Goal: Task Accomplishment & Management: Manage account settings

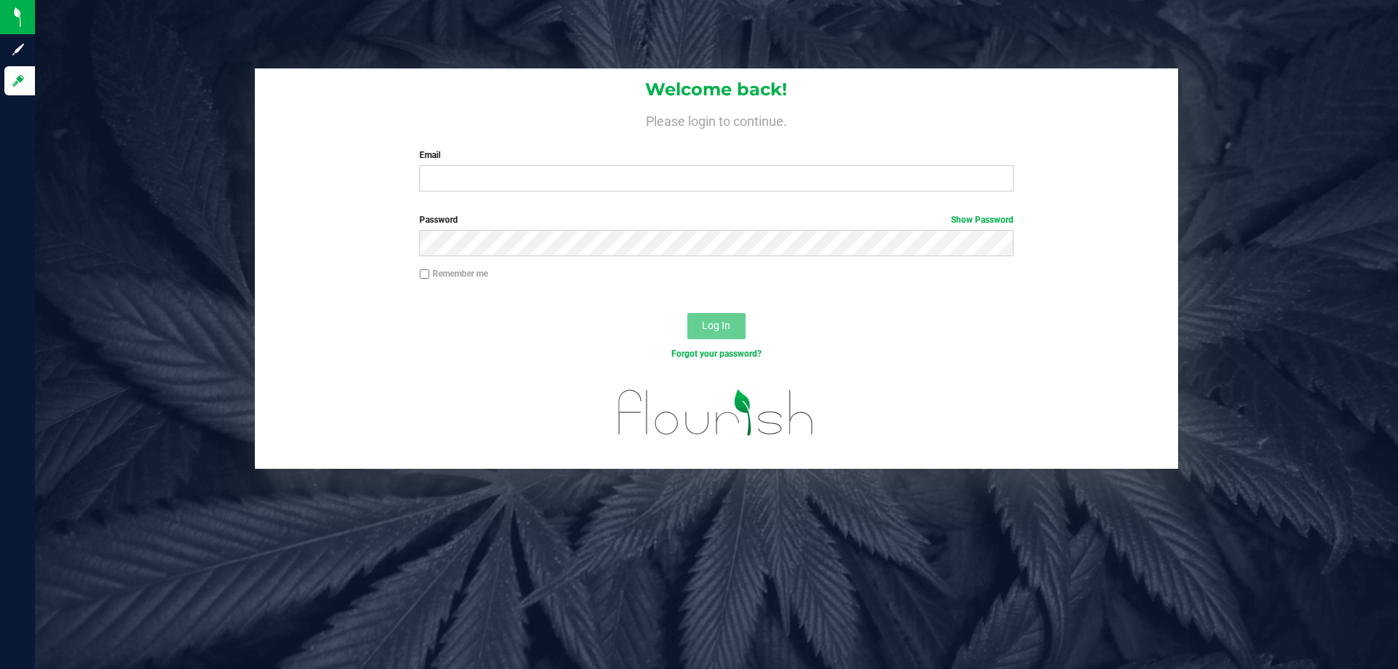
click at [643, 194] on div "Welcome back! Please login to continue. Email Required Please format your email…" at bounding box center [716, 135] width 923 height 135
click at [637, 178] on input "Email" at bounding box center [715, 178] width 593 height 26
type input "[EMAIL_ADDRESS][DOMAIN_NAME]"
click at [727, 311] on div "Log In" at bounding box center [716, 330] width 923 height 49
click at [726, 314] on button "Log In" at bounding box center [716, 326] width 58 height 26
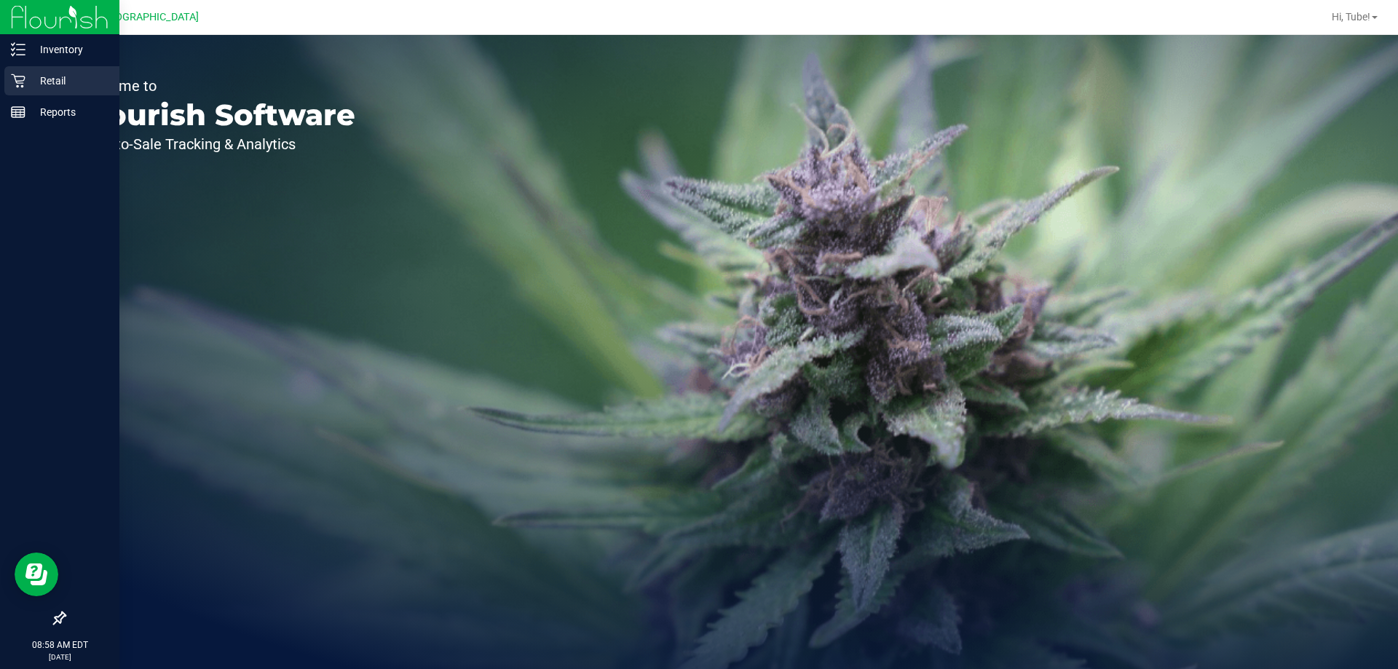
click at [40, 74] on p "Retail" at bounding box center [68, 80] width 87 height 17
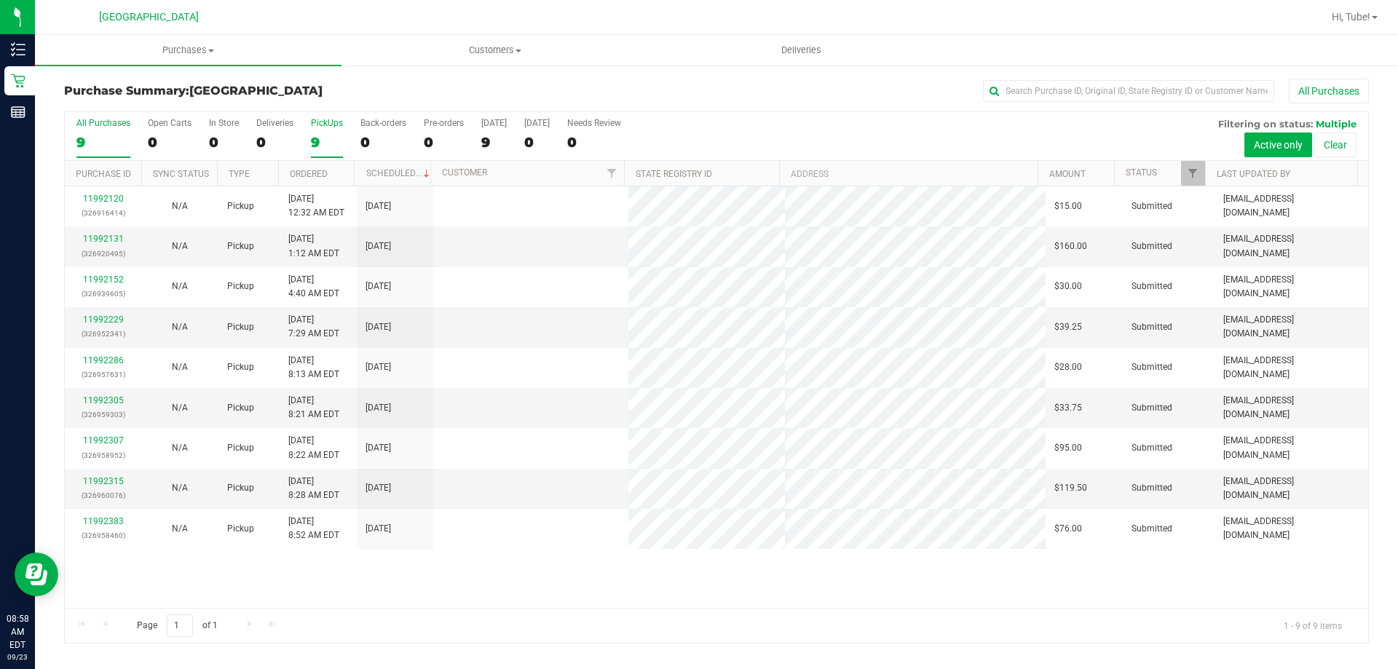
click at [314, 135] on div "9" at bounding box center [327, 142] width 32 height 17
click at [0, 0] on input "PickUps 9" at bounding box center [0, 0] width 0 height 0
click at [108, 238] on link "11992131" at bounding box center [103, 239] width 41 height 10
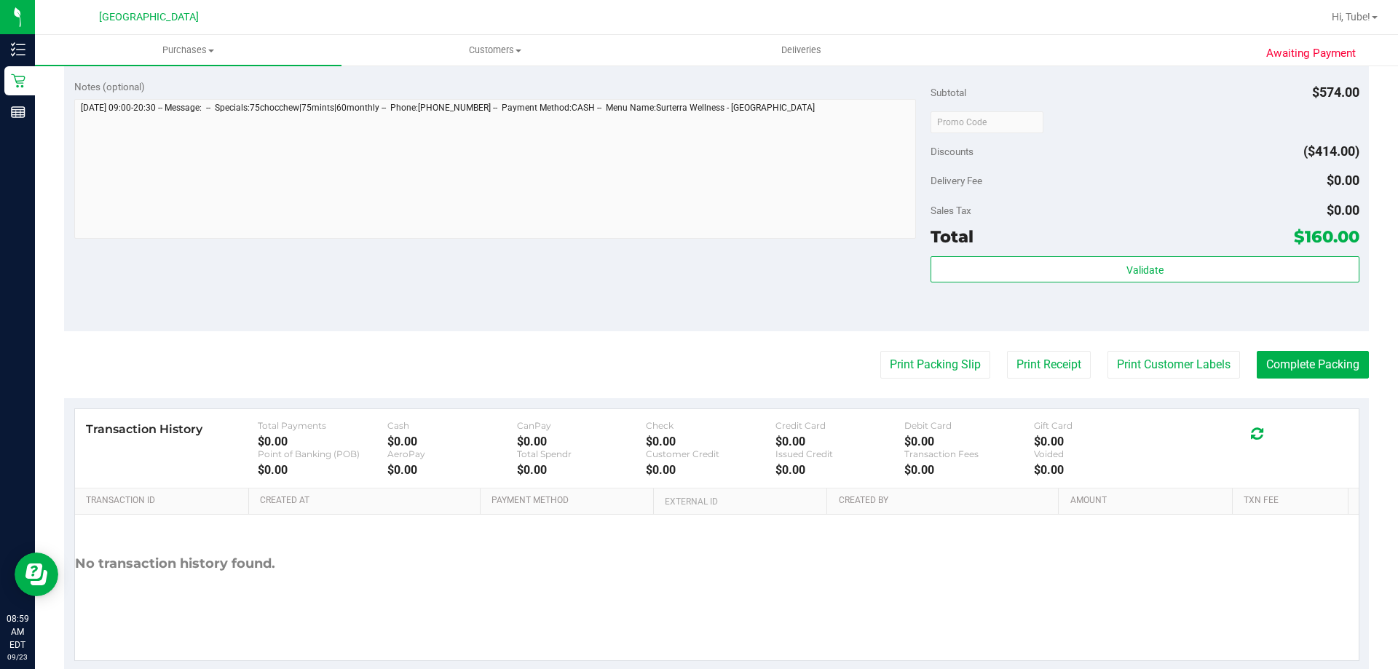
scroll to position [785, 0]
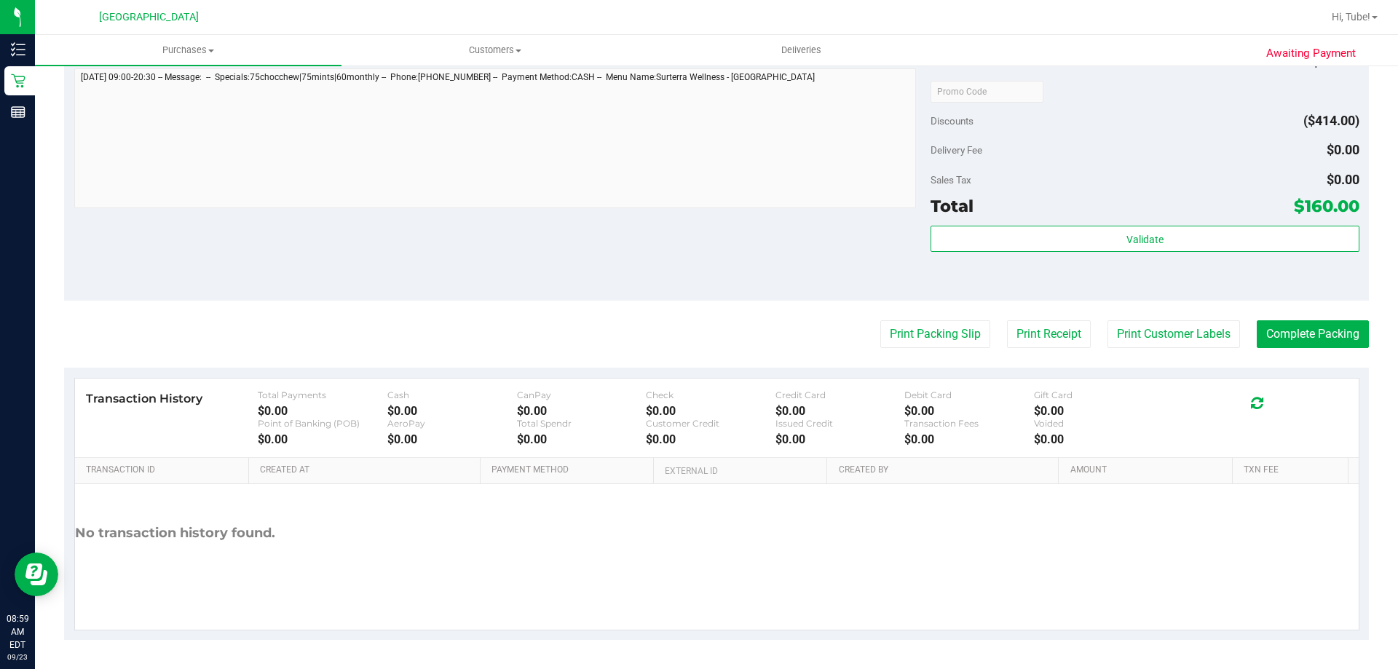
click at [944, 341] on button "Print Packing Slip" at bounding box center [935, 334] width 110 height 28
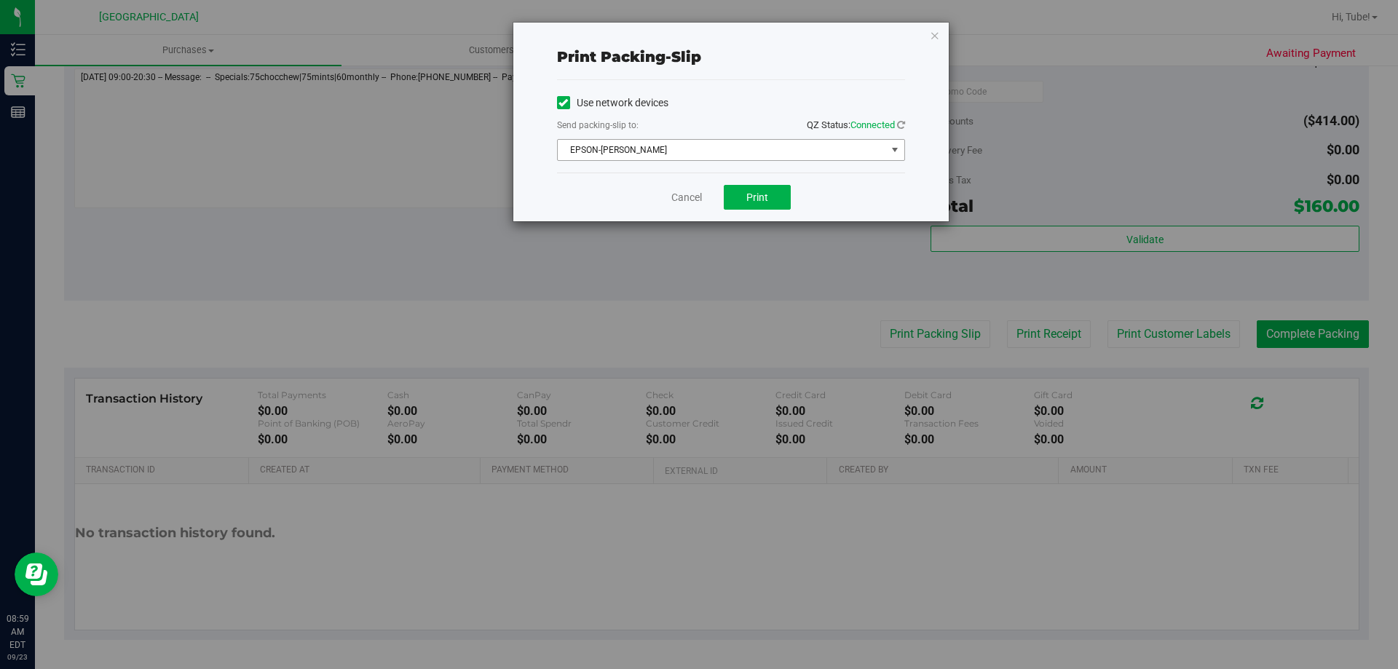
click at [812, 152] on span "EPSON-[PERSON_NAME]" at bounding box center [722, 150] width 328 height 20
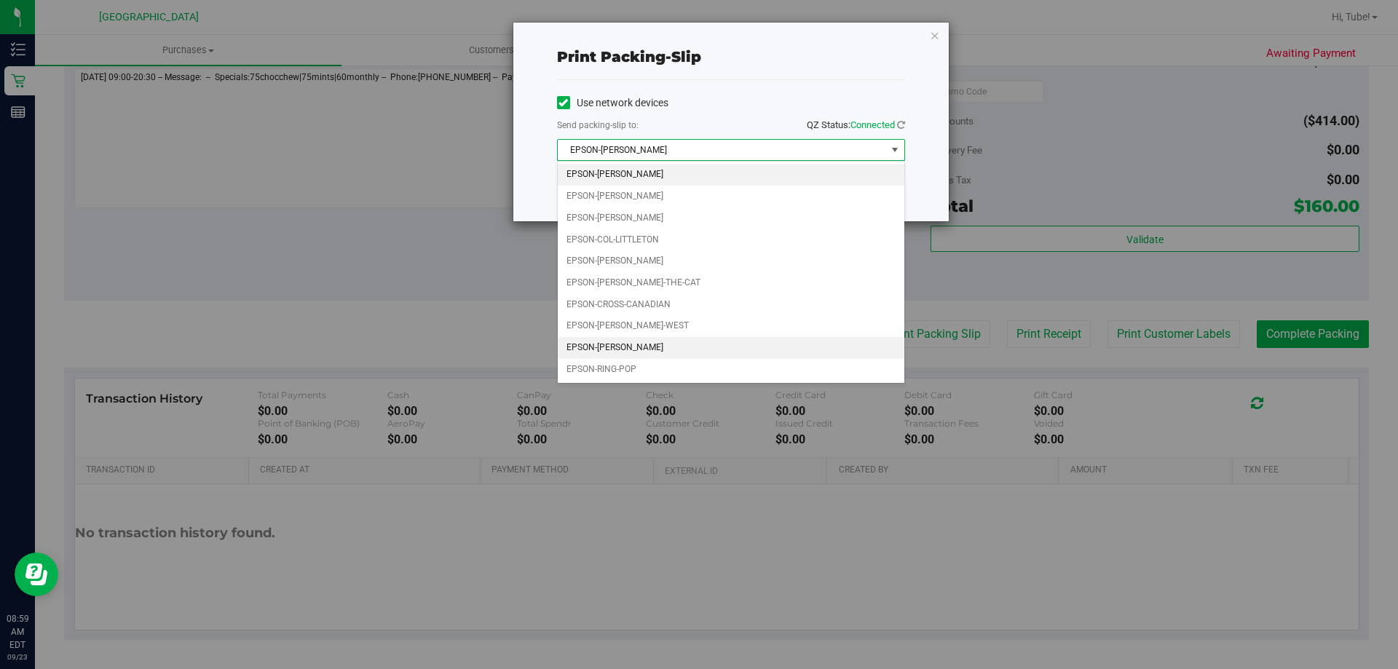
click at [653, 347] on li "EPSON-[PERSON_NAME]" at bounding box center [731, 348] width 347 height 22
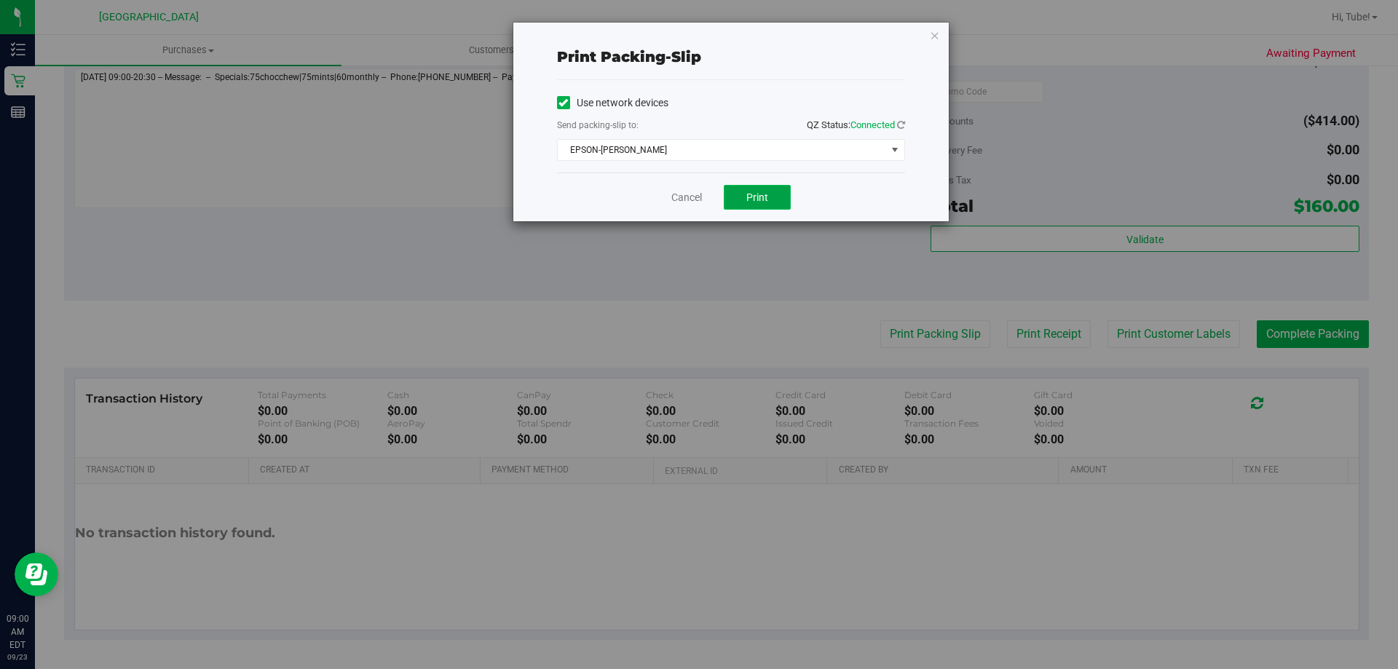
click at [773, 203] on button "Print" at bounding box center [757, 197] width 67 height 25
click at [685, 199] on link "Cancel" at bounding box center [686, 197] width 31 height 15
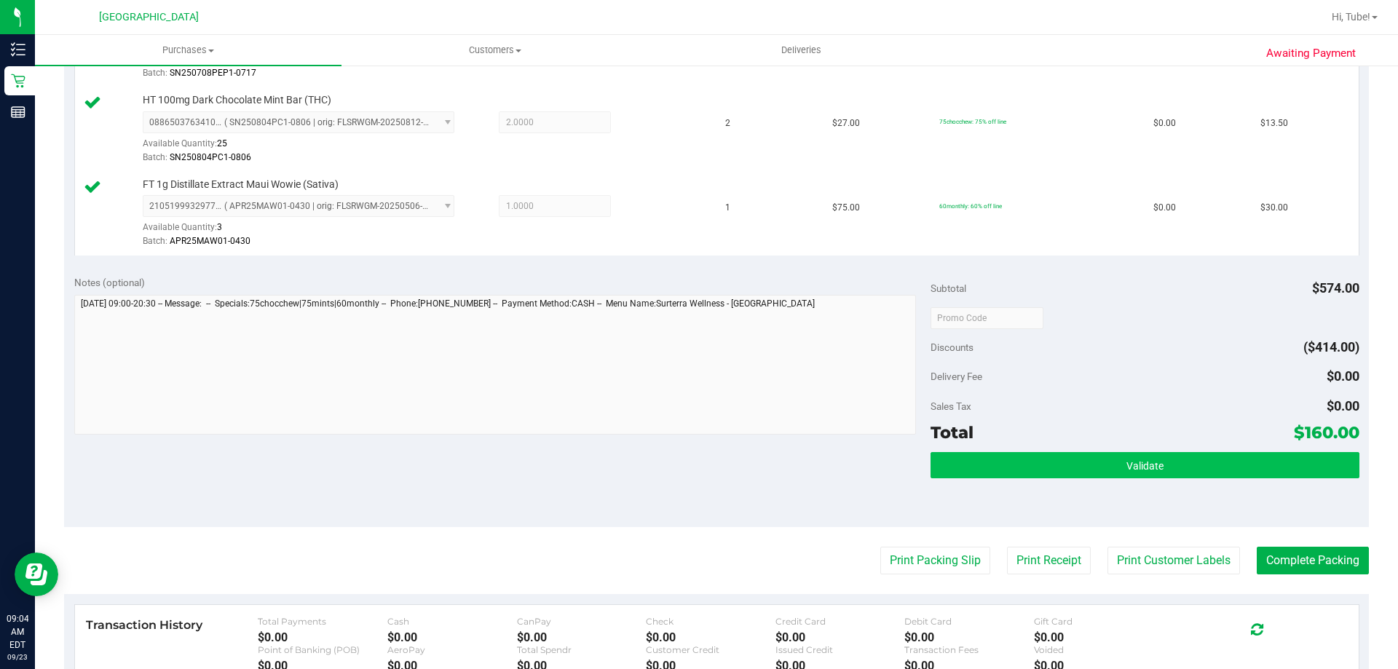
scroll to position [801, 0]
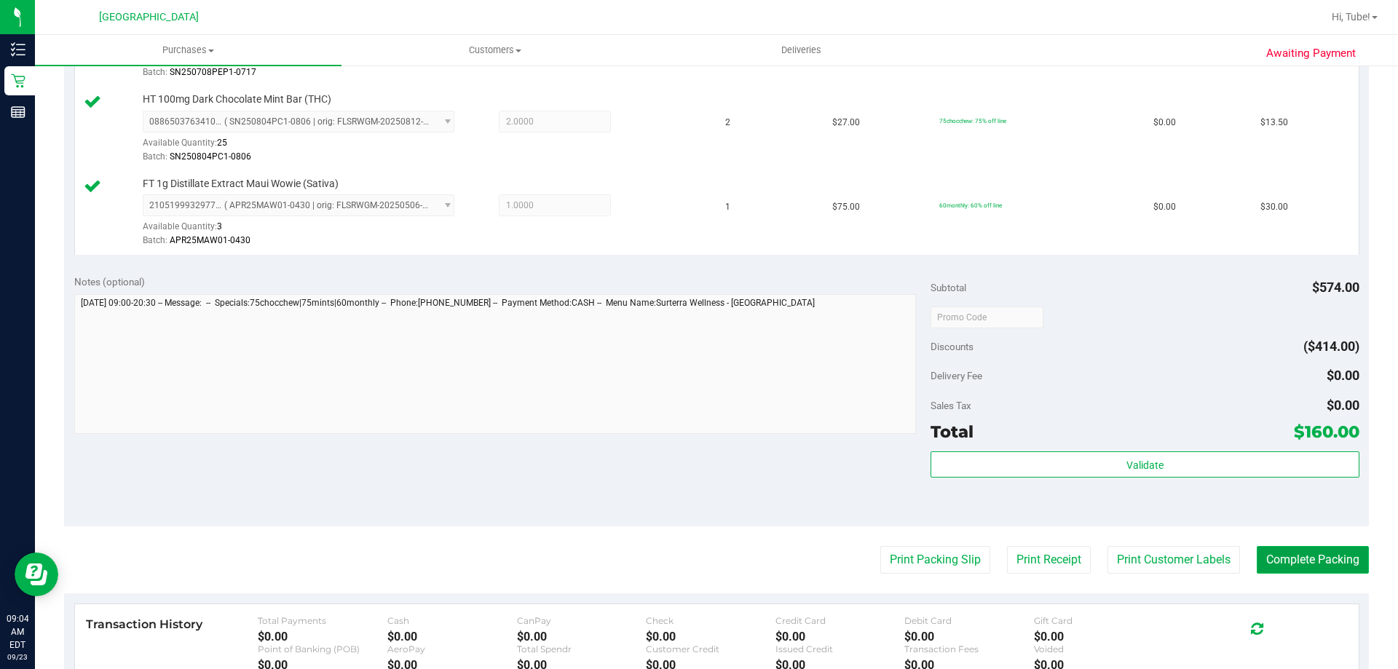
click at [1307, 566] on button "Complete Packing" at bounding box center [1312, 560] width 112 height 28
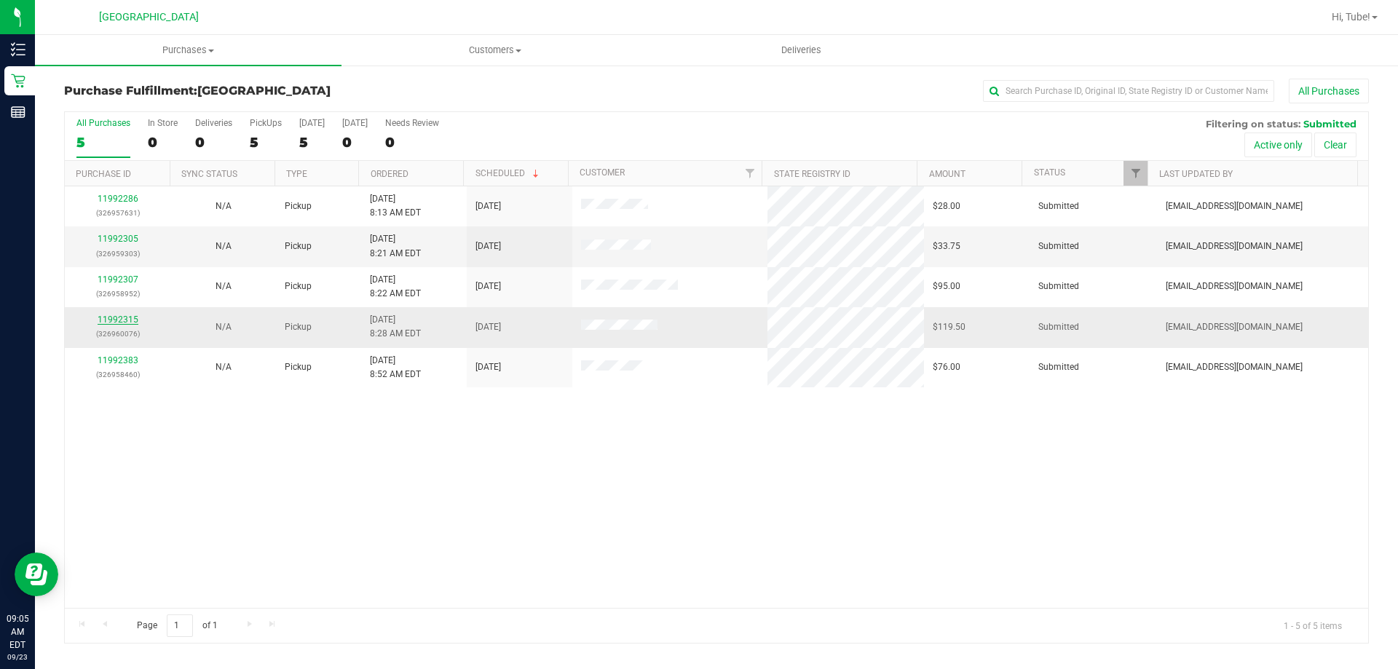
click at [131, 315] on link "11992315" at bounding box center [118, 319] width 41 height 10
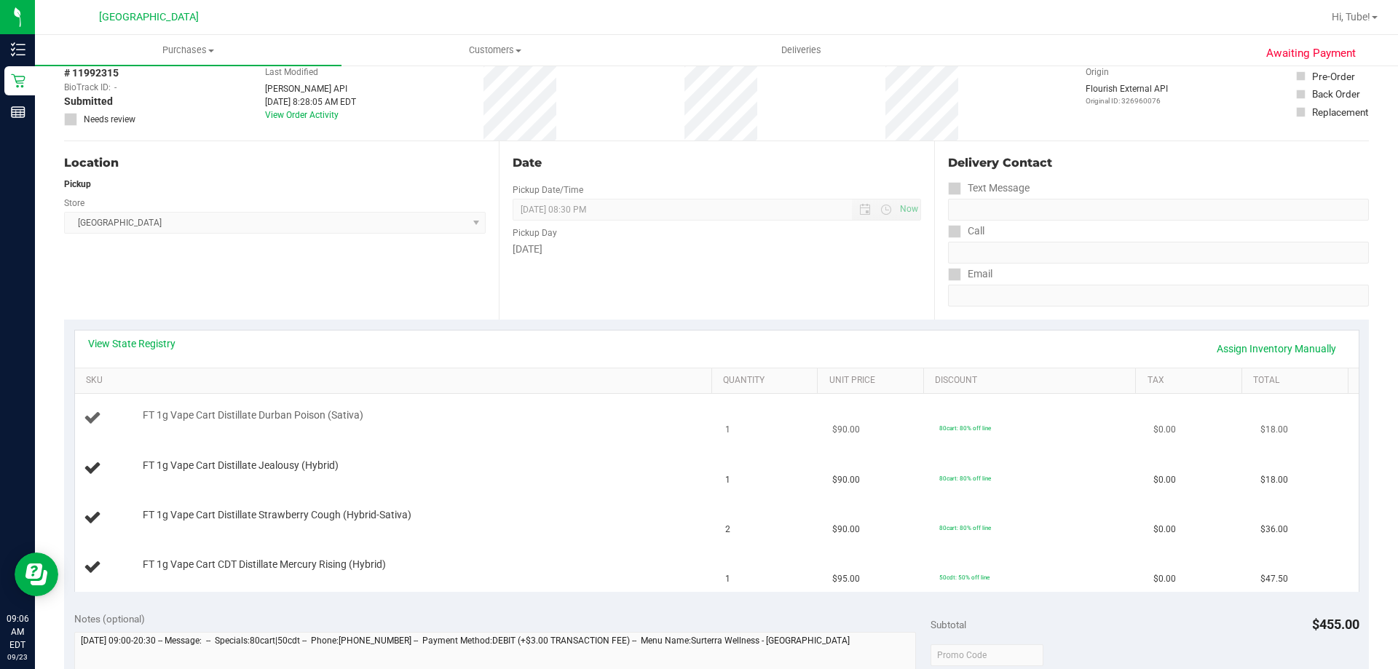
scroll to position [364, 0]
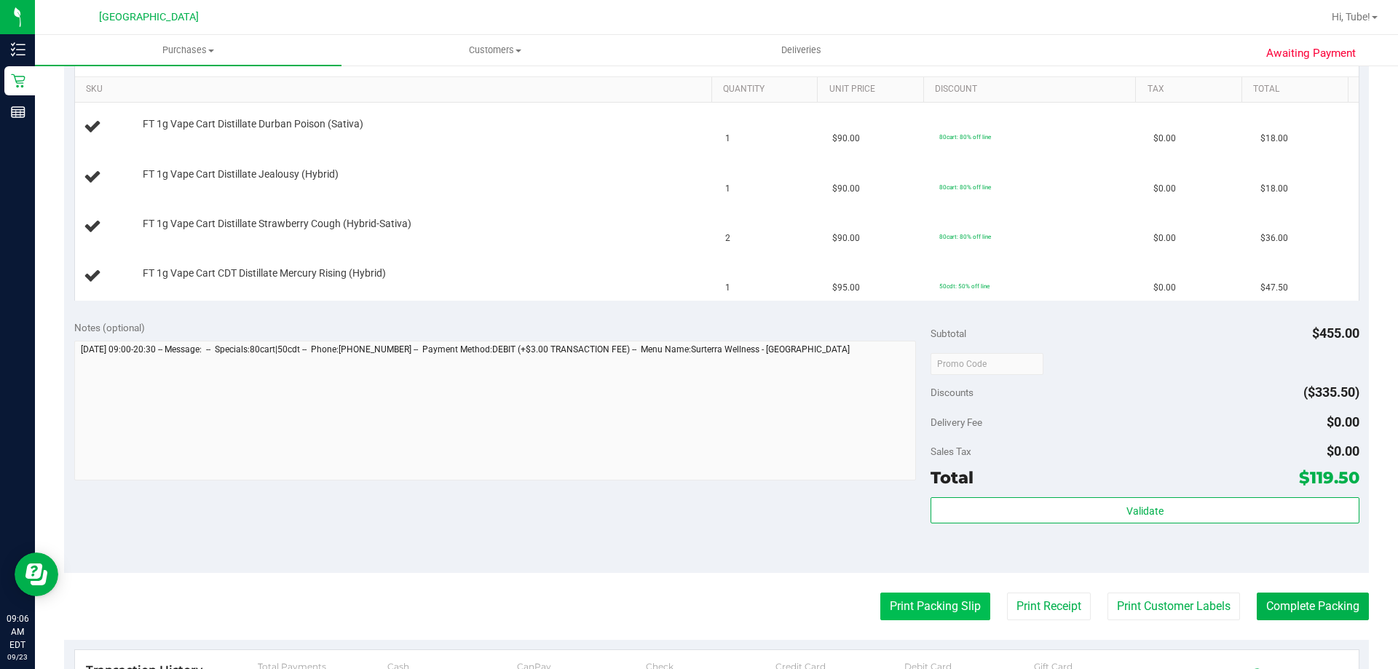
click at [965, 610] on button "Print Packing Slip" at bounding box center [935, 607] width 110 height 28
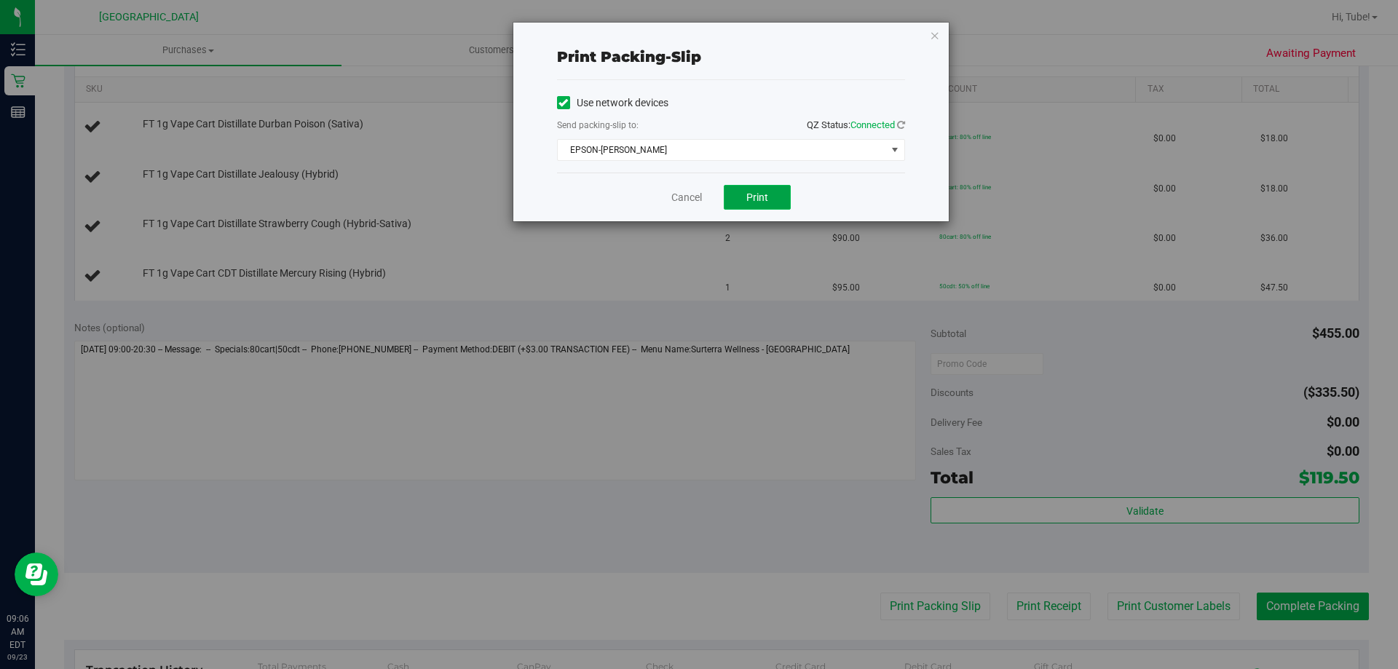
click at [759, 189] on button "Print" at bounding box center [757, 197] width 67 height 25
click at [940, 35] on div "Print packing-slip Use network devices Send packing-slip to: QZ Status: Connect…" at bounding box center [730, 122] width 435 height 199
click at [938, 36] on icon "button" at bounding box center [935, 34] width 10 height 17
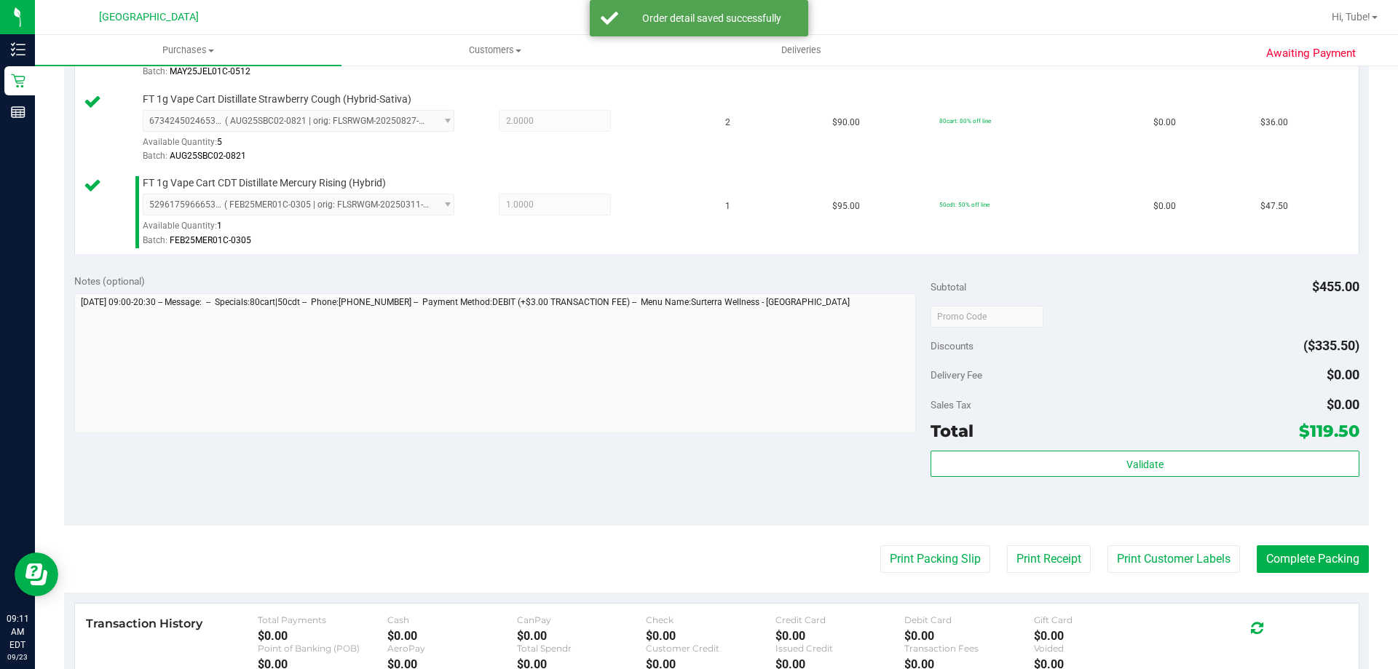
scroll to position [655, 0]
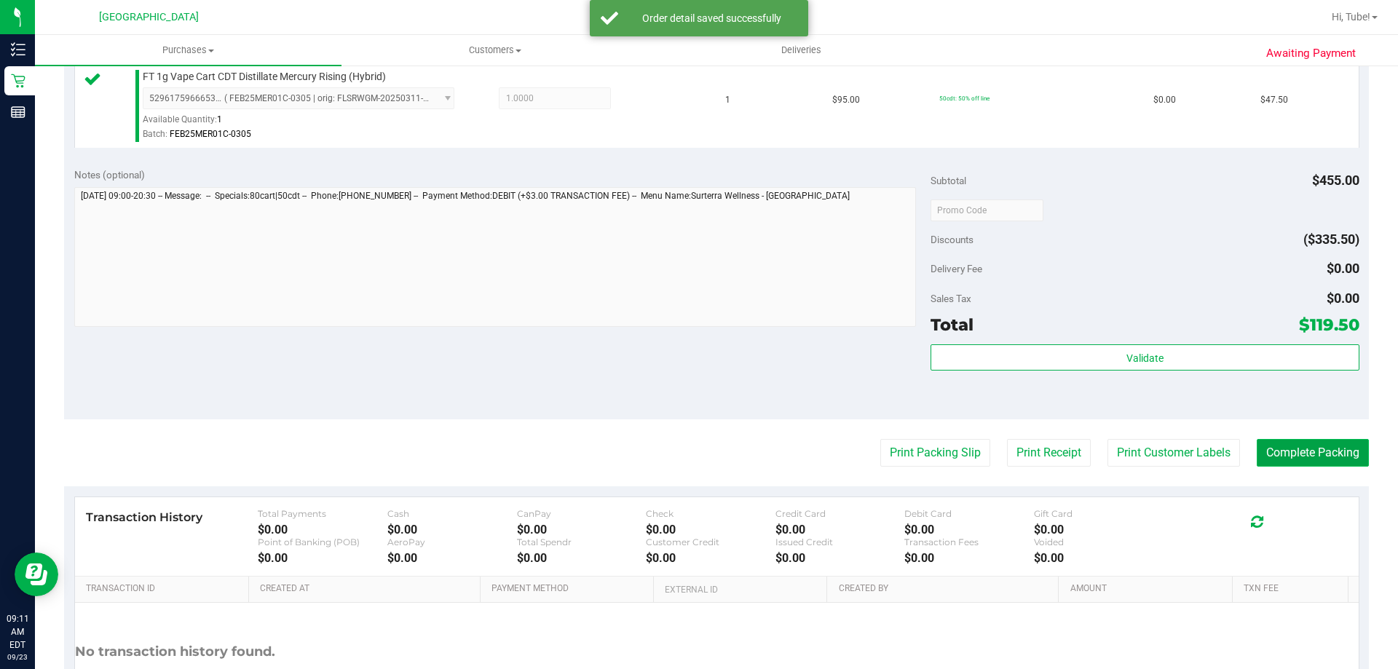
click at [1307, 443] on button "Complete Packing" at bounding box center [1312, 453] width 112 height 28
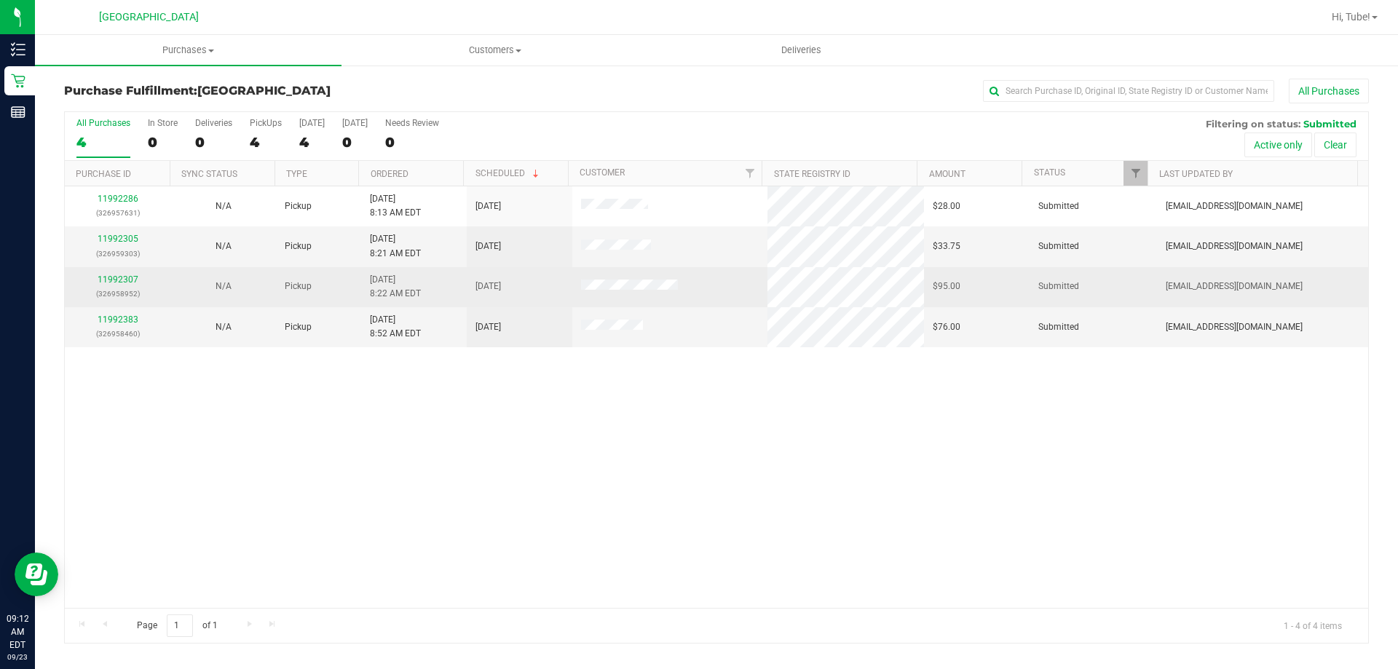
click at [129, 273] on div "11992307 (326958952)" at bounding box center [118, 287] width 88 height 28
click at [130, 293] on p "(326958952)" at bounding box center [118, 294] width 88 height 14
click at [125, 282] on div "11992307 (326958952)" at bounding box center [118, 287] width 88 height 28
click at [127, 280] on link "11992307" at bounding box center [118, 279] width 41 height 10
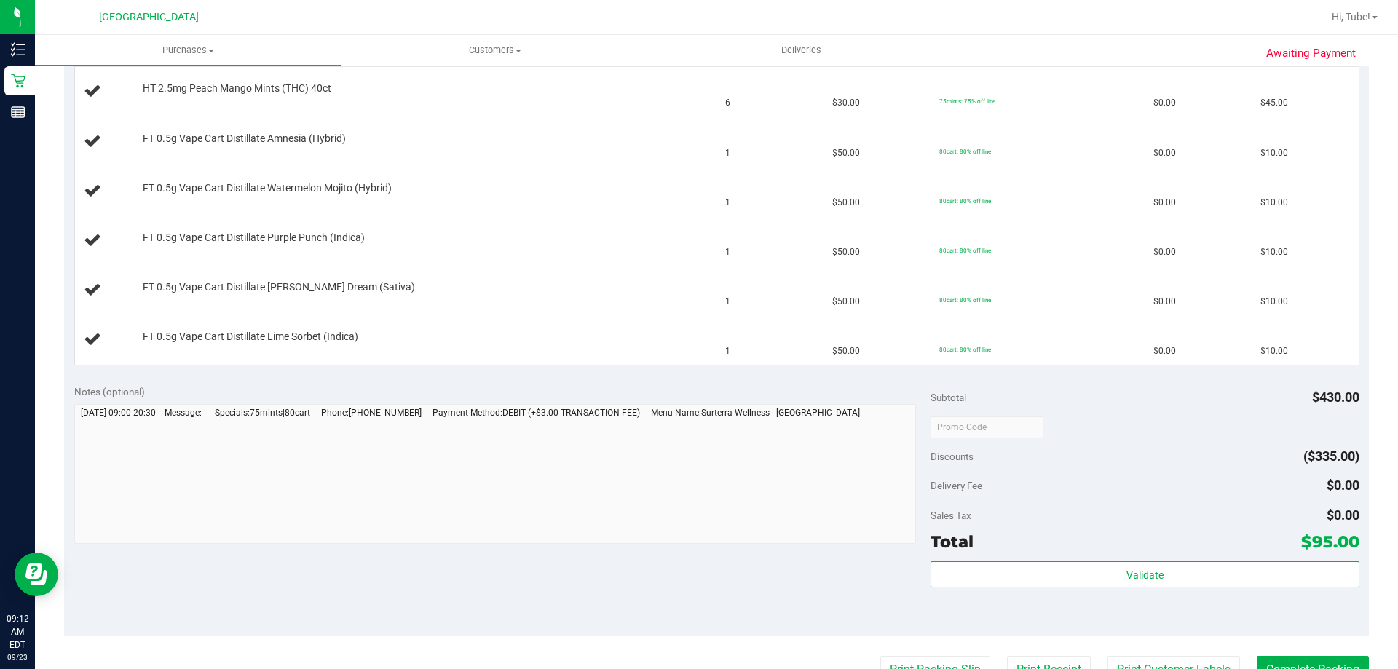
scroll to position [582, 0]
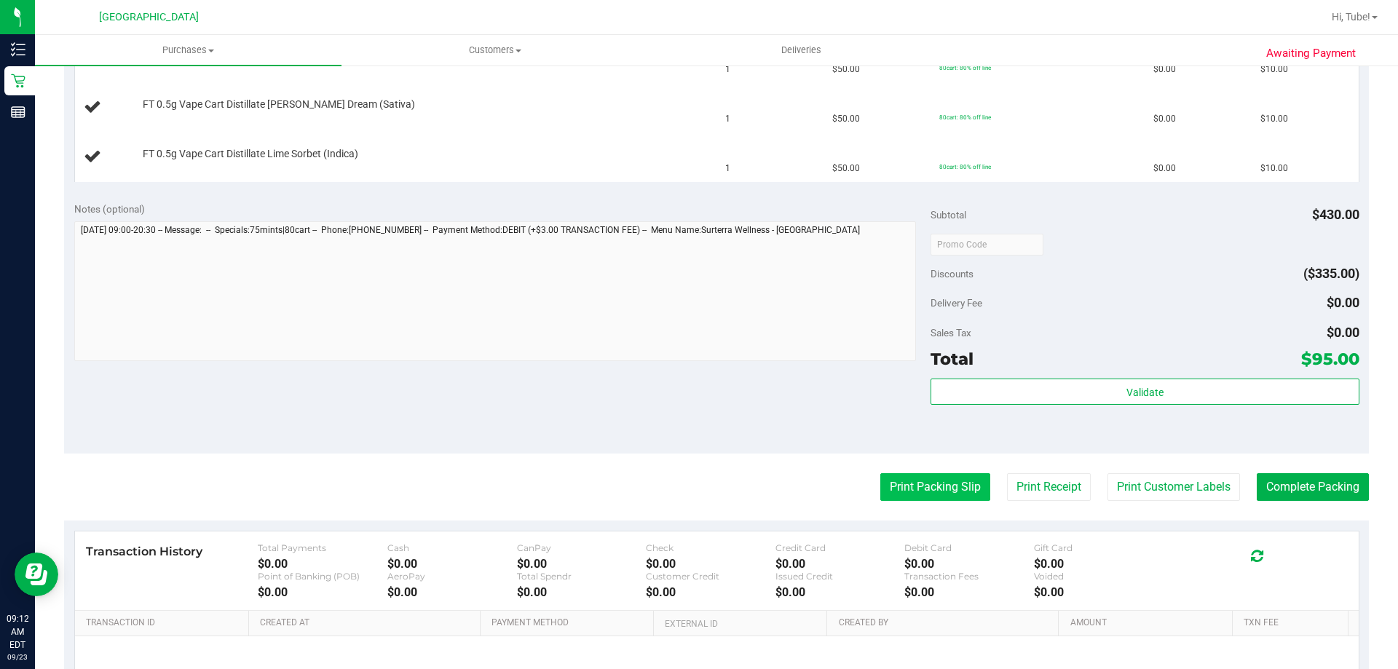
click at [900, 489] on button "Print Packing Slip" at bounding box center [935, 487] width 110 height 28
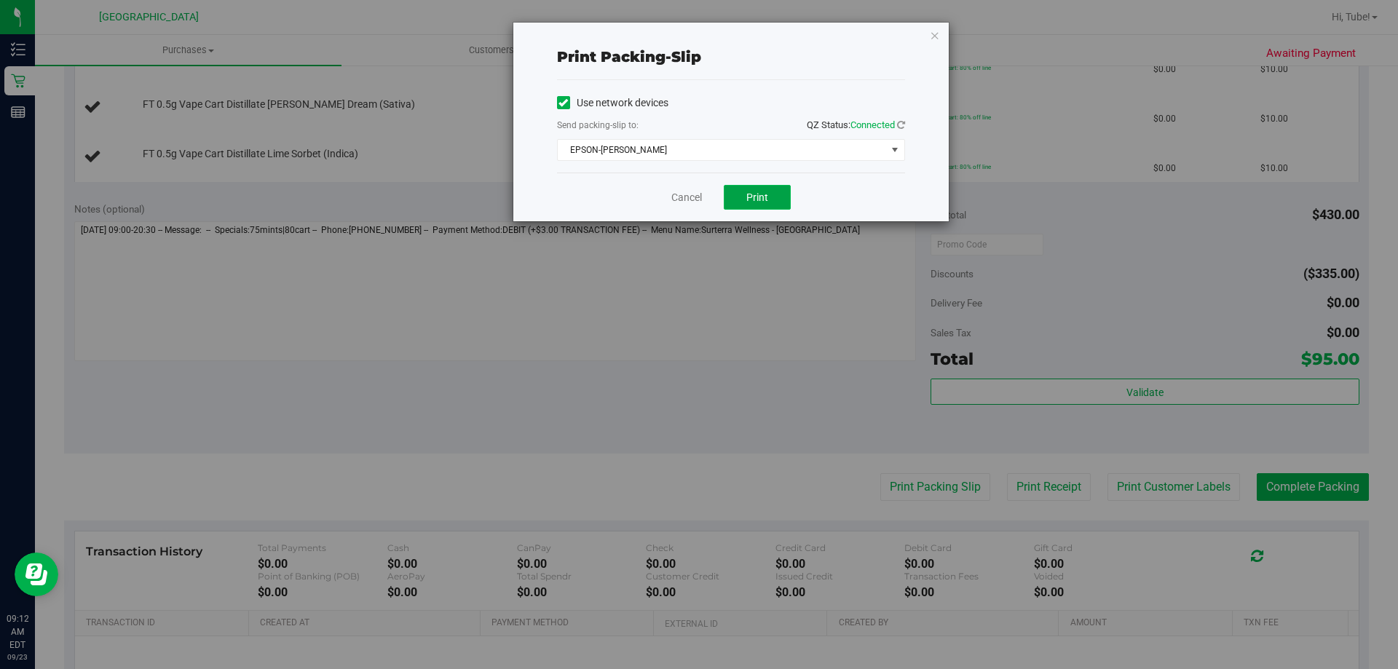
click at [778, 205] on button "Print" at bounding box center [757, 197] width 67 height 25
click at [931, 39] on icon "button" at bounding box center [935, 34] width 10 height 17
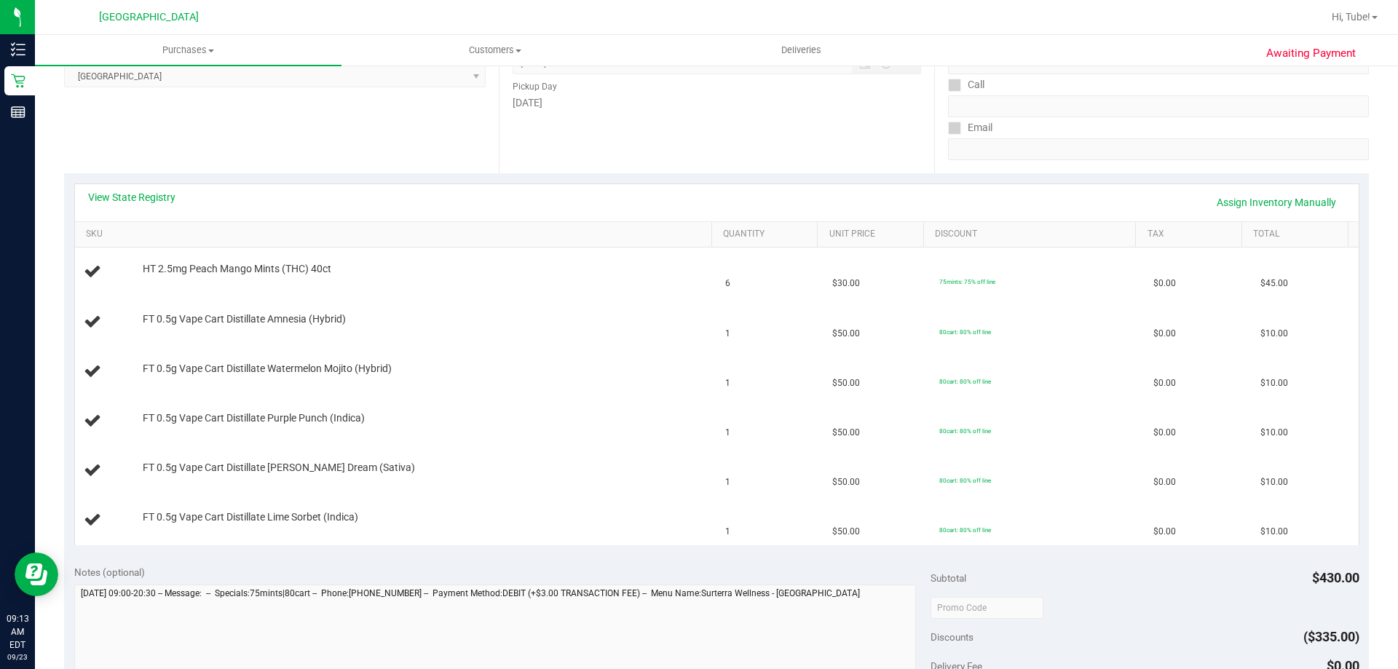
scroll to position [218, 0]
drag, startPoint x: 410, startPoint y: 467, endPoint x: 117, endPoint y: 470, distance: 292.7
click at [117, 470] on div "FT 0.5g Vape Cart Distillate [PERSON_NAME] Dream (Sativa)" at bounding box center [396, 472] width 625 height 20
copy div "FT 0.5g Vape Cart Distillate [PERSON_NAME] Dream (Sativa)"
drag, startPoint x: 245, startPoint y: 119, endPoint x: 249, endPoint y: 106, distance: 13.8
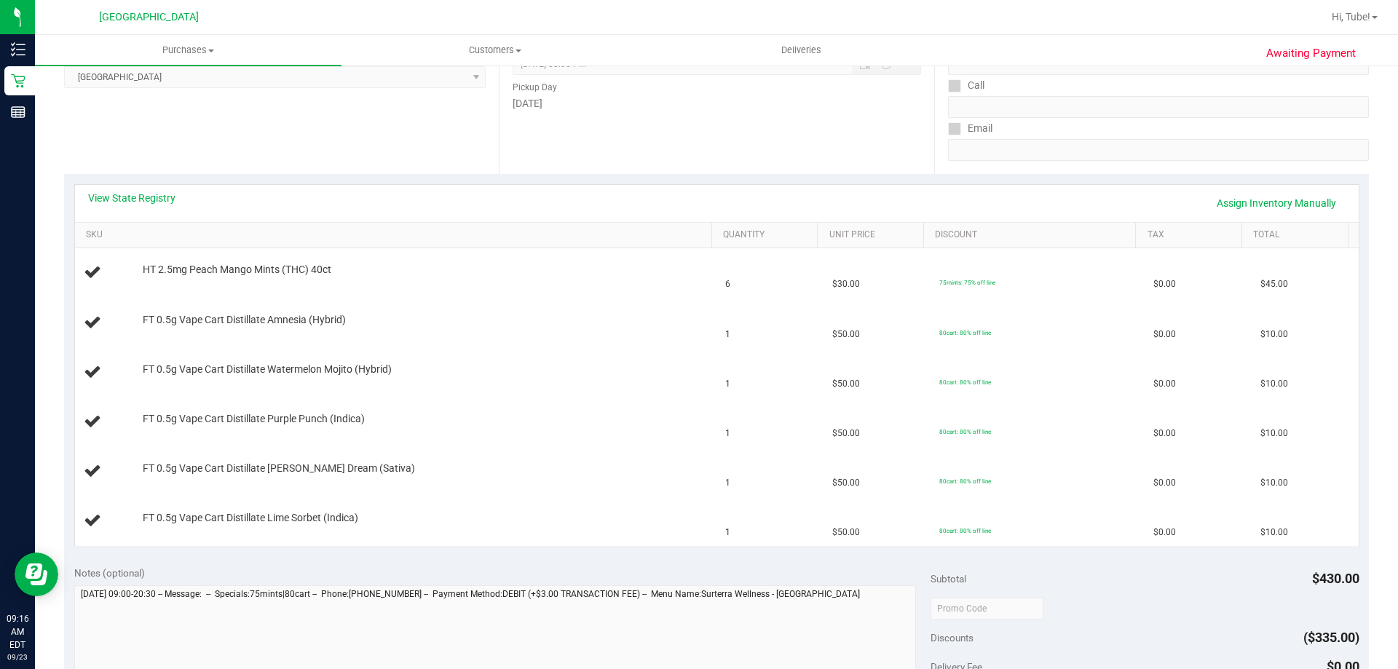
click at [245, 111] on div "Location Pickup Store [GEOGRAPHIC_DATA] WC Select Store [PERSON_NAME][GEOGRAPHI…" at bounding box center [281, 85] width 435 height 178
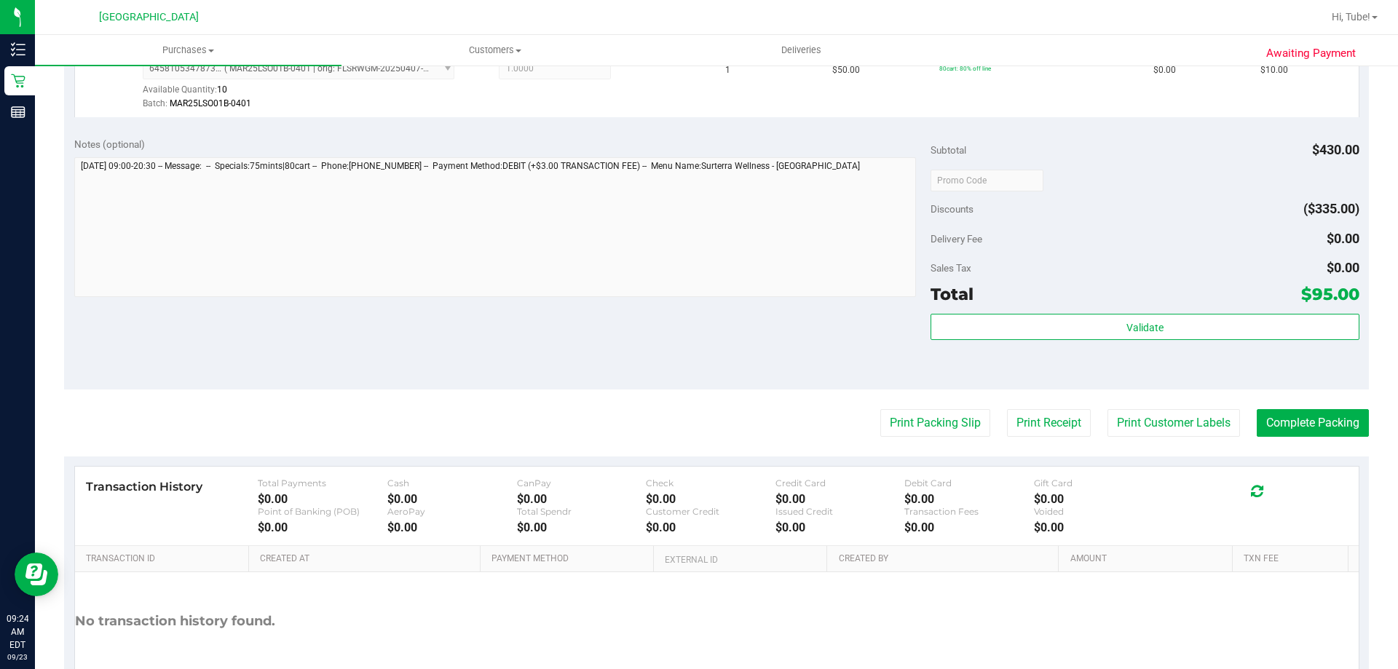
scroll to position [1000, 0]
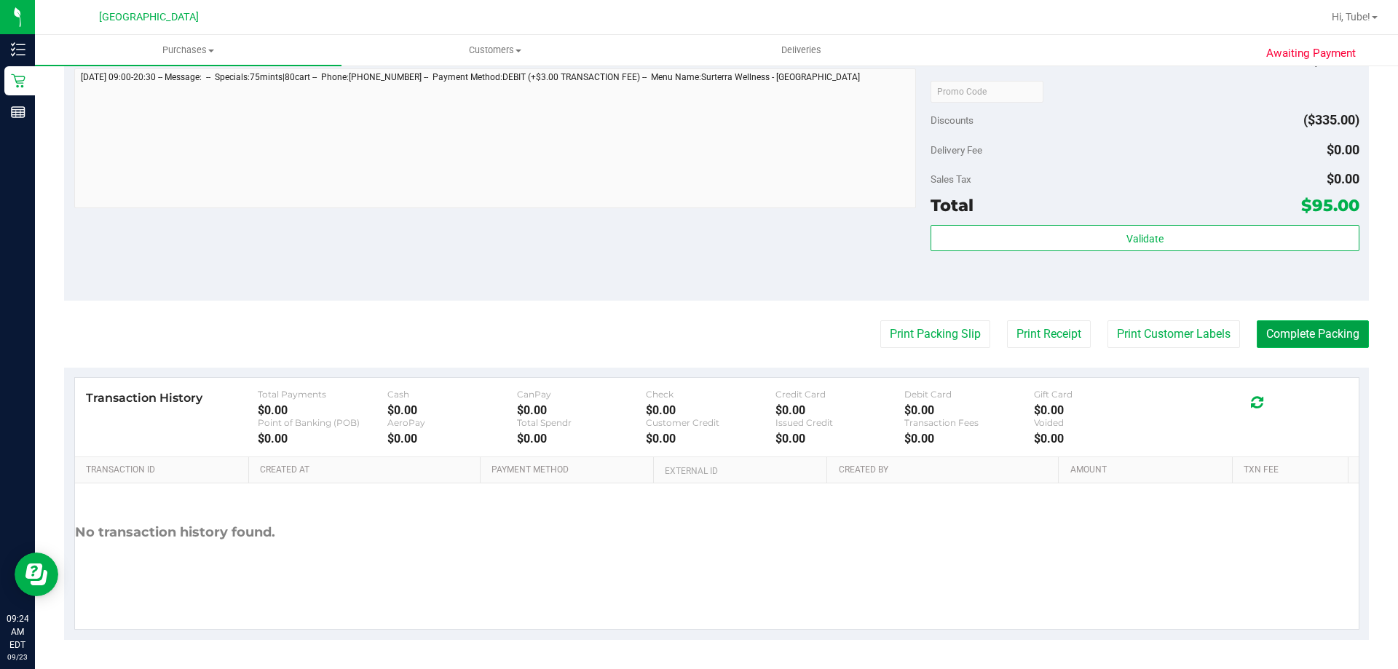
click at [1289, 330] on button "Complete Packing" at bounding box center [1312, 334] width 112 height 28
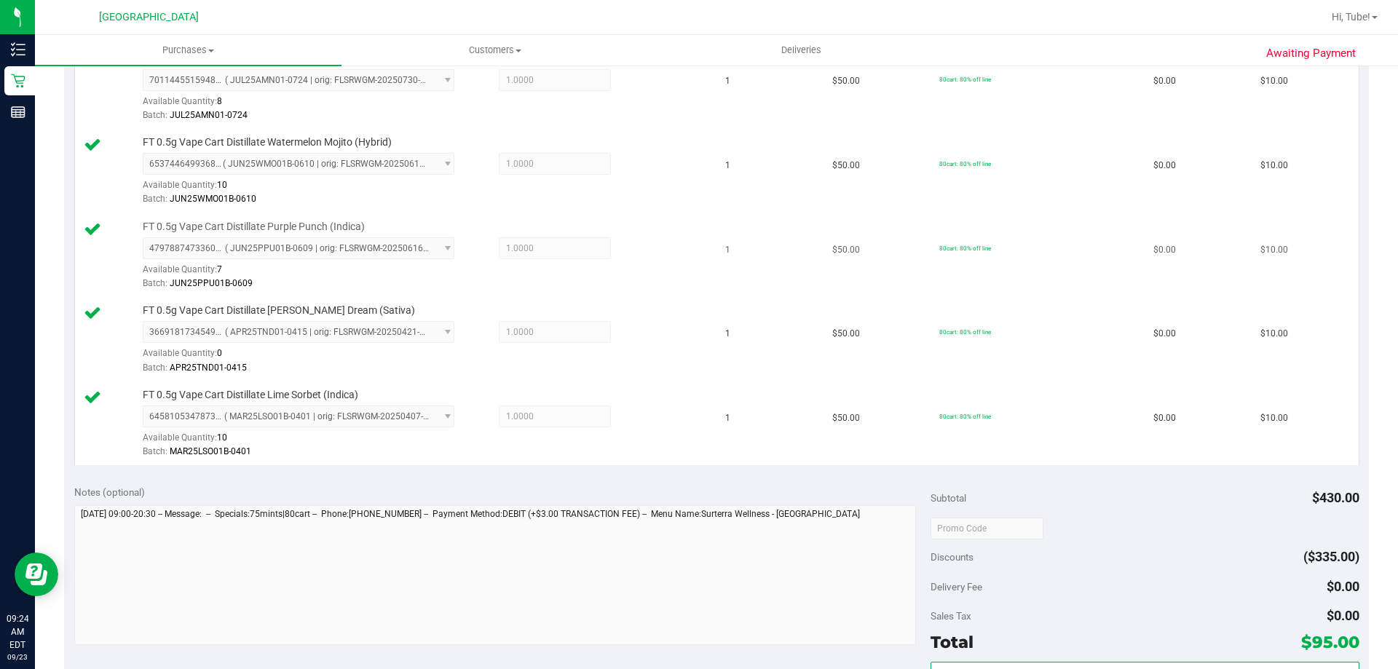
scroll to position [126, 0]
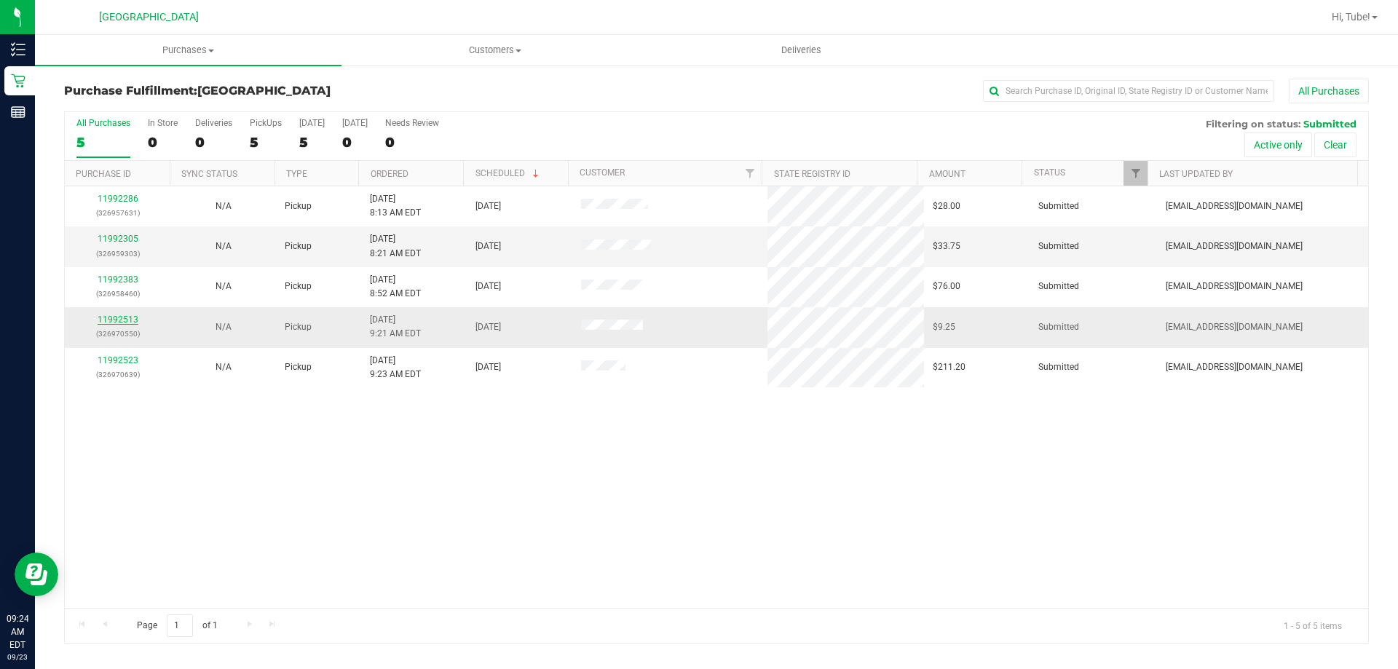
click at [127, 322] on link "11992513" at bounding box center [118, 319] width 41 height 10
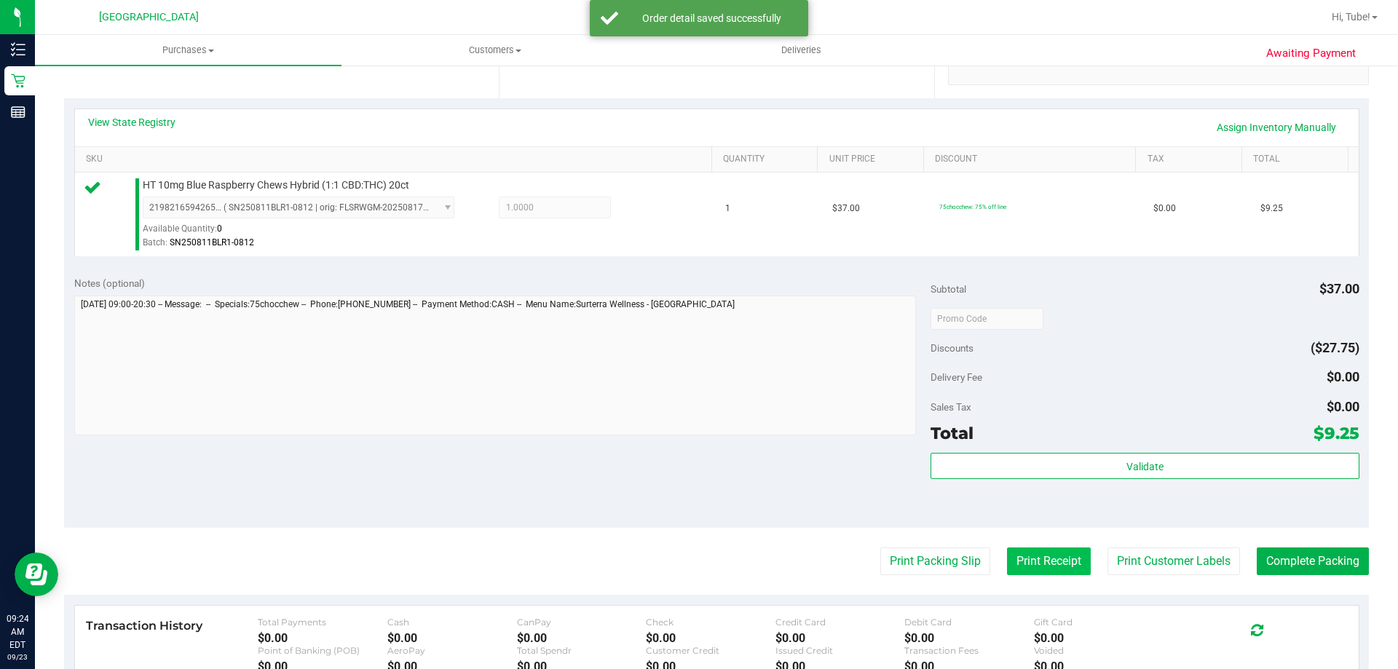
scroll to position [364, 0]
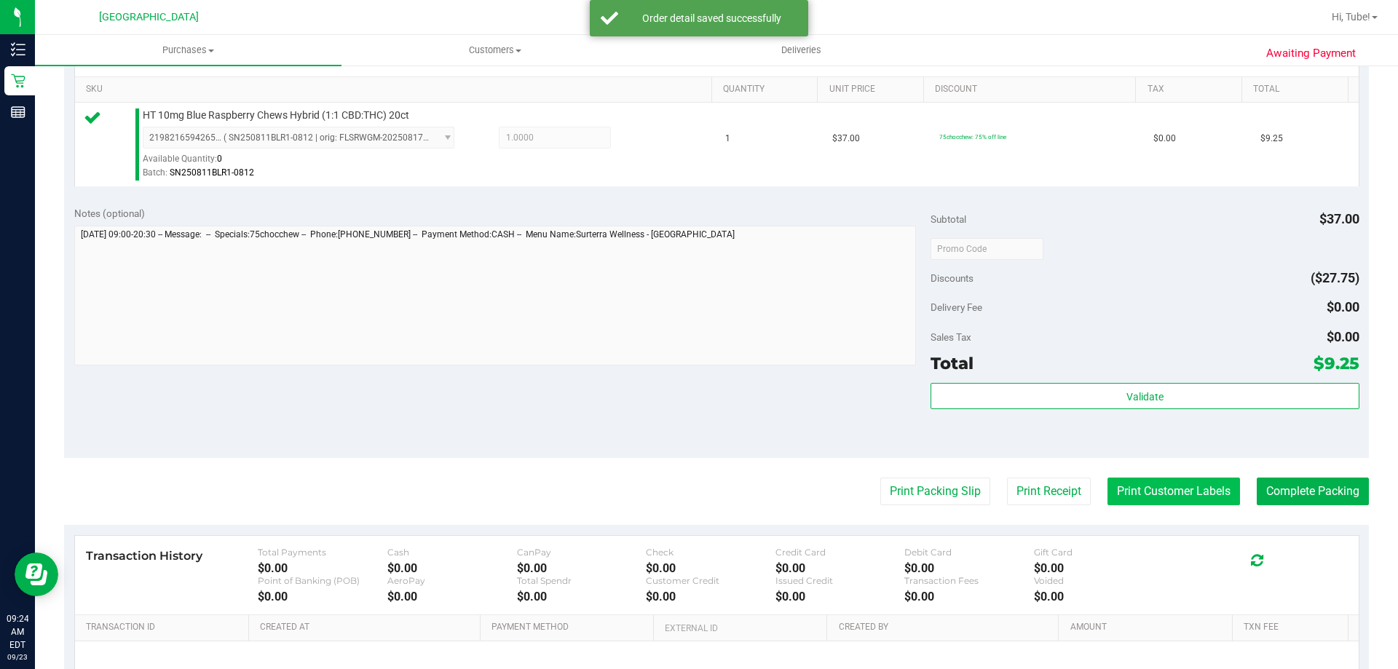
click at [1197, 499] on button "Print Customer Labels" at bounding box center [1173, 492] width 132 height 28
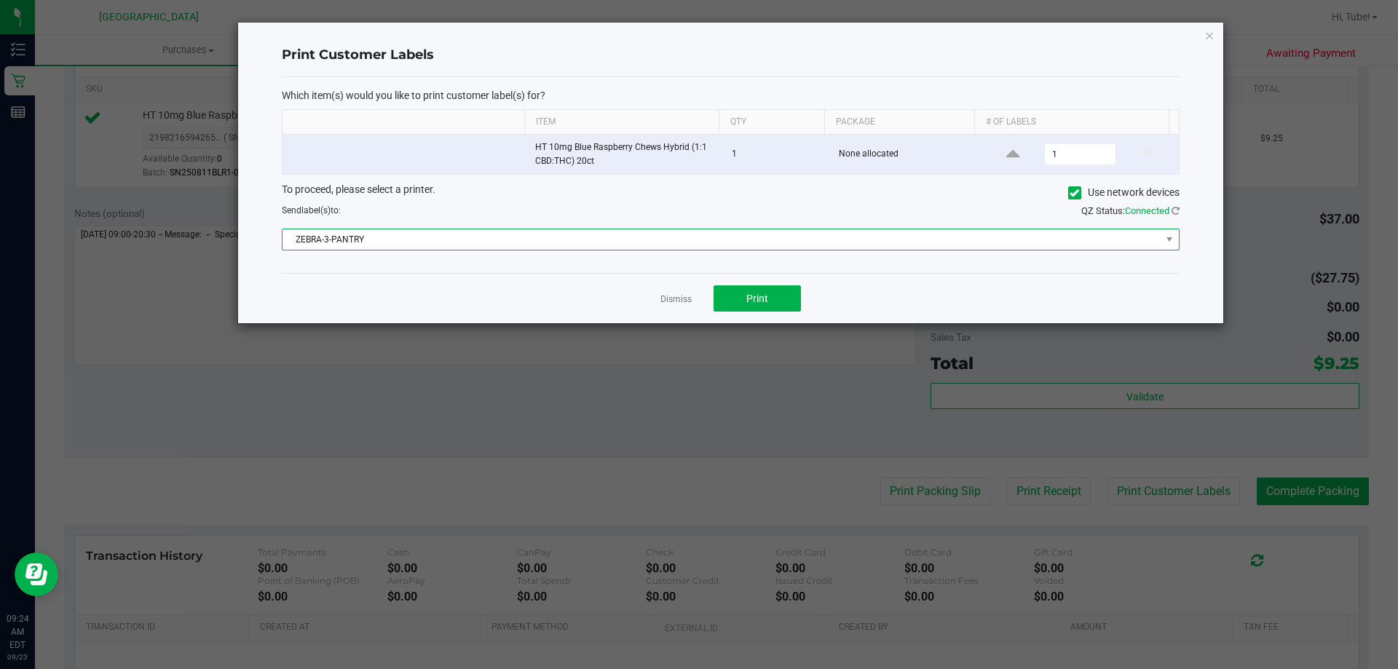
click at [822, 235] on span "ZEBRA-3-PANTRY" at bounding box center [721, 239] width 878 height 20
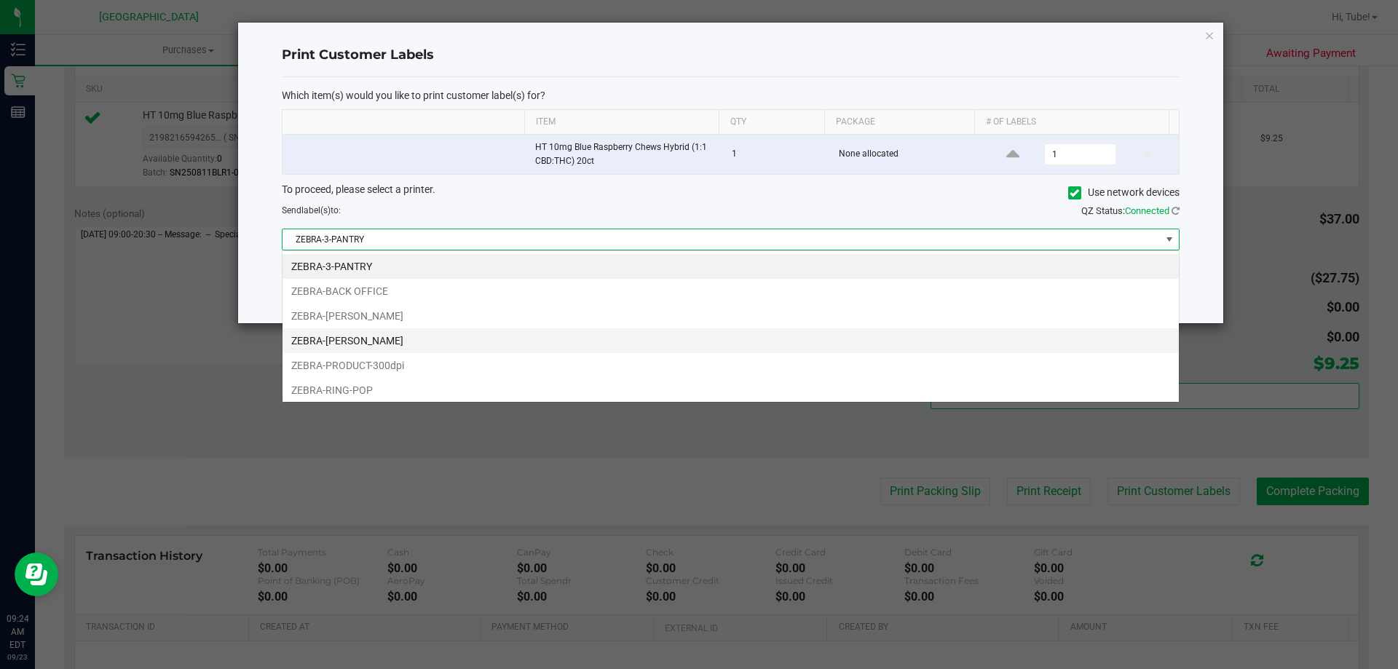
scroll to position [22, 897]
click at [443, 338] on li "ZEBRA-[PERSON_NAME]" at bounding box center [730, 340] width 896 height 25
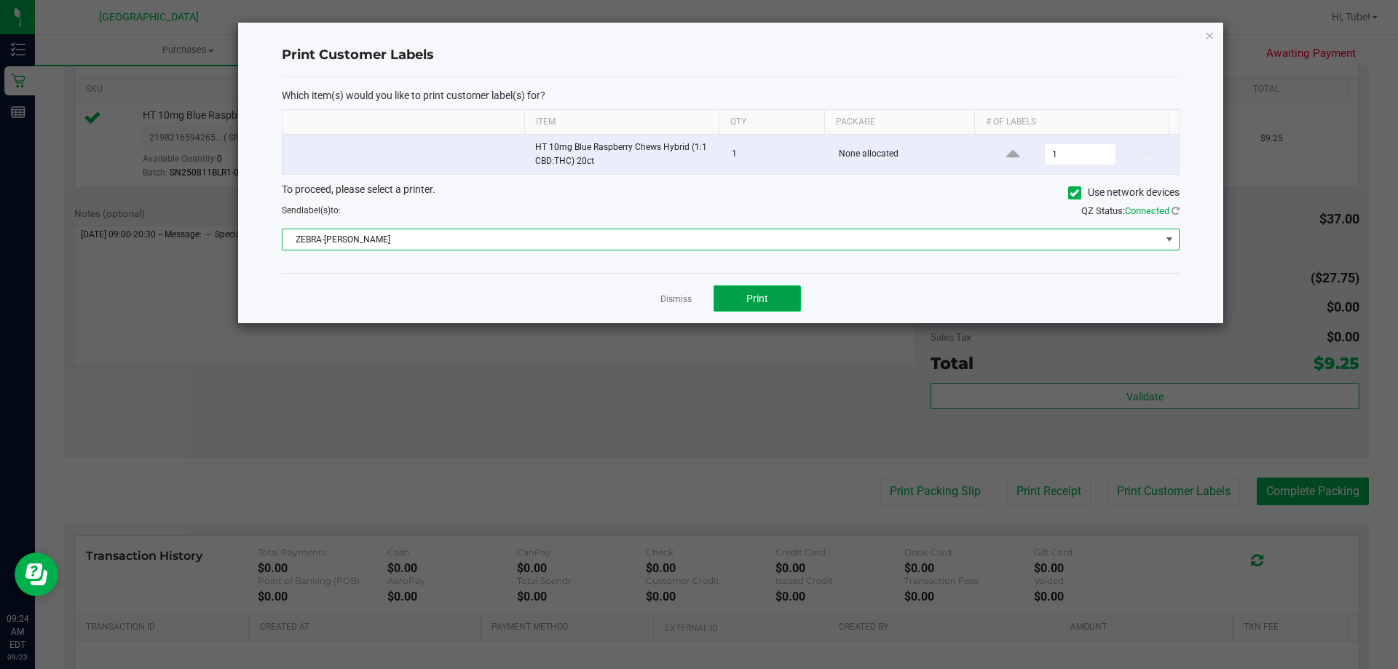
click at [748, 290] on button "Print" at bounding box center [756, 298] width 87 height 26
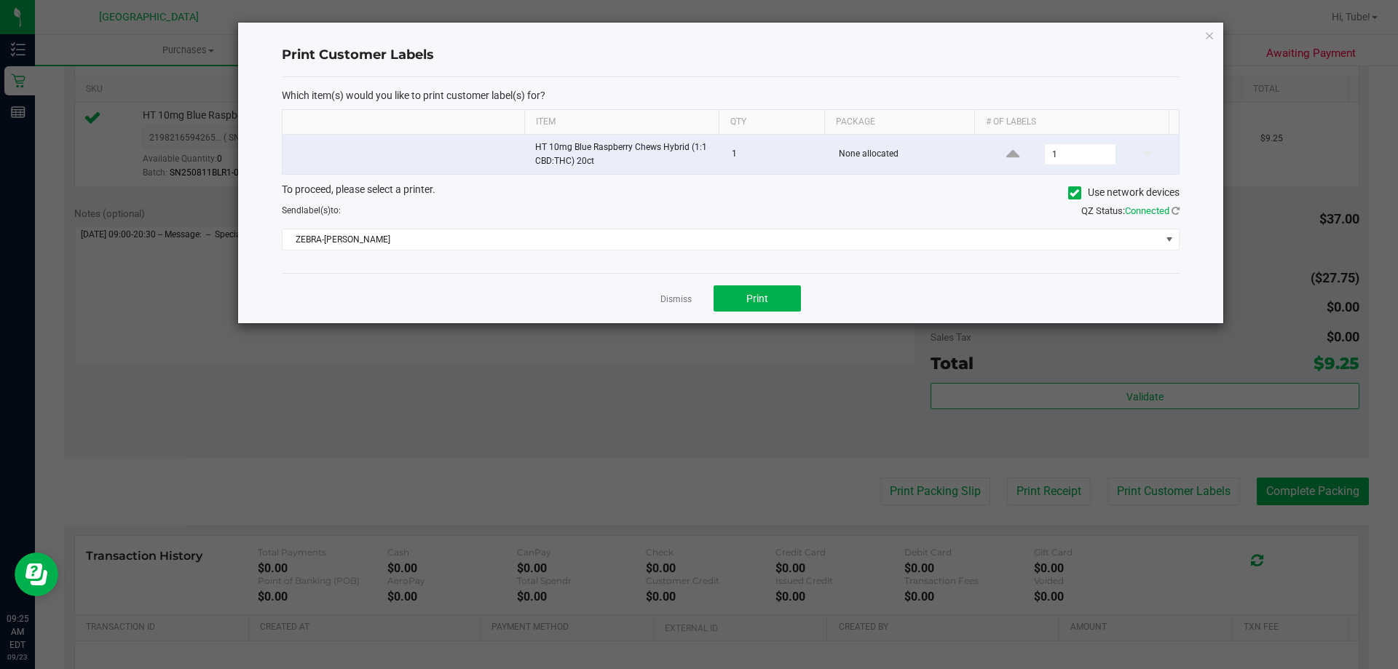
click at [1201, 31] on div "Print Customer Labels Which item(s) would you like to print customer label(s) f…" at bounding box center [730, 173] width 985 height 301
click at [1205, 33] on icon "button" at bounding box center [1209, 34] width 10 height 17
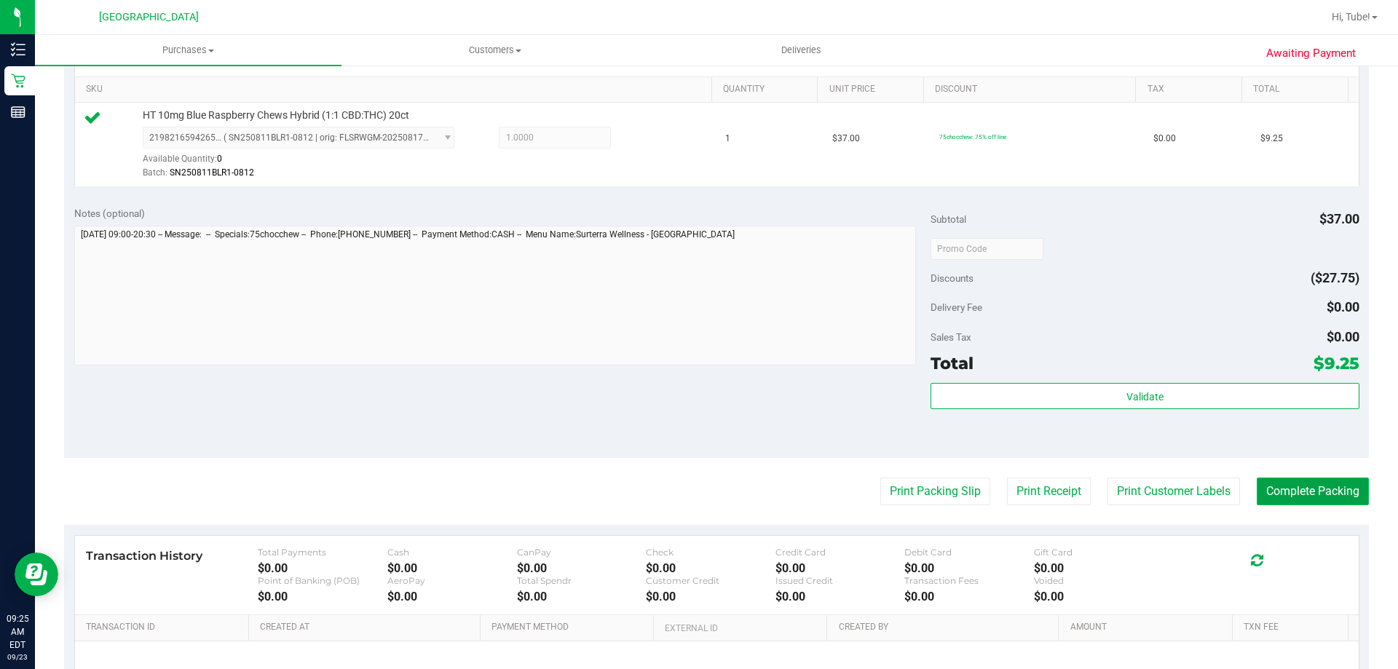
click at [1297, 496] on button "Complete Packing" at bounding box center [1312, 492] width 112 height 28
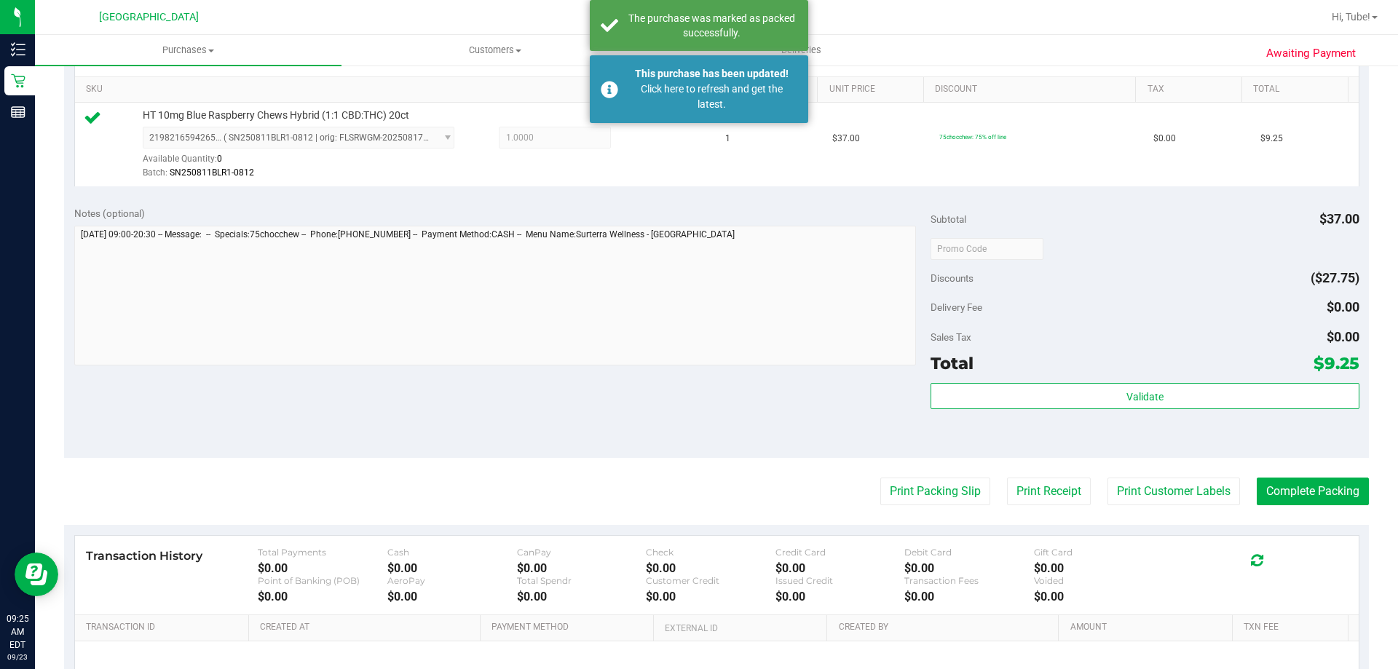
drag, startPoint x: 1302, startPoint y: 427, endPoint x: 1281, endPoint y: 365, distance: 66.1
click at [1301, 428] on div "Validate" at bounding box center [1144, 416] width 428 height 66
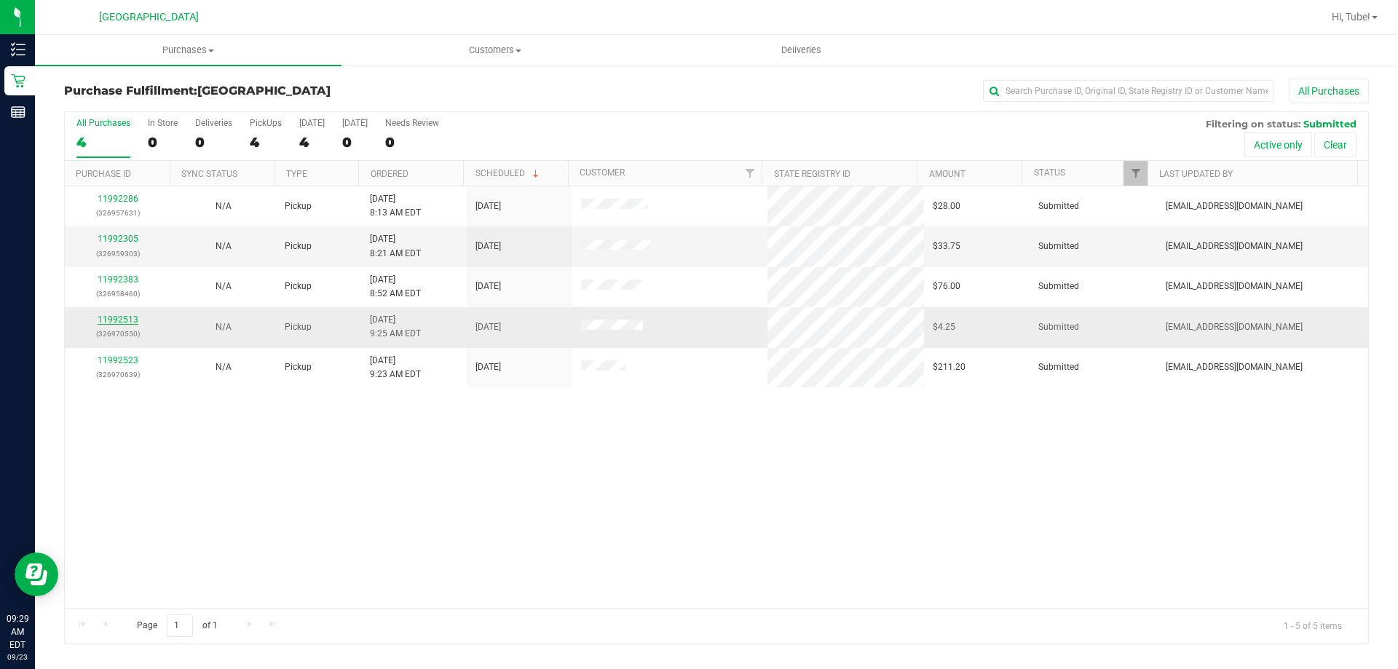
click at [125, 322] on link "11992513" at bounding box center [118, 319] width 41 height 10
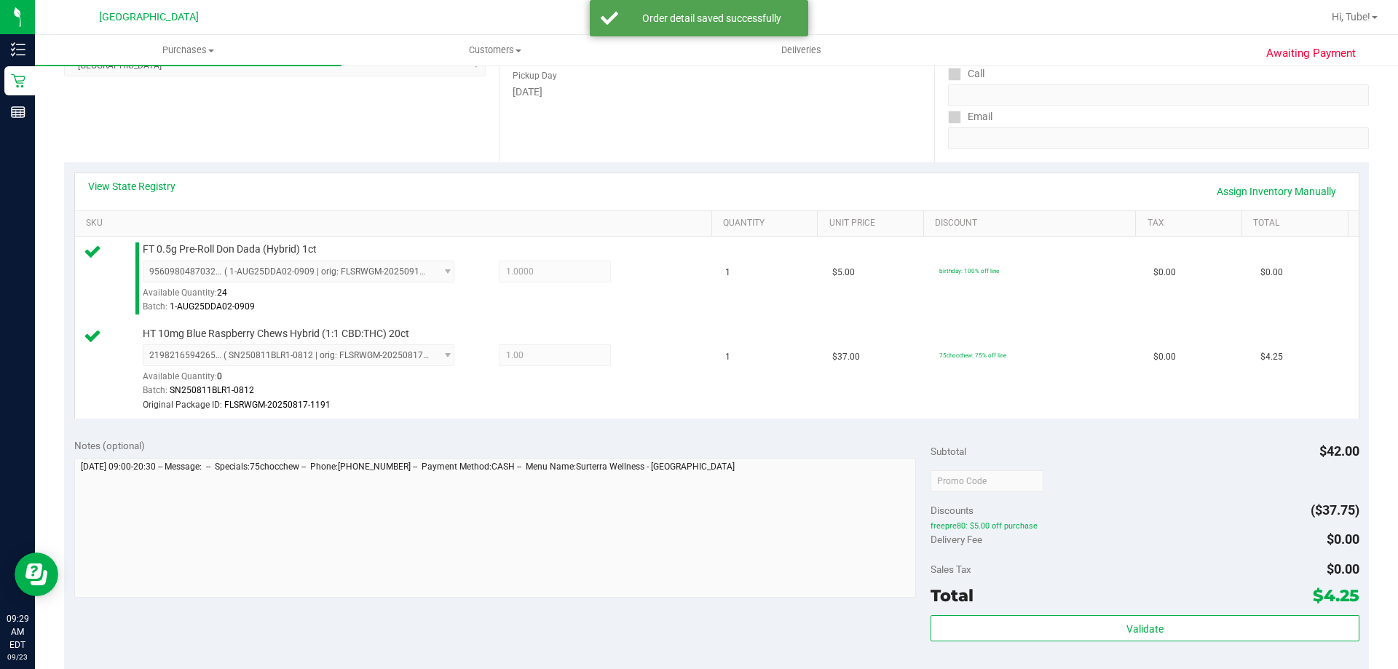
scroll to position [620, 0]
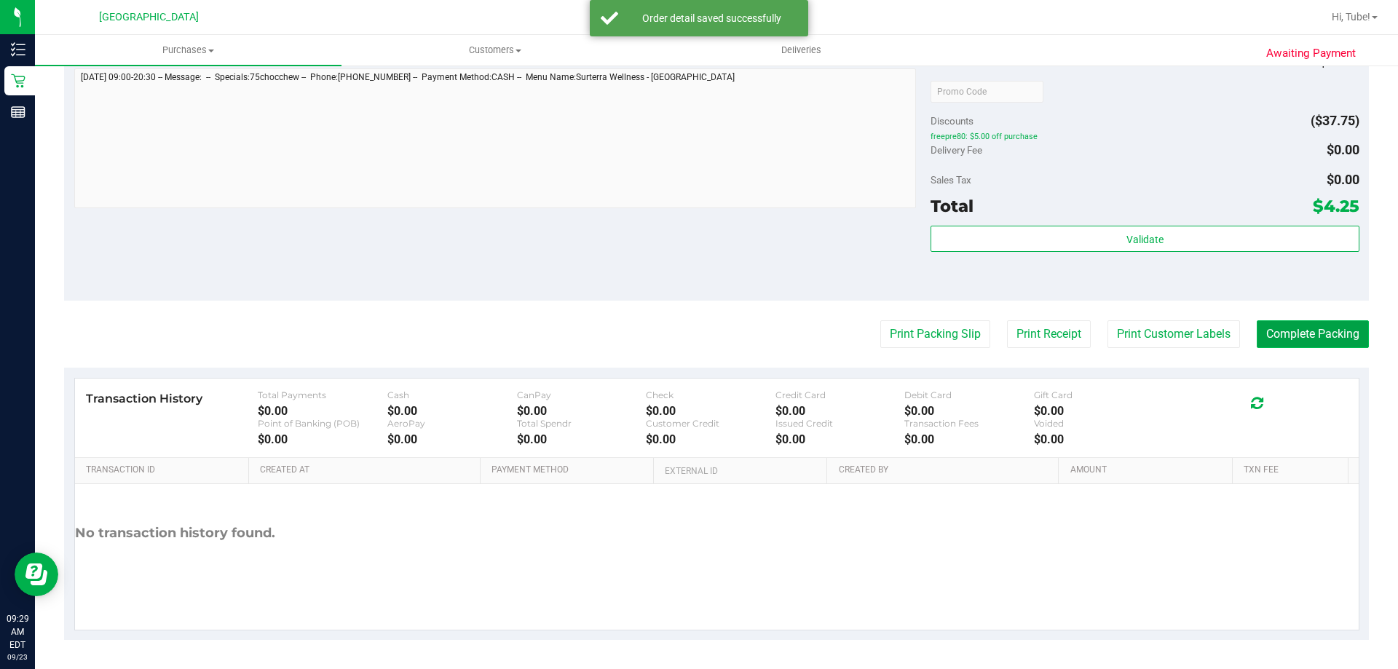
click at [1312, 340] on button "Complete Packing" at bounding box center [1312, 334] width 112 height 28
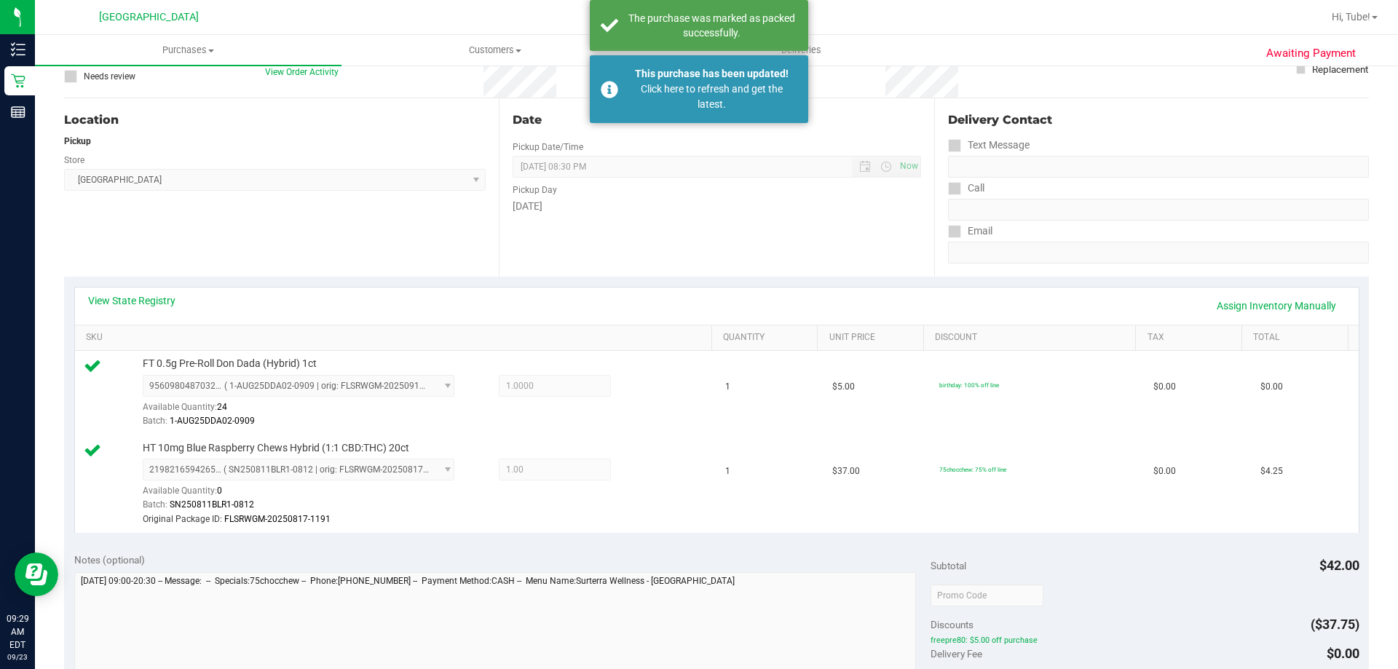
scroll to position [110, 0]
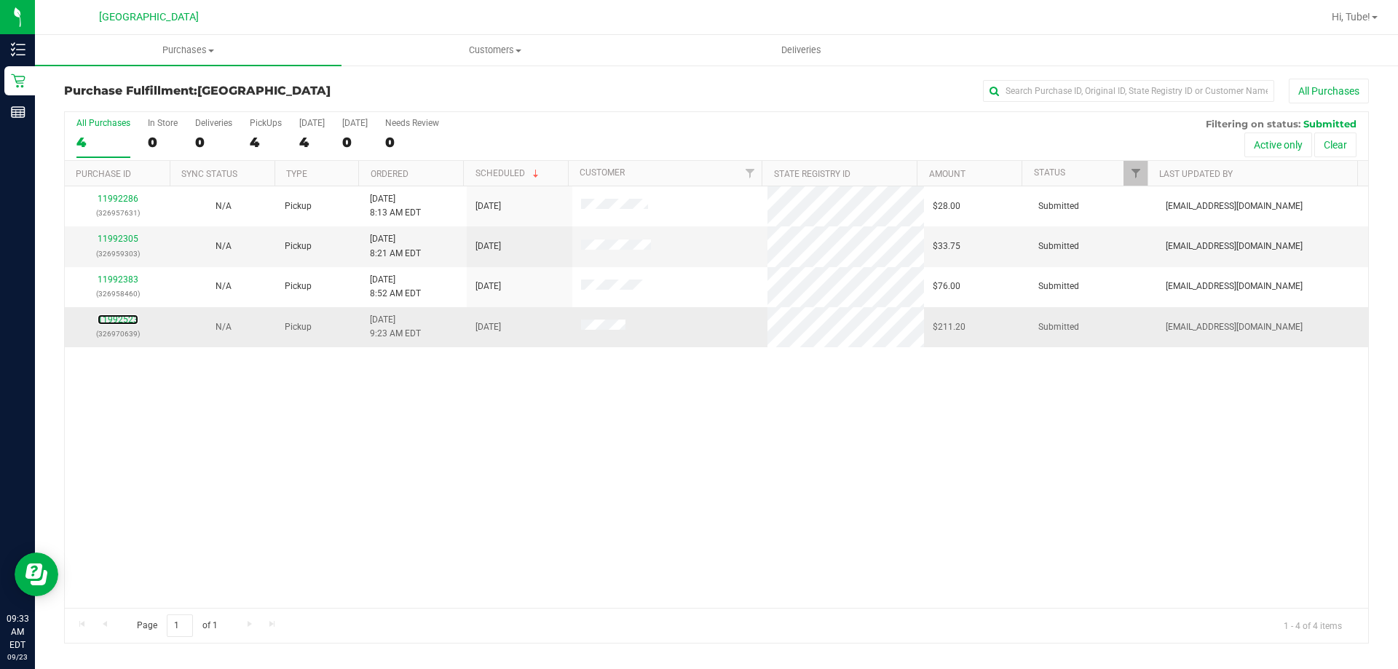
click at [114, 314] on div "11992523 (326970639)" at bounding box center [118, 327] width 88 height 28
click at [108, 322] on link "11992523" at bounding box center [118, 319] width 41 height 10
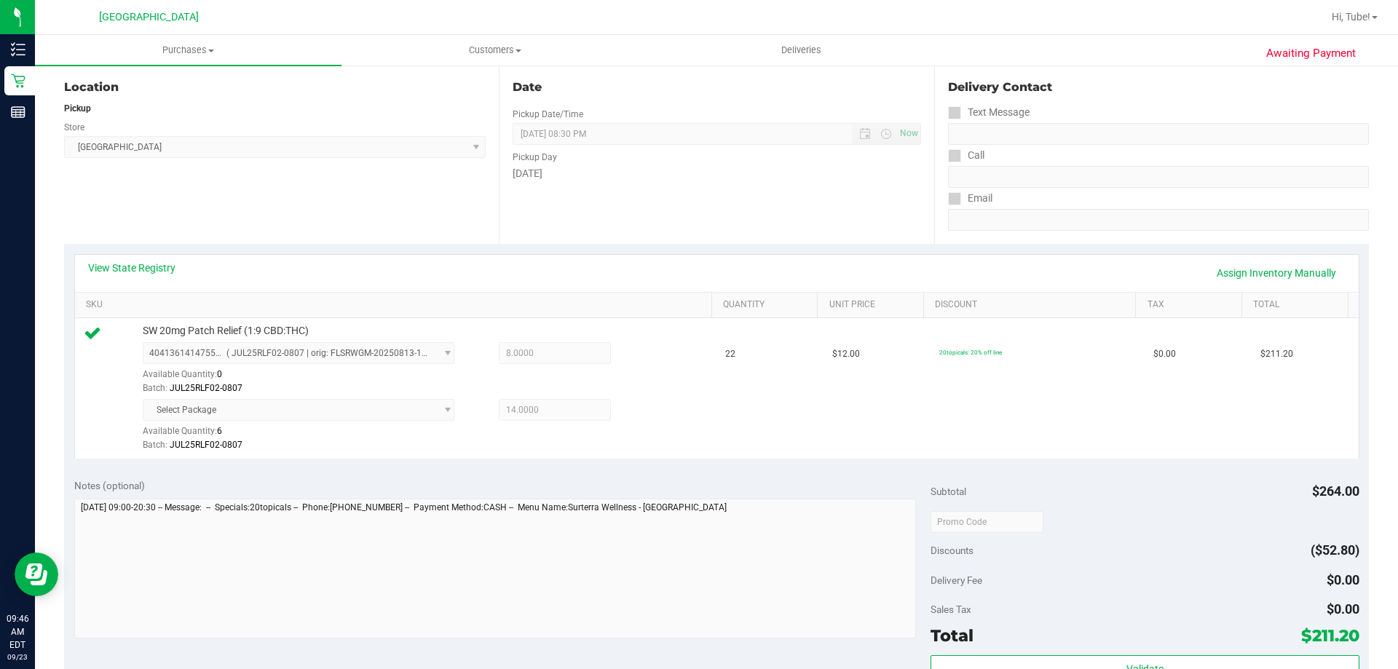
scroll to position [291, 0]
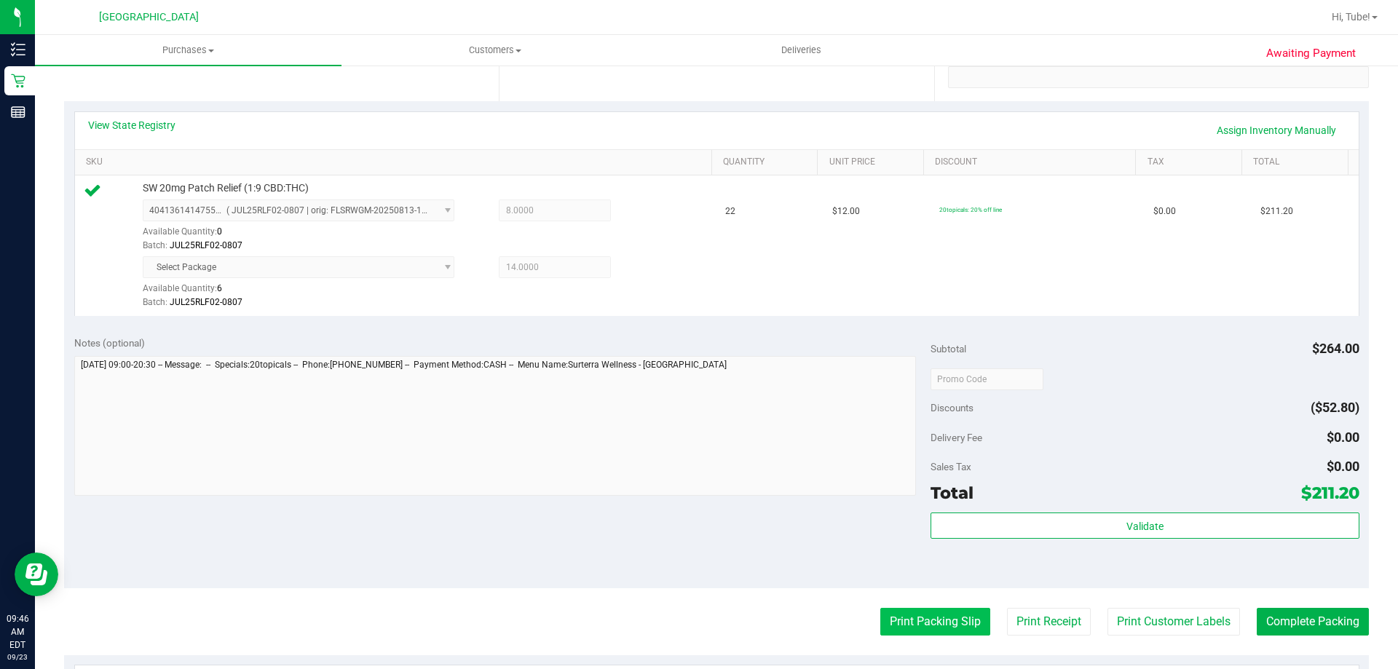
click at [889, 633] on button "Print Packing Slip" at bounding box center [935, 622] width 110 height 28
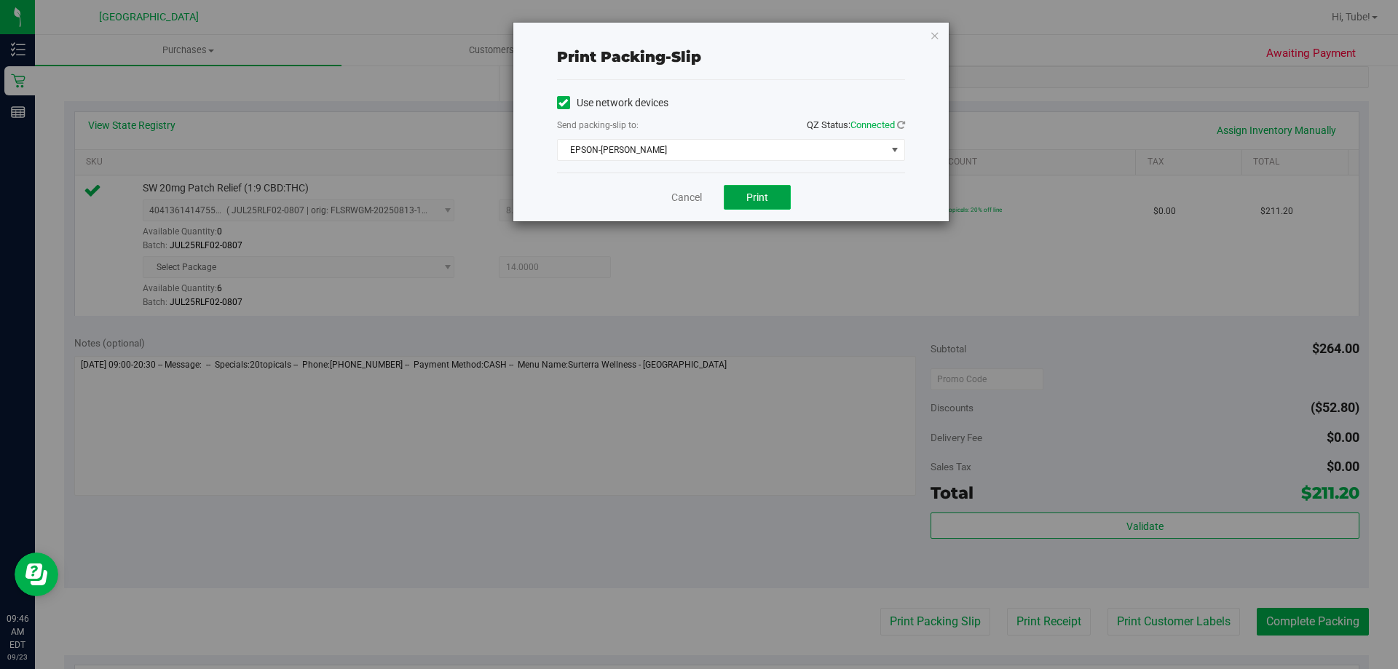
click at [785, 197] on button "Print" at bounding box center [757, 197] width 67 height 25
click at [940, 39] on div "Print packing-slip Use network devices Send packing-slip to: QZ Status: Connect…" at bounding box center [730, 122] width 435 height 199
click at [936, 33] on icon "button" at bounding box center [935, 34] width 10 height 17
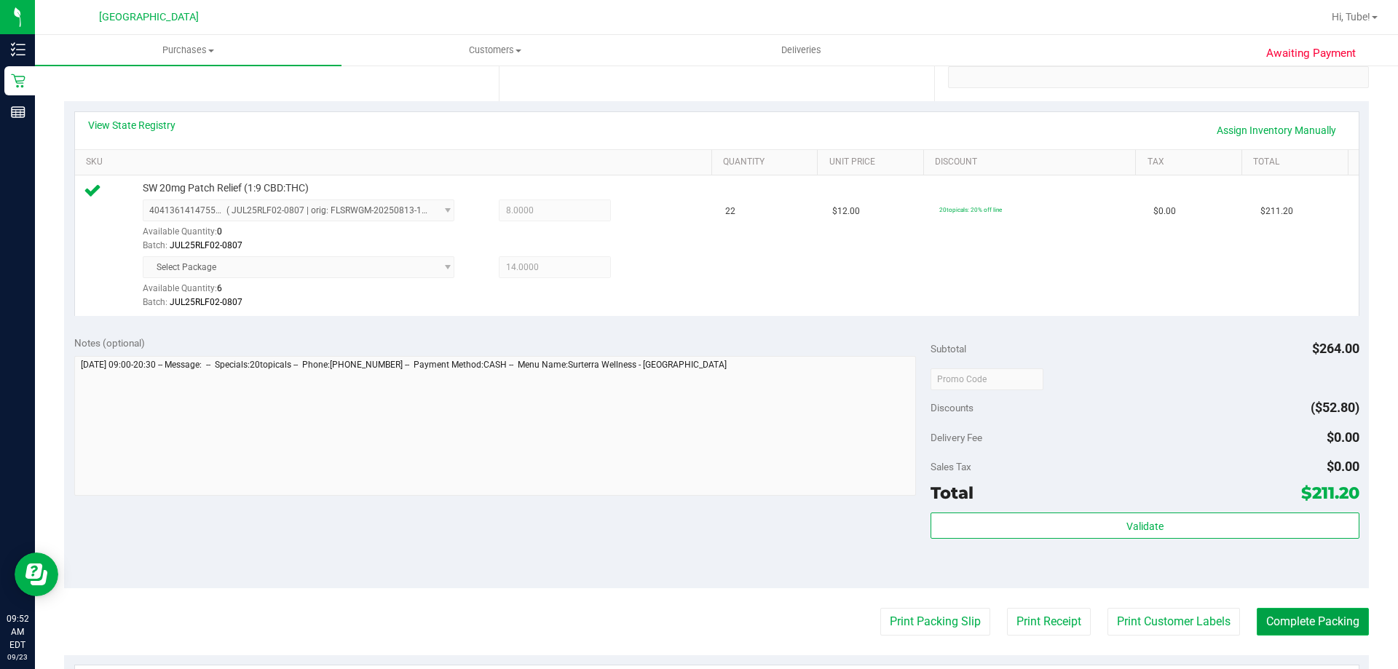
click at [1284, 631] on button "Complete Packing" at bounding box center [1312, 622] width 112 height 28
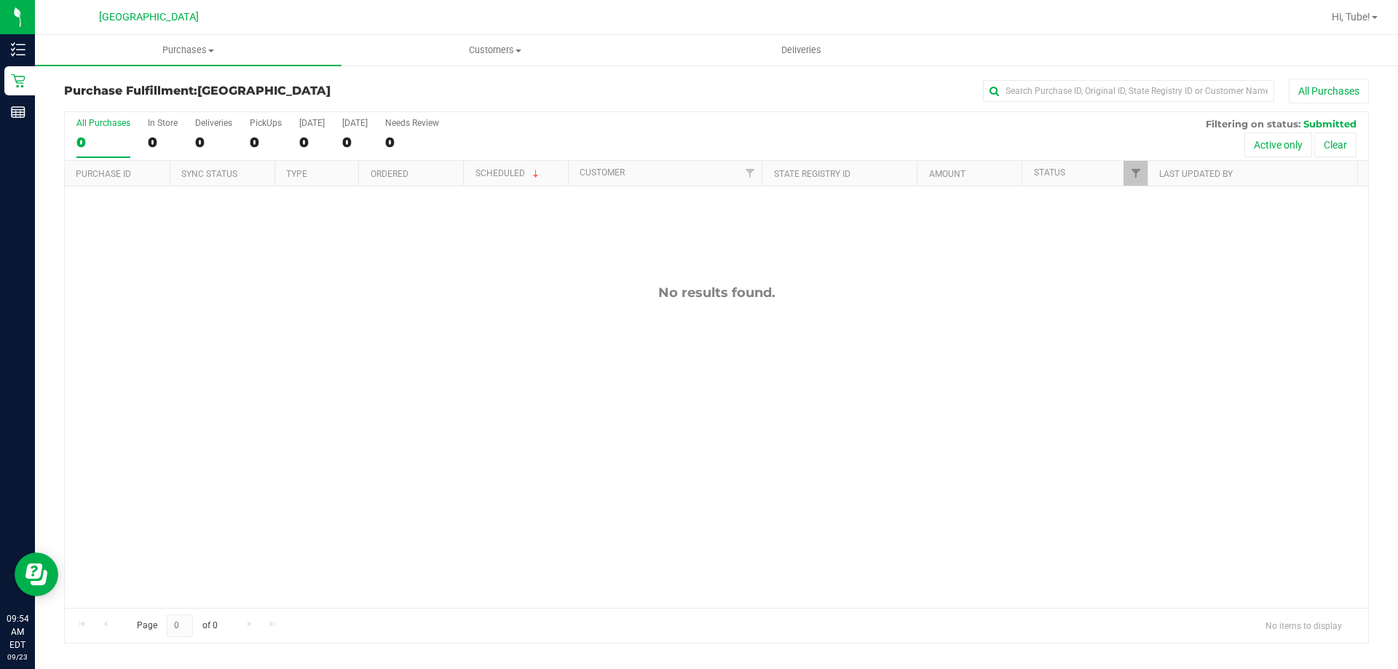
click at [1144, 171] on div at bounding box center [1147, 173] width 7 height 25
click at [1139, 174] on span "Filter" at bounding box center [1136, 173] width 12 height 12
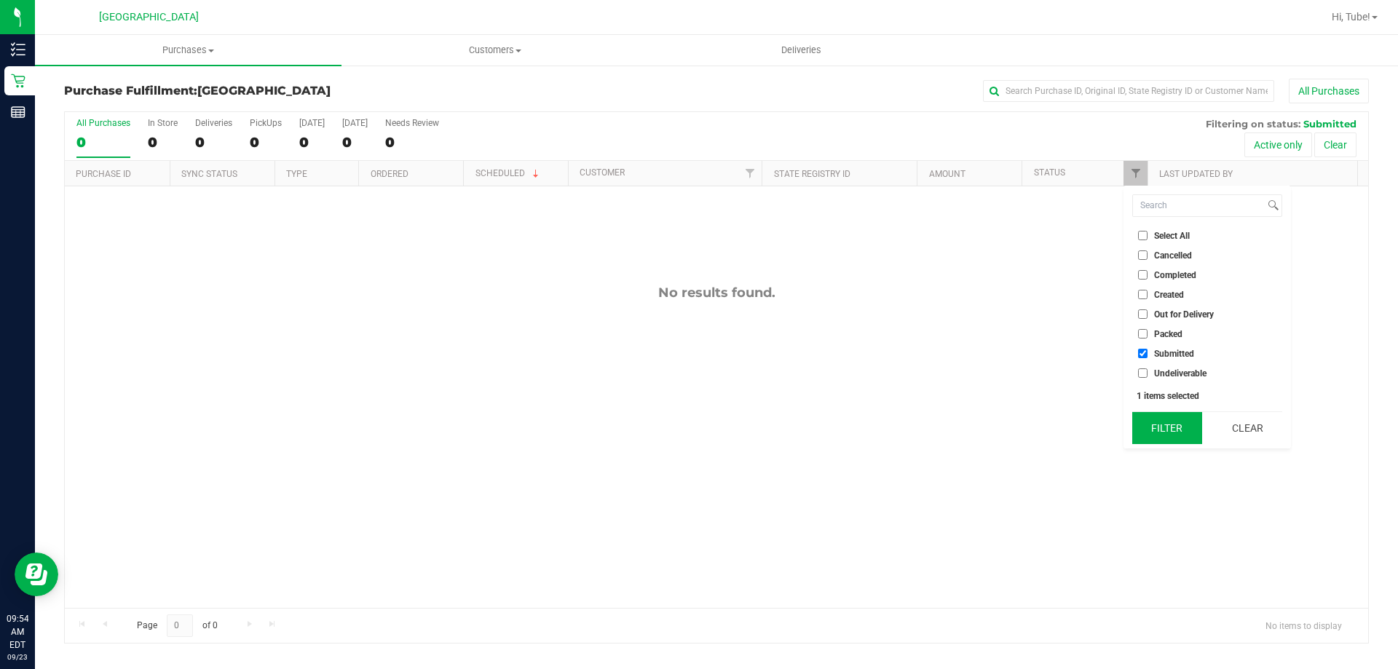
click at [1155, 426] on button "Filter" at bounding box center [1167, 428] width 70 height 32
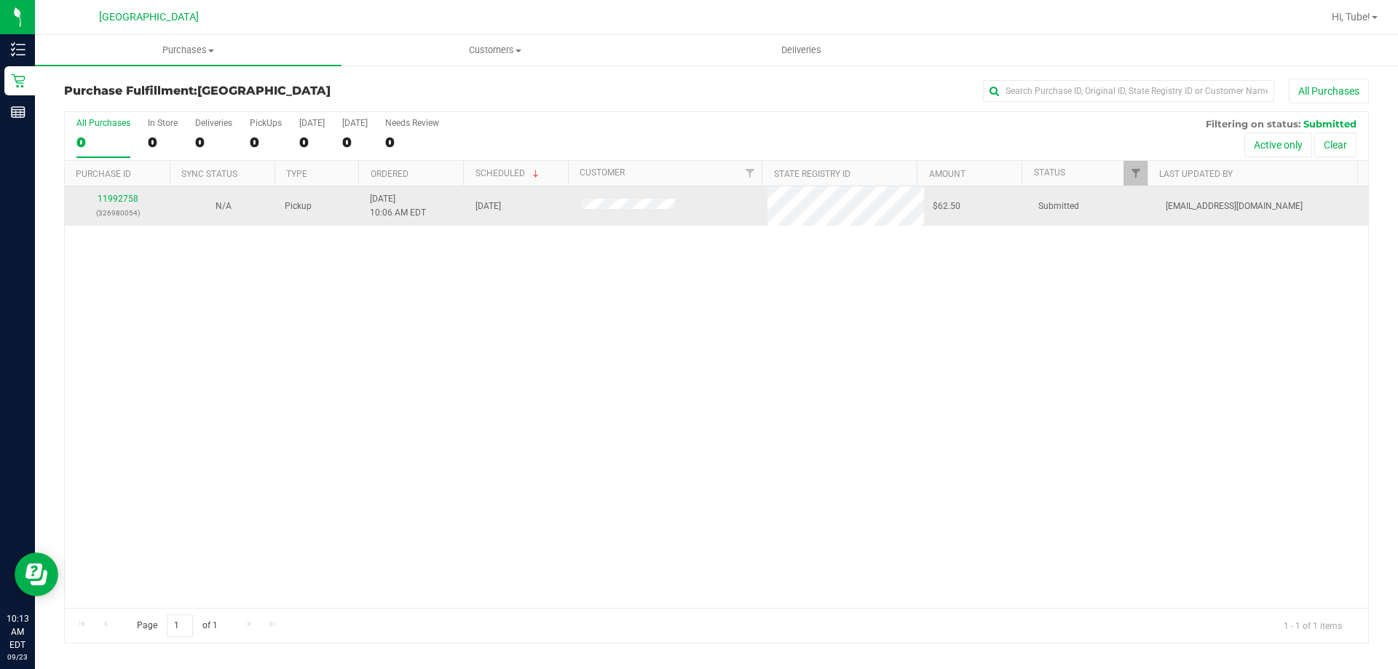
click at [107, 191] on td "11992758 (326980054)" at bounding box center [118, 205] width 106 height 39
click at [115, 211] on p "(326980054)" at bounding box center [118, 213] width 88 height 14
click at [116, 196] on link "11992758" at bounding box center [118, 199] width 41 height 10
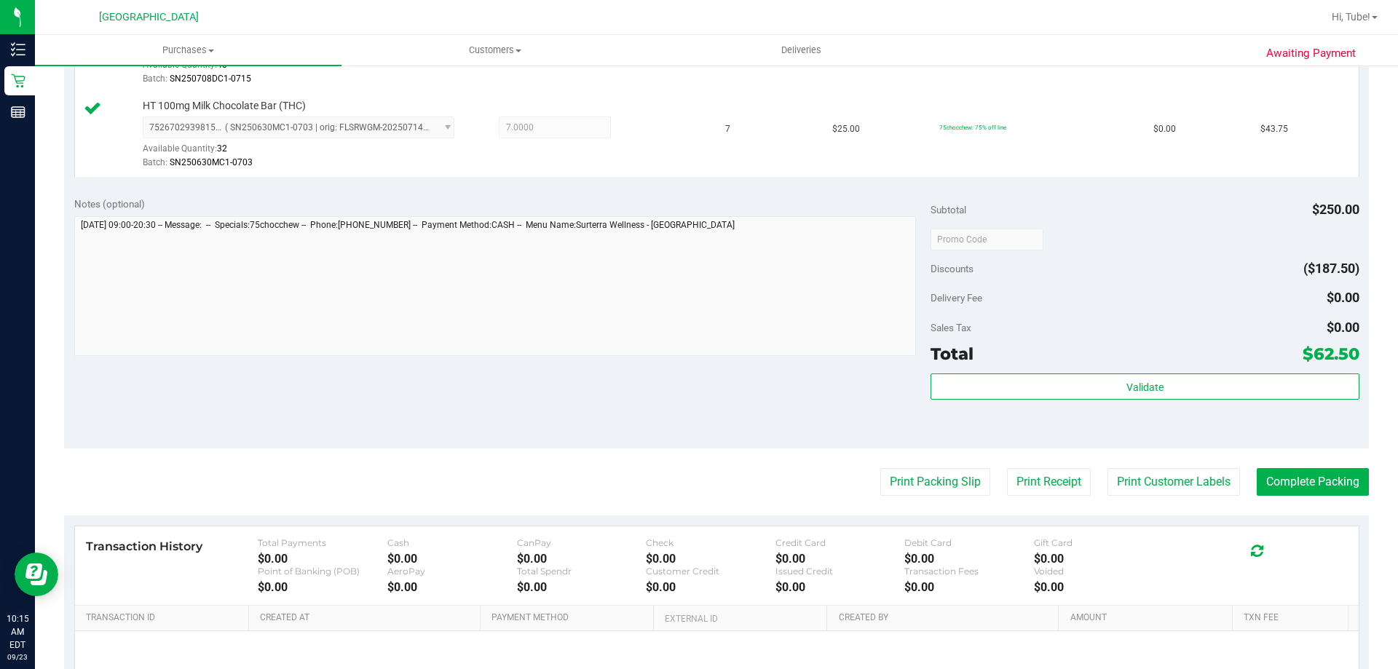
scroll to position [606, 0]
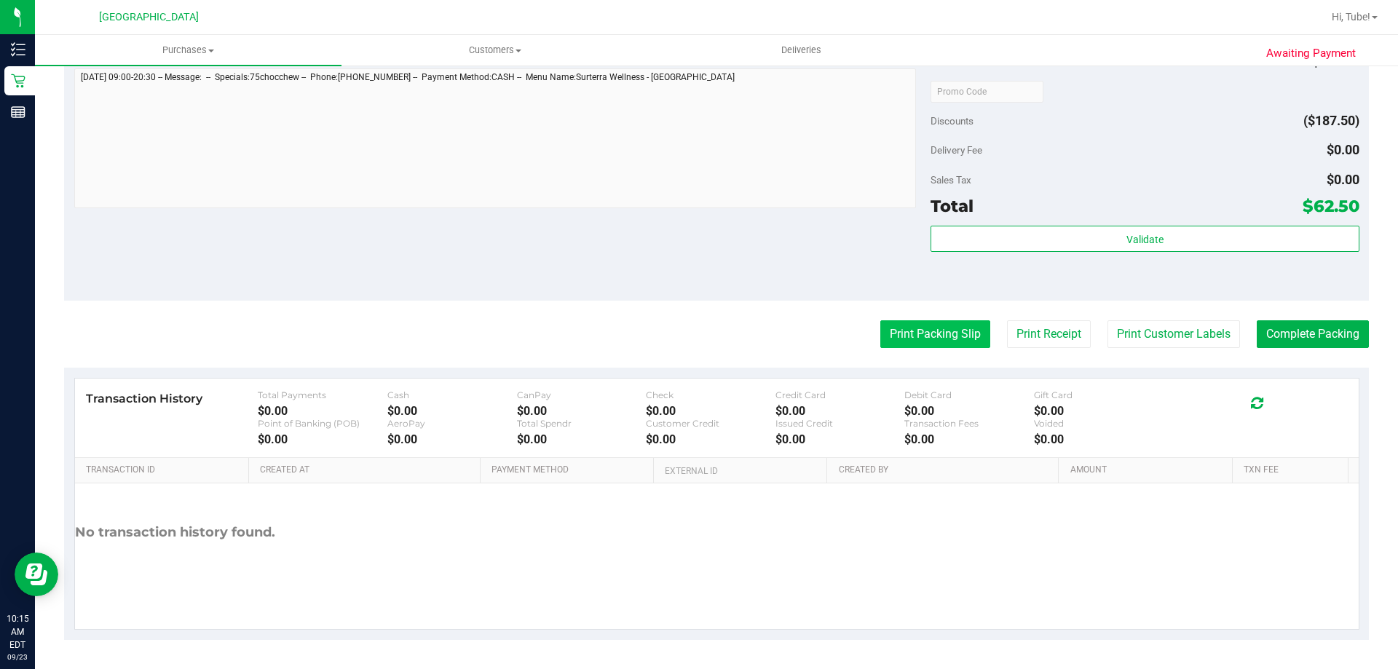
click at [891, 337] on button "Print Packing Slip" at bounding box center [935, 334] width 110 height 28
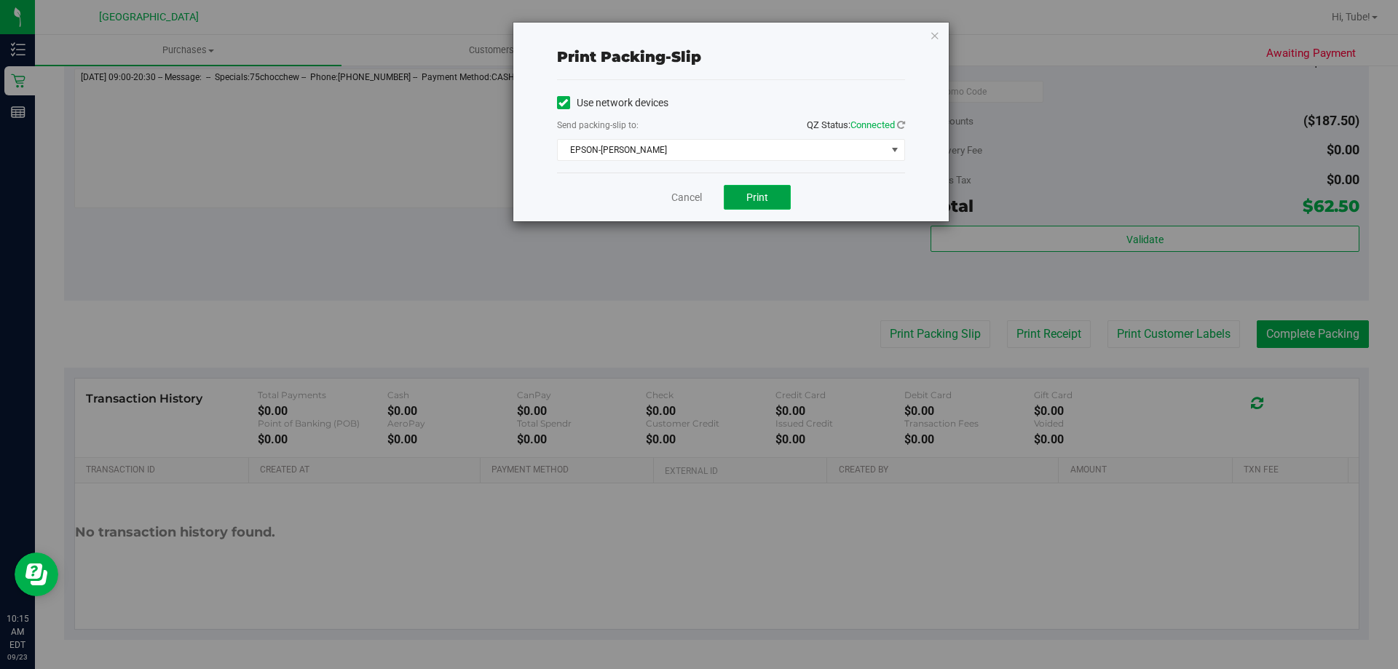
click at [754, 185] on button "Print" at bounding box center [757, 197] width 67 height 25
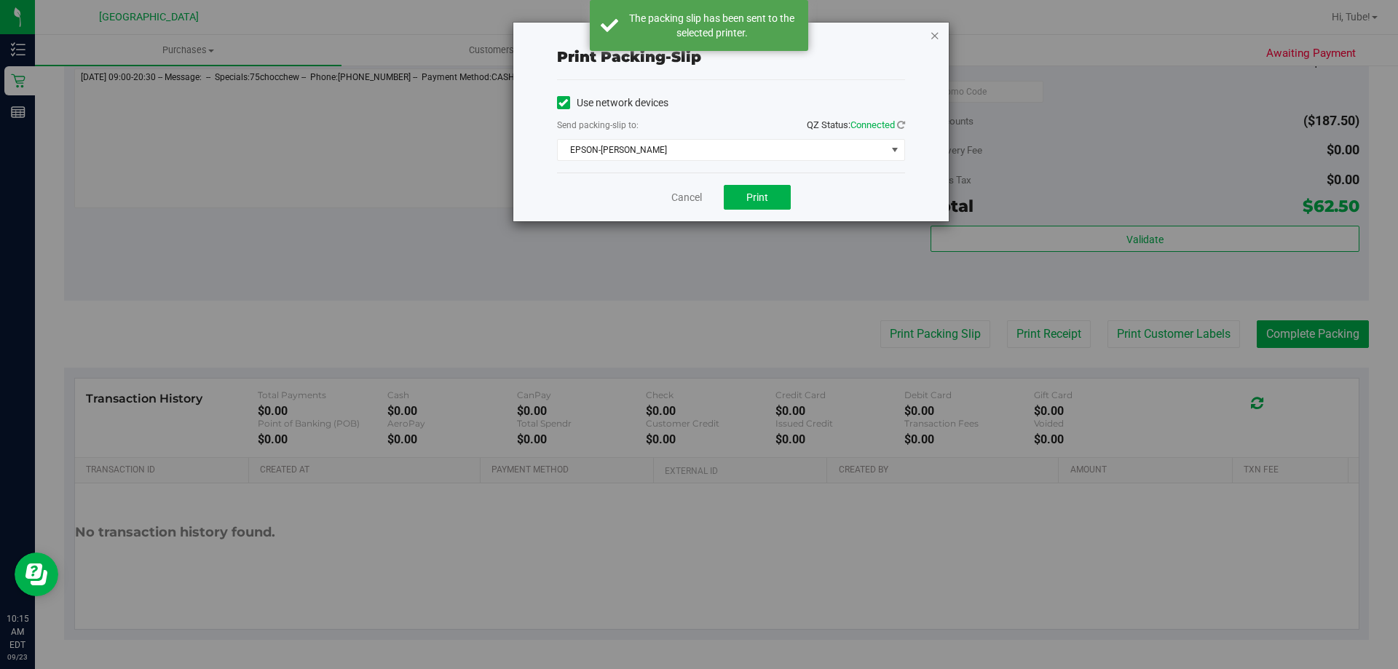
click at [933, 37] on icon "button" at bounding box center [935, 34] width 10 height 17
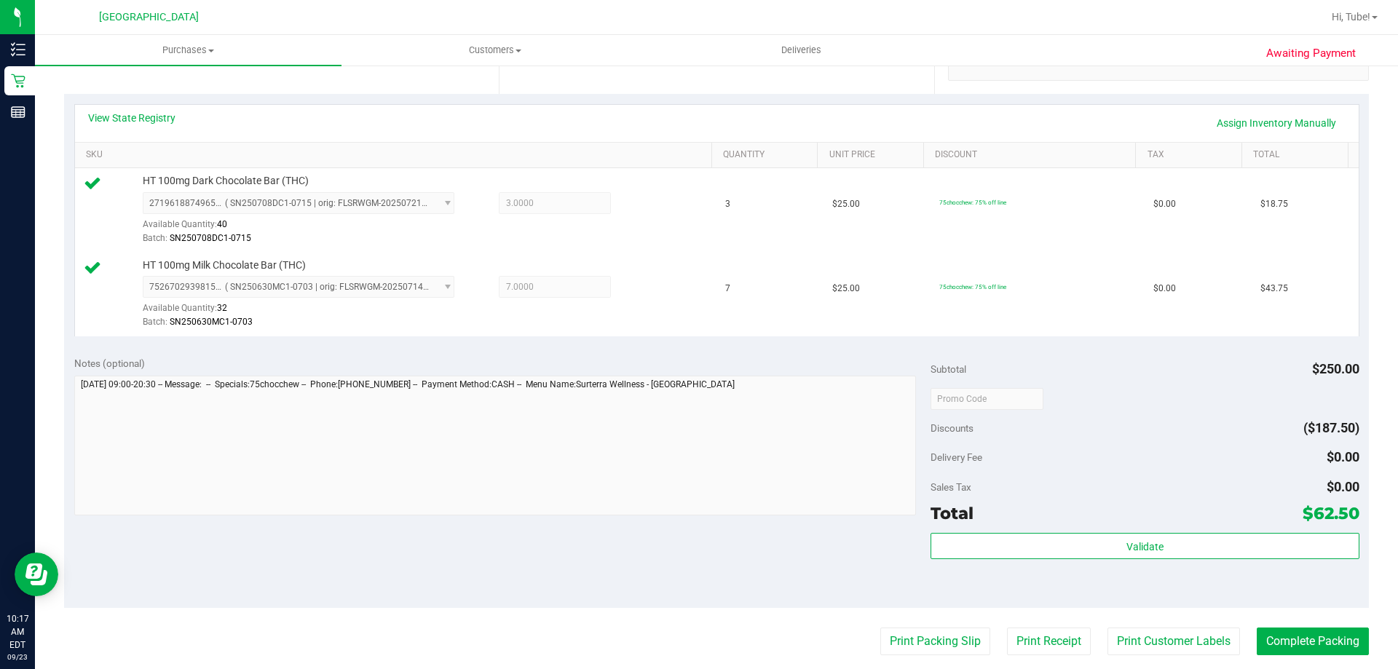
scroll to position [533, 0]
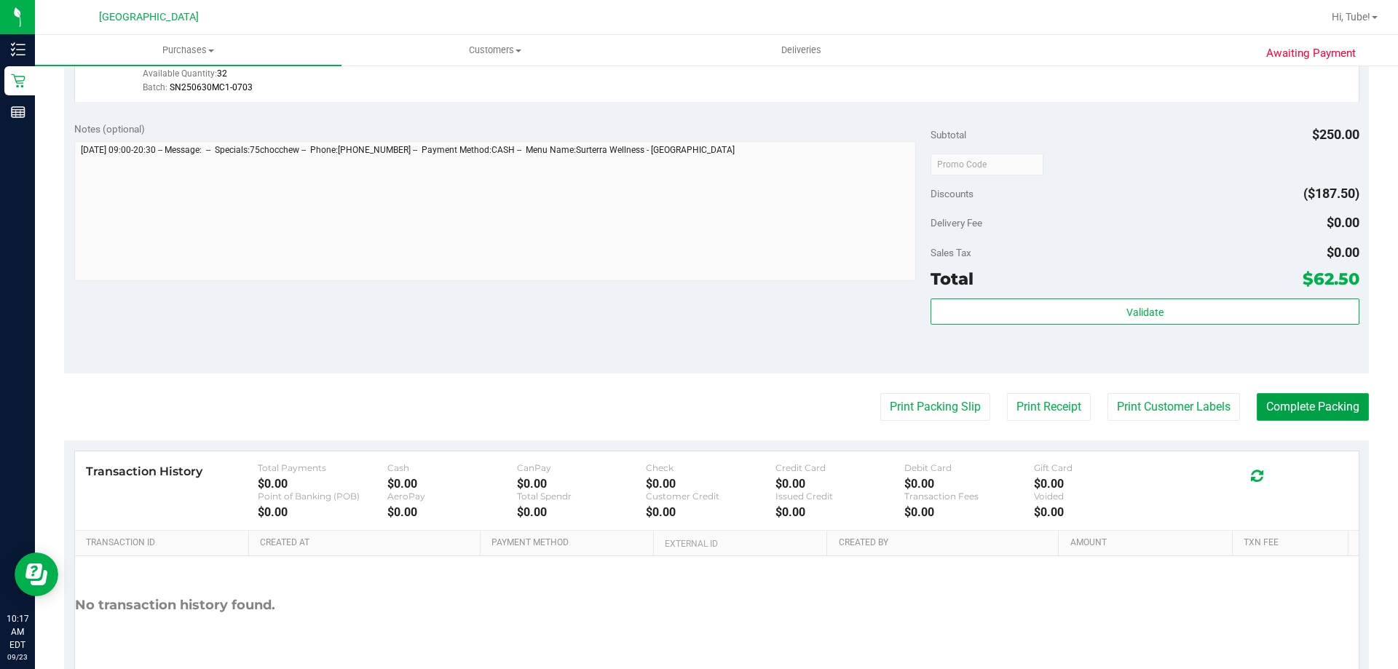
click at [1294, 416] on button "Complete Packing" at bounding box center [1312, 407] width 112 height 28
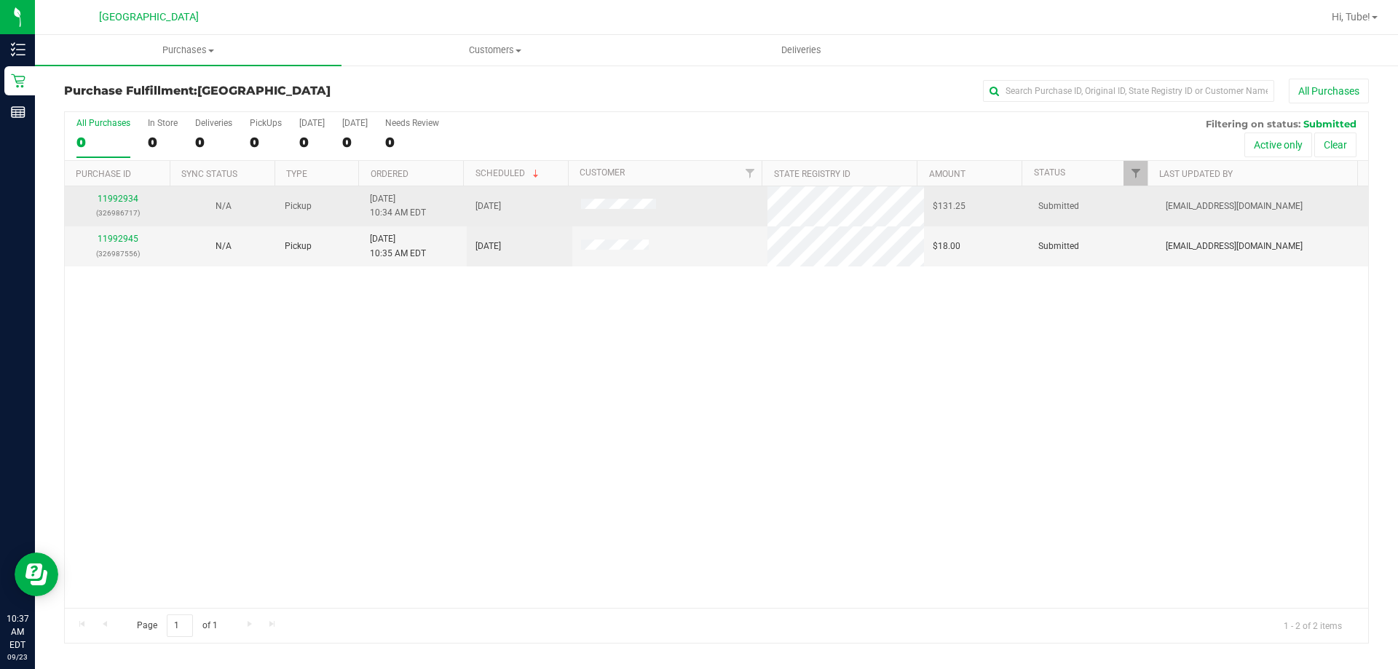
click at [121, 205] on div "11992934 (326986717)" at bounding box center [118, 206] width 88 height 28
click at [125, 202] on link "11992934" at bounding box center [118, 199] width 41 height 10
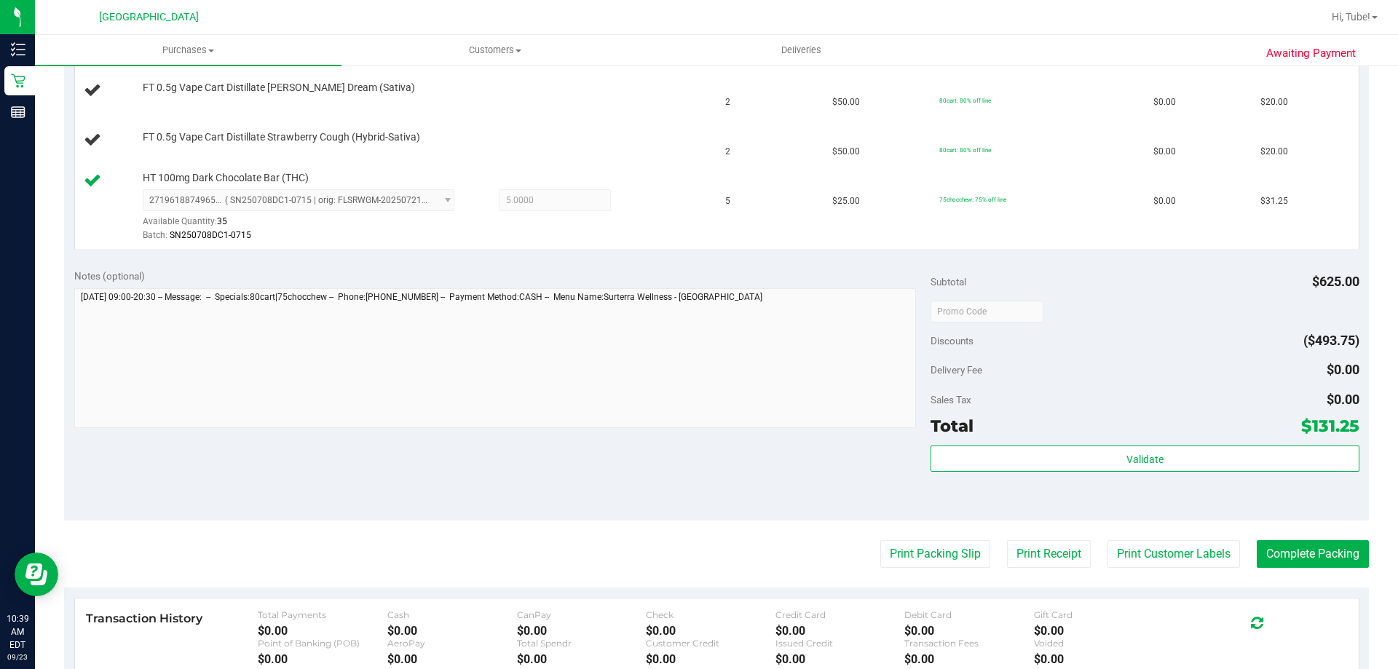
scroll to position [582, 0]
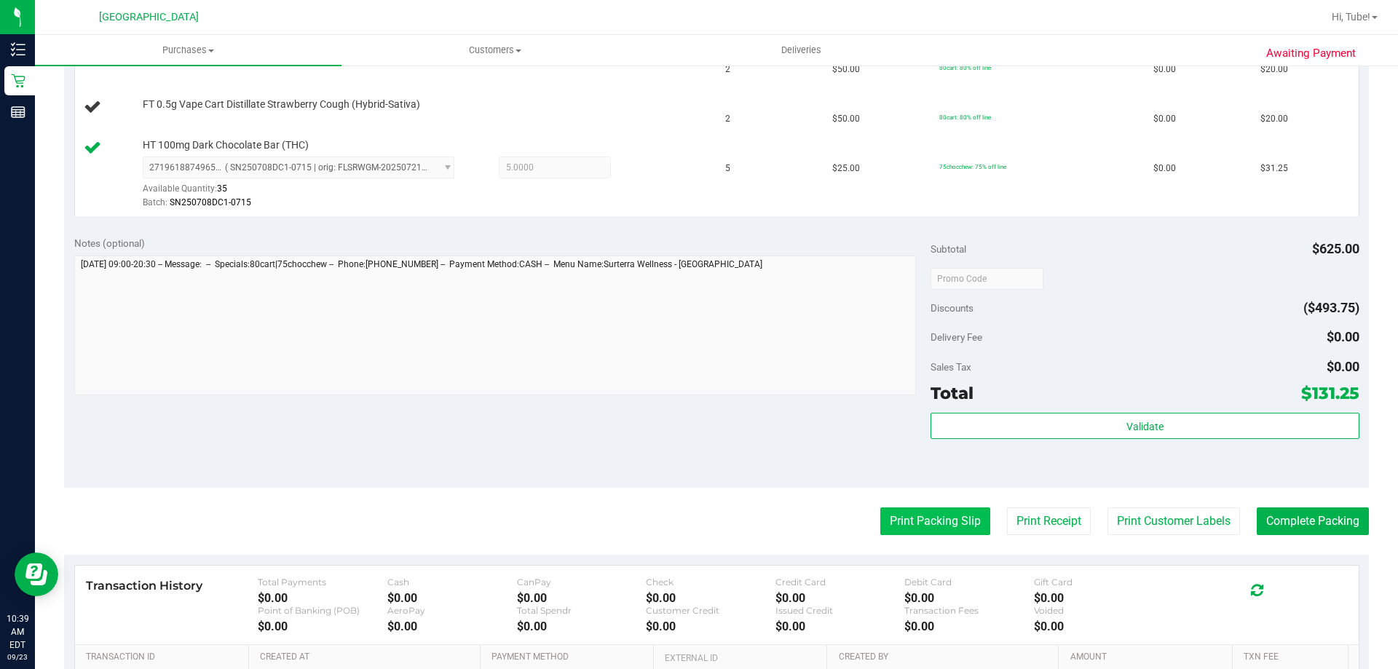
click at [965, 529] on button "Print Packing Slip" at bounding box center [935, 521] width 110 height 28
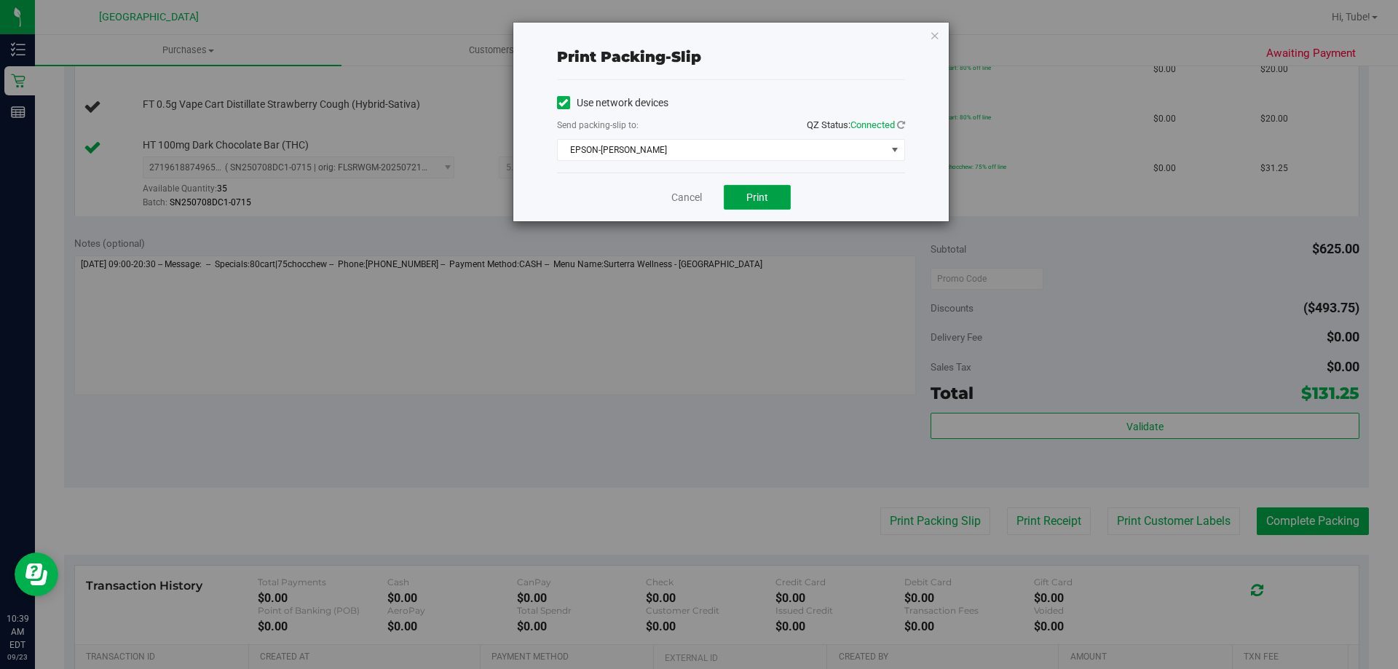
click at [756, 197] on span "Print" at bounding box center [757, 197] width 22 height 12
click at [940, 36] on div "Print packing-slip Use network devices Send packing-slip to: QZ Status: Connect…" at bounding box center [730, 122] width 435 height 199
click at [936, 36] on icon "button" at bounding box center [935, 34] width 10 height 17
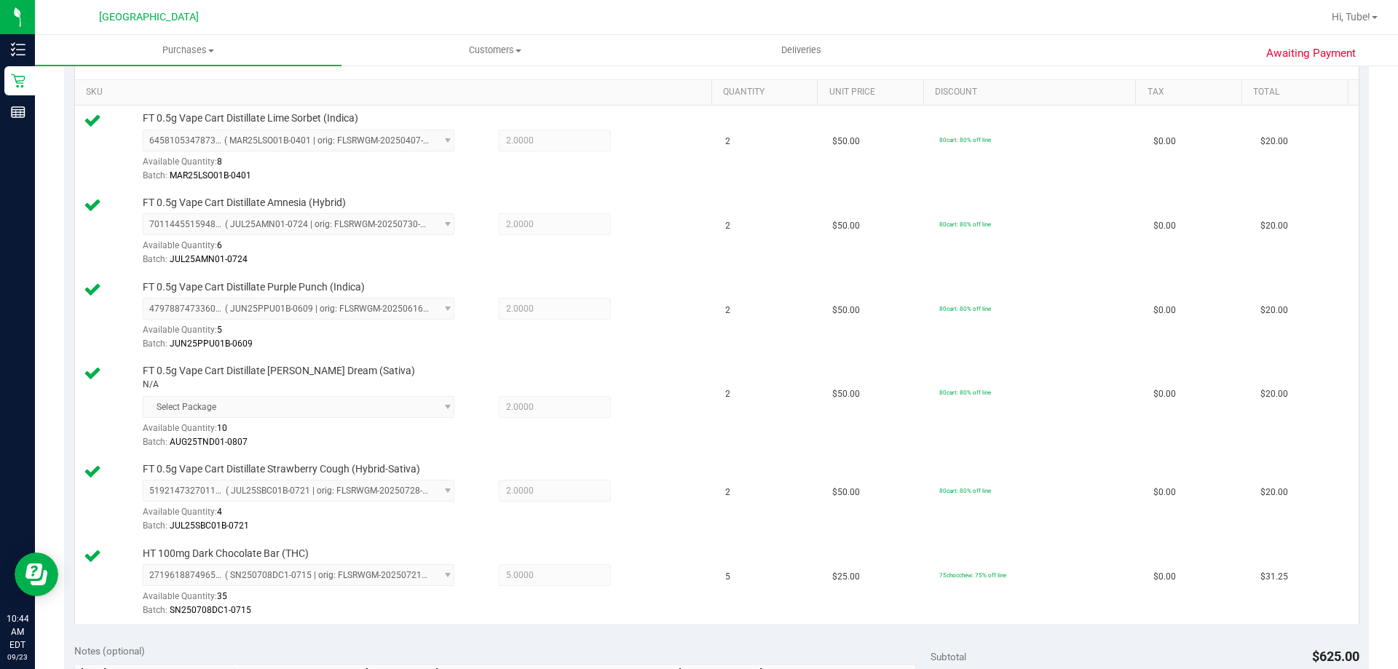
scroll to position [728, 0]
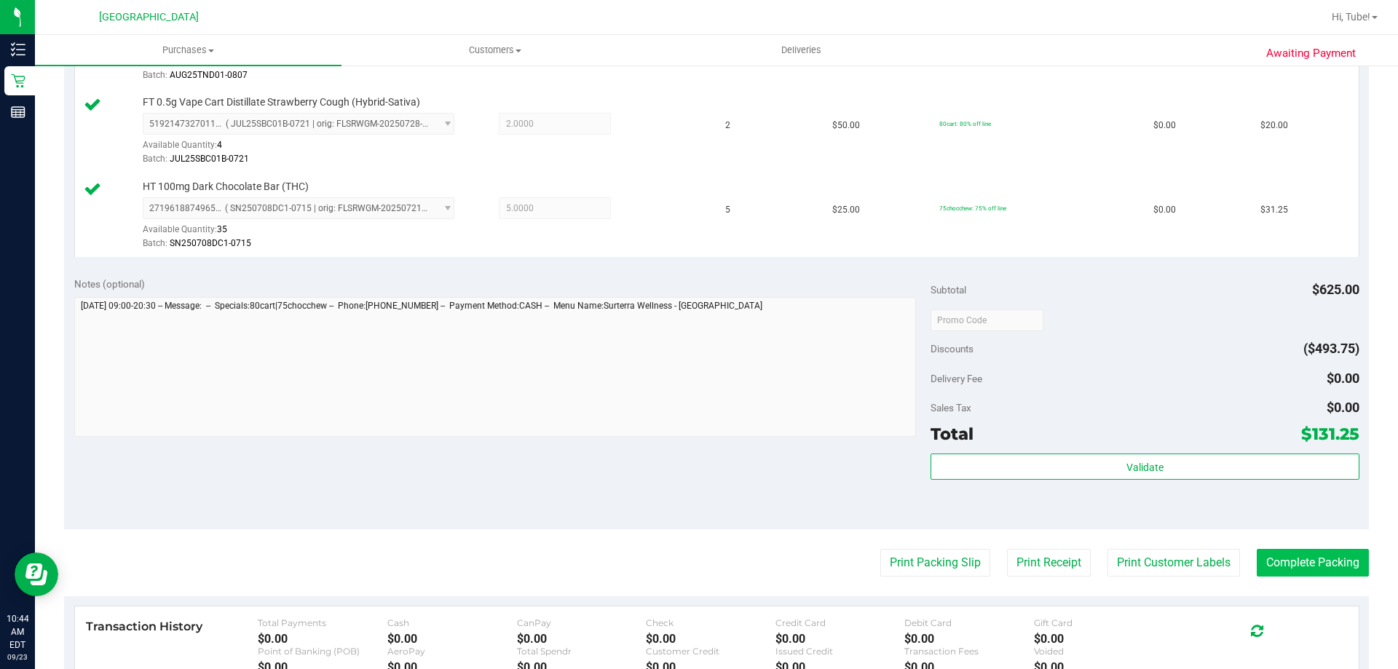
click at [1292, 577] on purchase-details "Back Edit Purchase Cancel Purchase View Profile # 11992934 BioTrack ID: - Submi…" at bounding box center [716, 110] width 1305 height 1518
drag, startPoint x: 1278, startPoint y: 563, endPoint x: 1273, endPoint y: 550, distance: 13.8
click at [1275, 556] on button "Complete Packing" at bounding box center [1312, 563] width 112 height 28
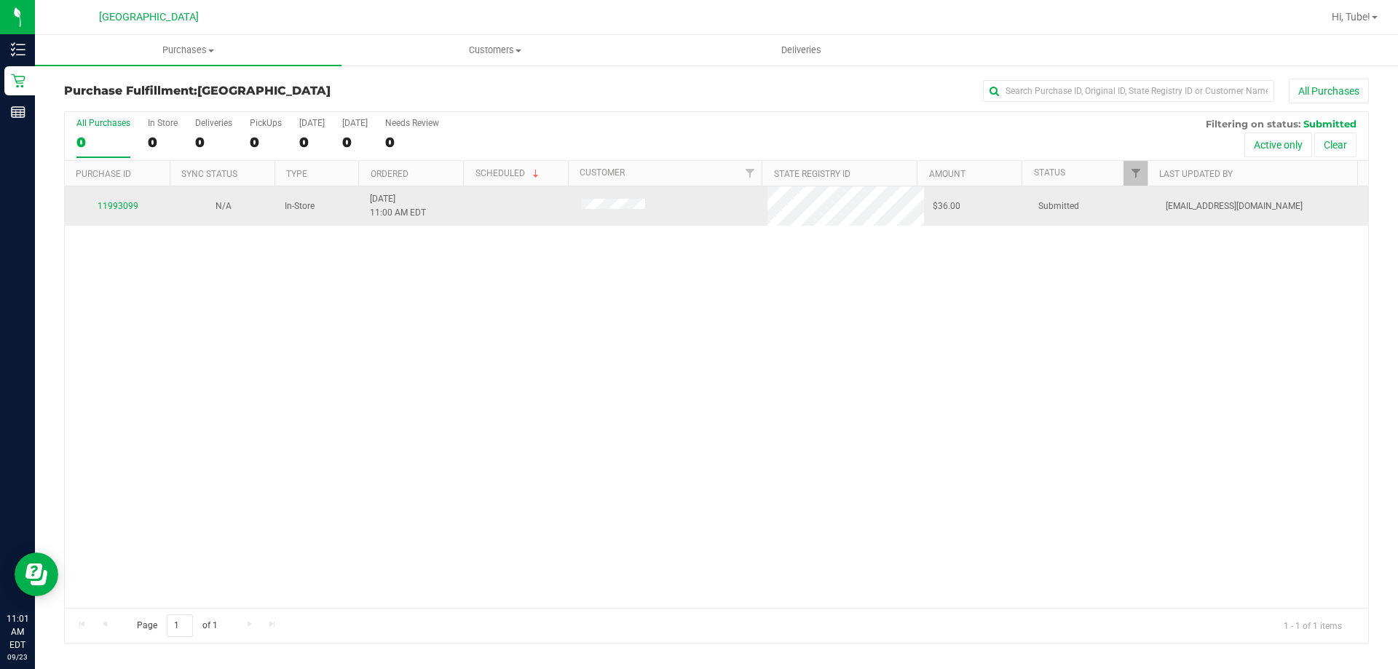
click at [141, 208] on div "11993099" at bounding box center [118, 206] width 88 height 14
click at [126, 202] on link "11993099" at bounding box center [118, 206] width 41 height 10
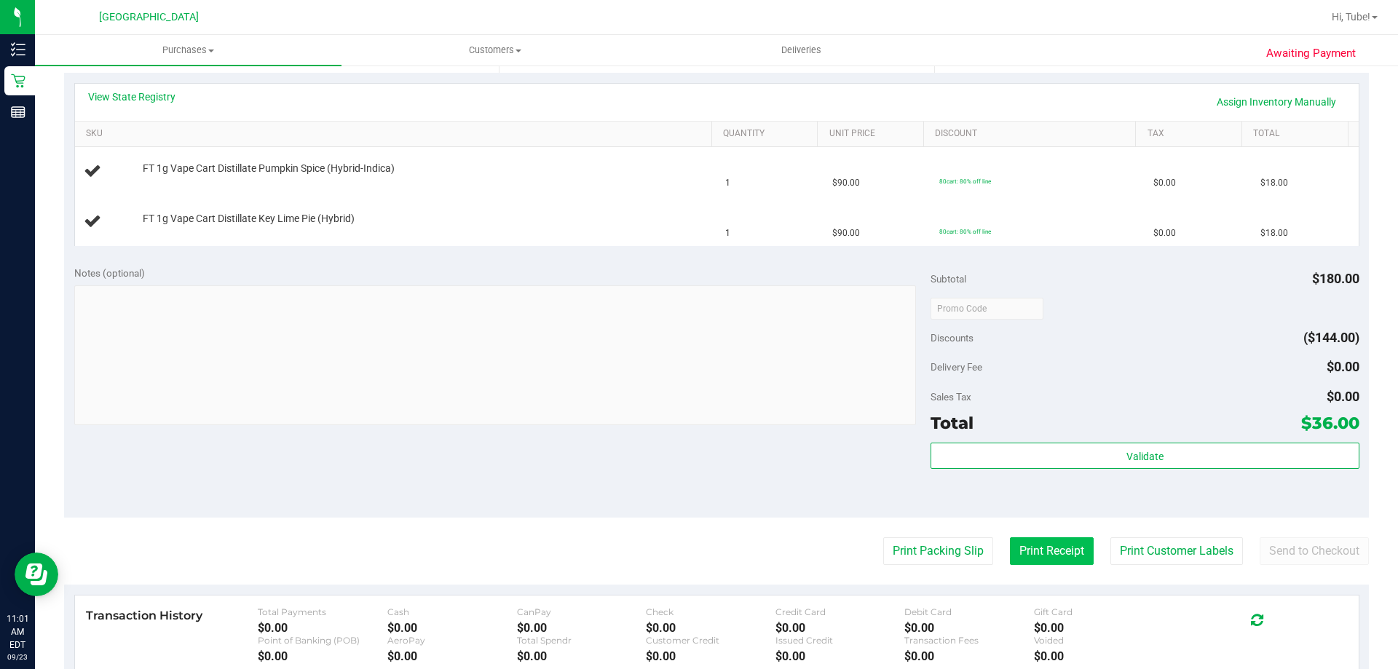
scroll to position [364, 0]
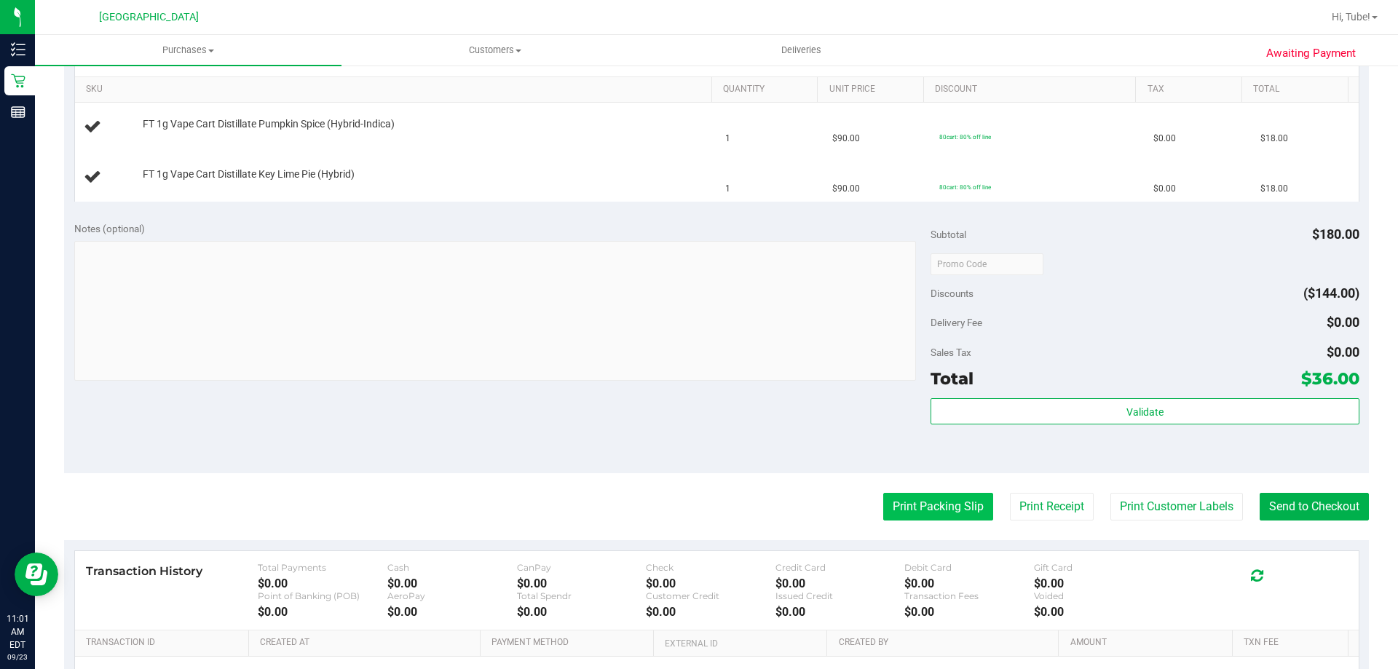
click at [951, 504] on button "Print Packing Slip" at bounding box center [938, 507] width 110 height 28
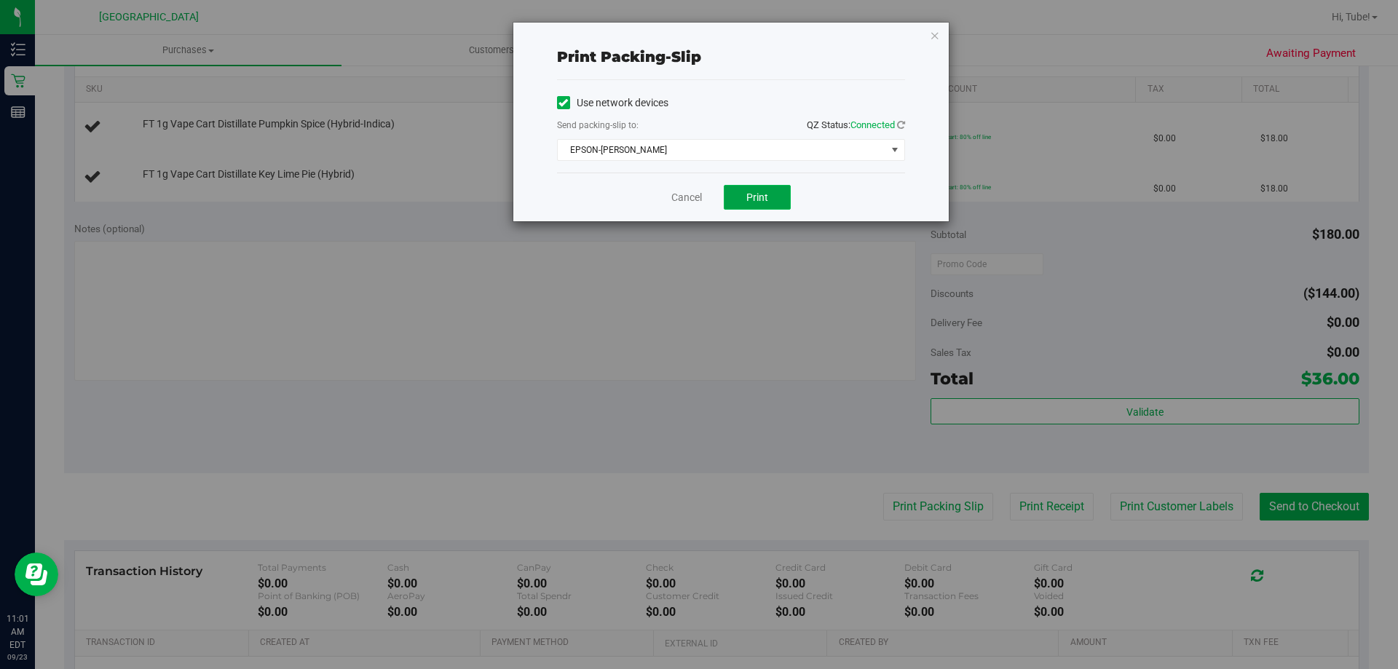
click at [780, 201] on button "Print" at bounding box center [757, 197] width 67 height 25
click at [940, 36] on div "Print packing-slip Use network devices Send packing-slip to: QZ Status: Connect…" at bounding box center [730, 122] width 435 height 199
click at [937, 36] on icon "button" at bounding box center [935, 34] width 10 height 17
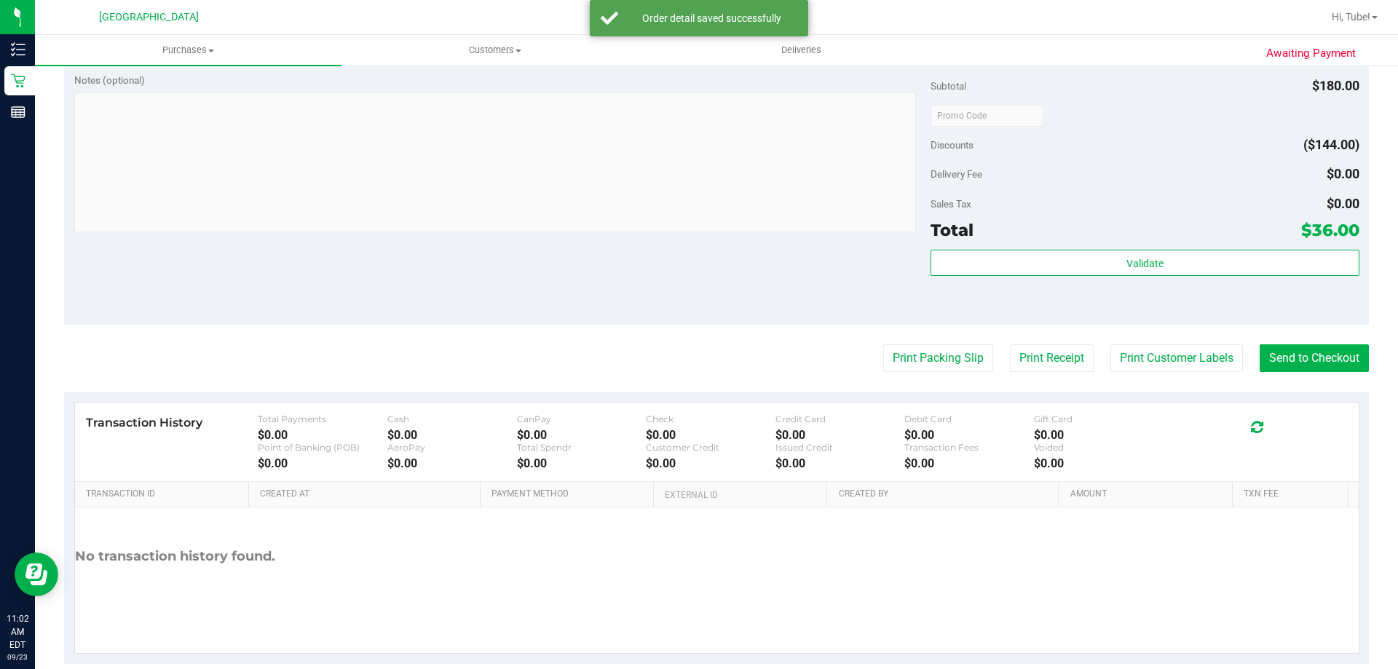
scroll to position [582, 0]
click at [1302, 364] on button "Send to Checkout" at bounding box center [1313, 358] width 109 height 28
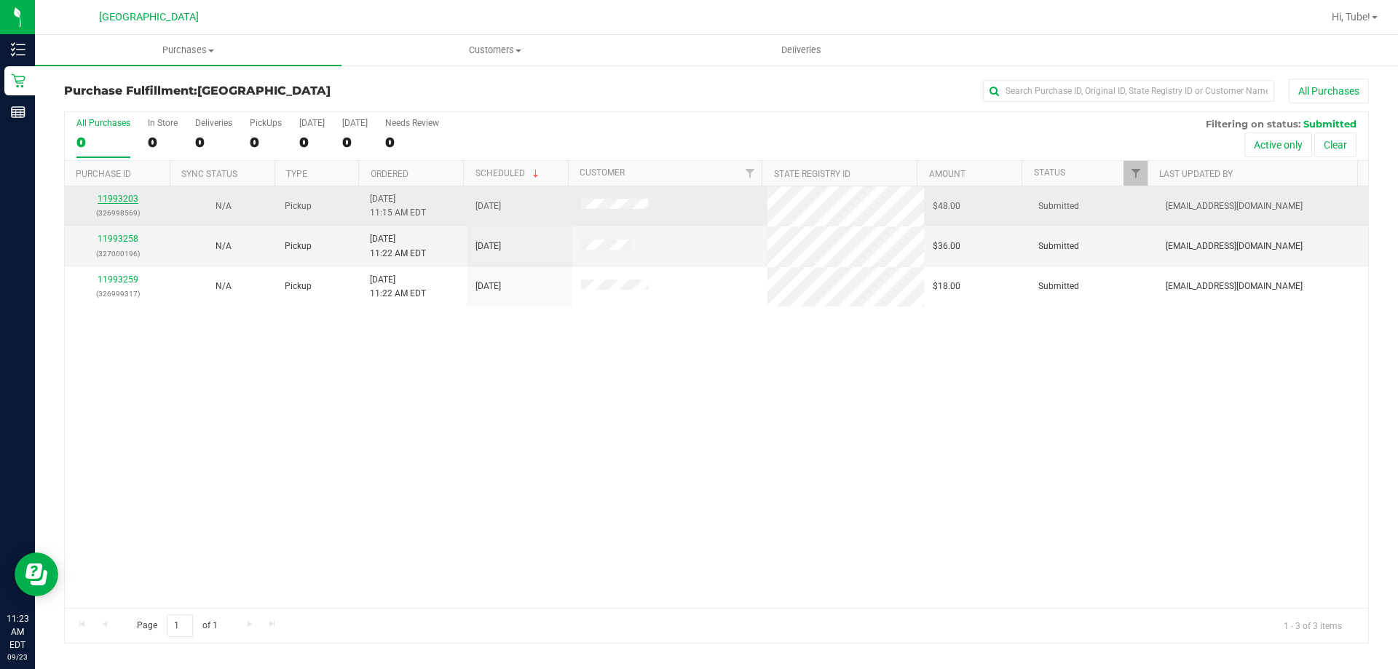
click at [132, 197] on link "11993203" at bounding box center [118, 199] width 41 height 10
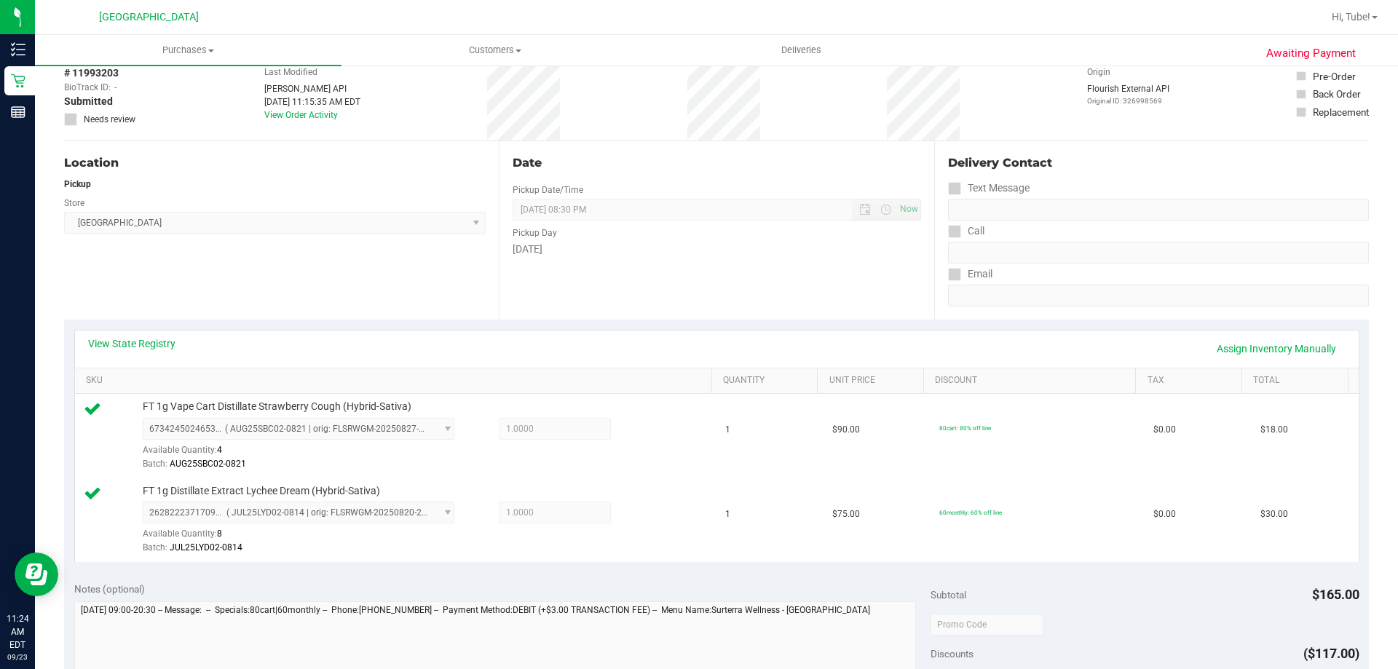
scroll to position [364, 0]
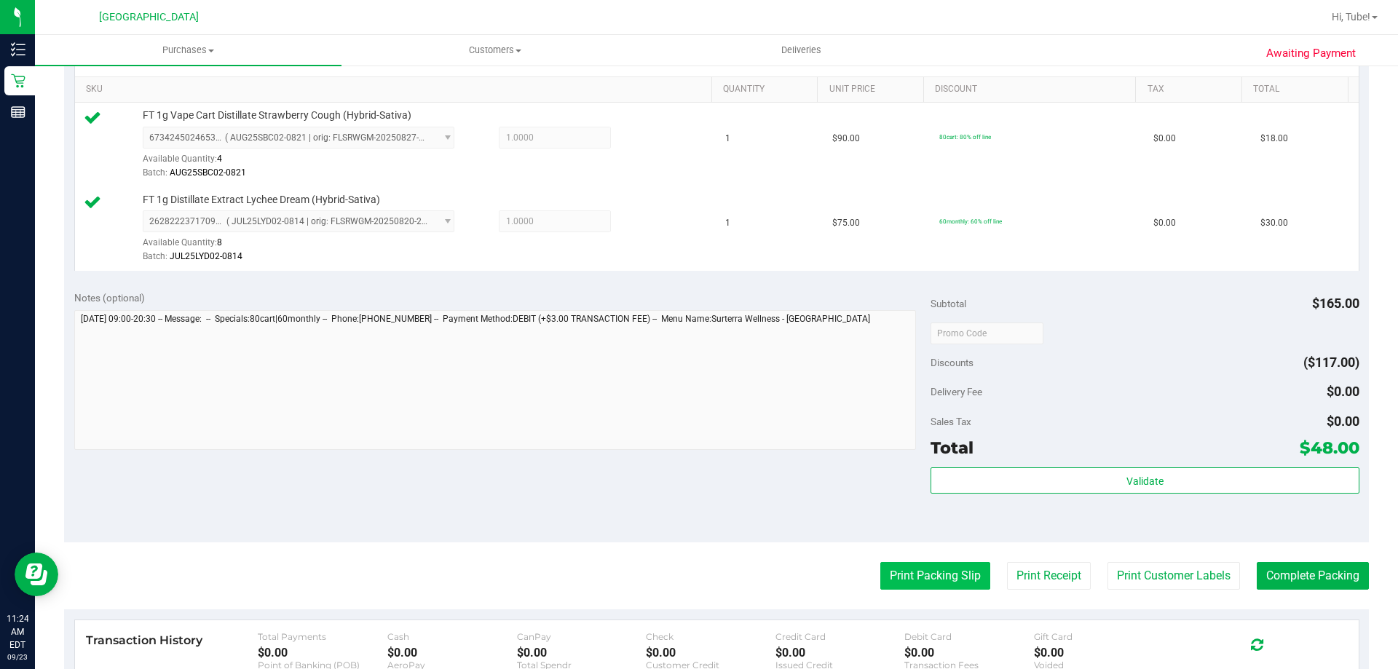
click at [932, 574] on button "Print Packing Slip" at bounding box center [935, 576] width 110 height 28
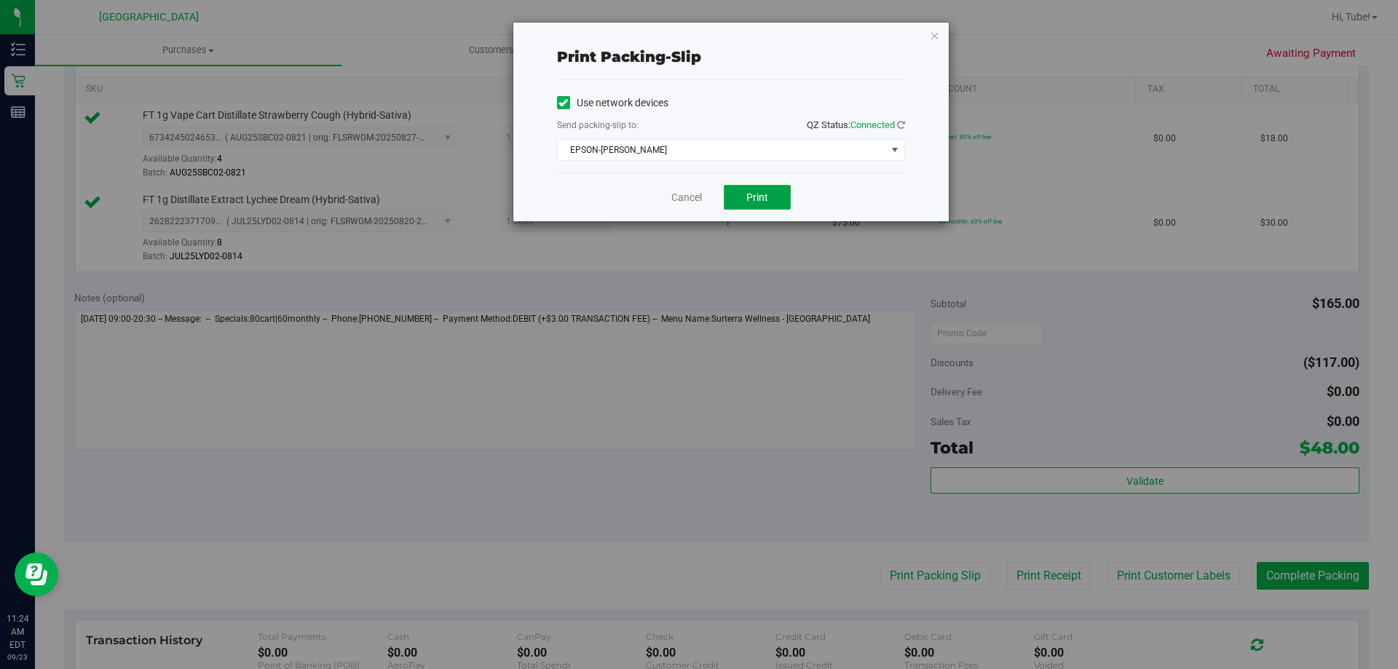
click at [761, 205] on button "Print" at bounding box center [757, 197] width 67 height 25
click at [935, 36] on icon "button" at bounding box center [935, 34] width 10 height 17
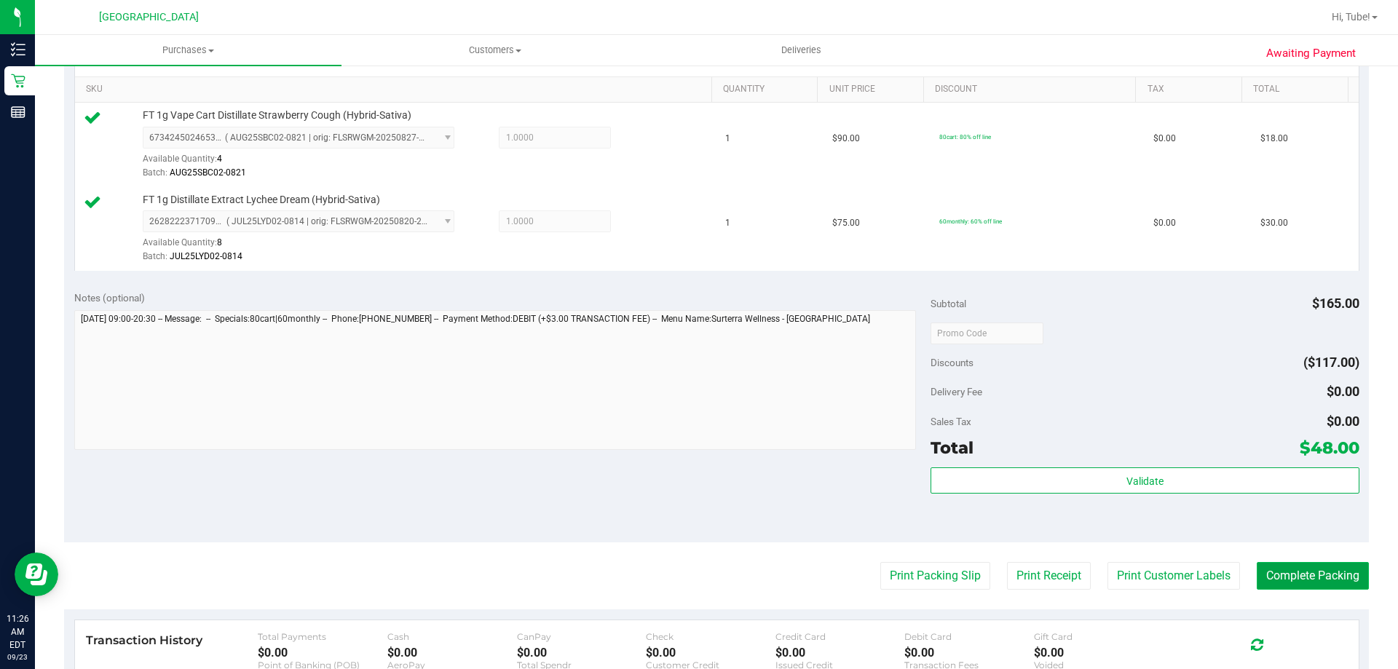
click at [1314, 571] on button "Complete Packing" at bounding box center [1312, 576] width 112 height 28
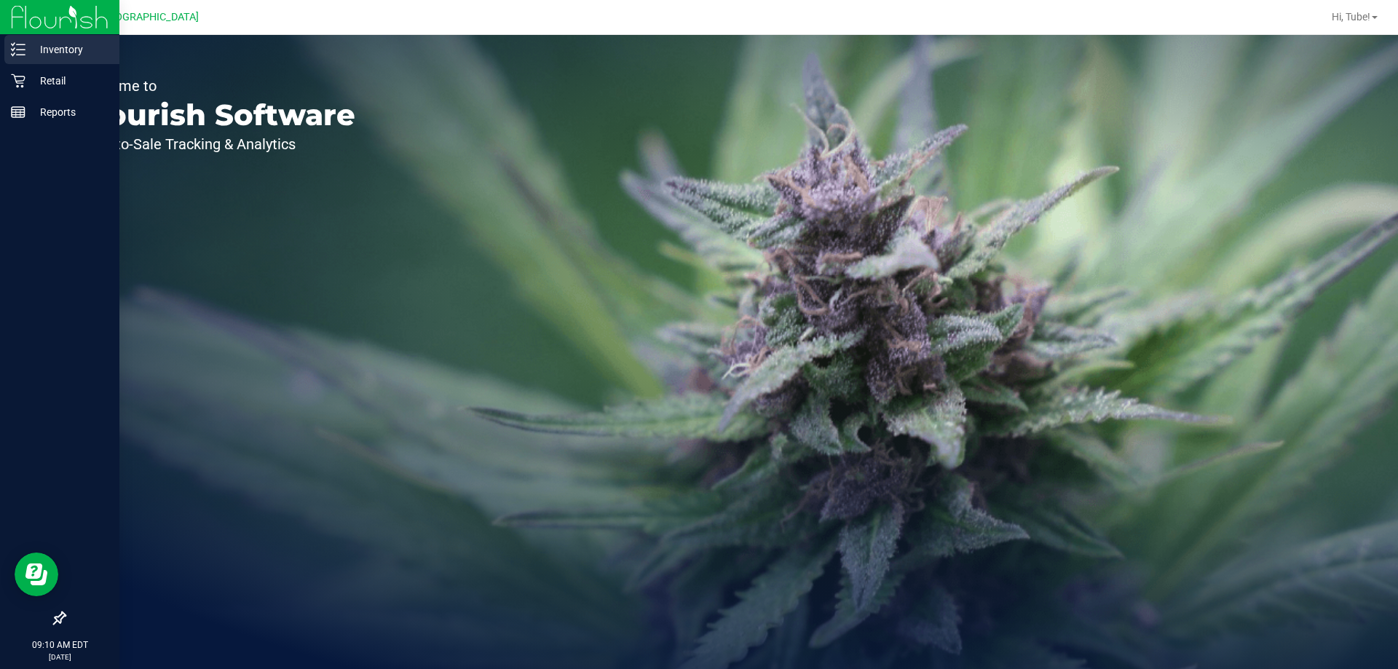
click at [39, 63] on div "Inventory" at bounding box center [61, 49] width 115 height 29
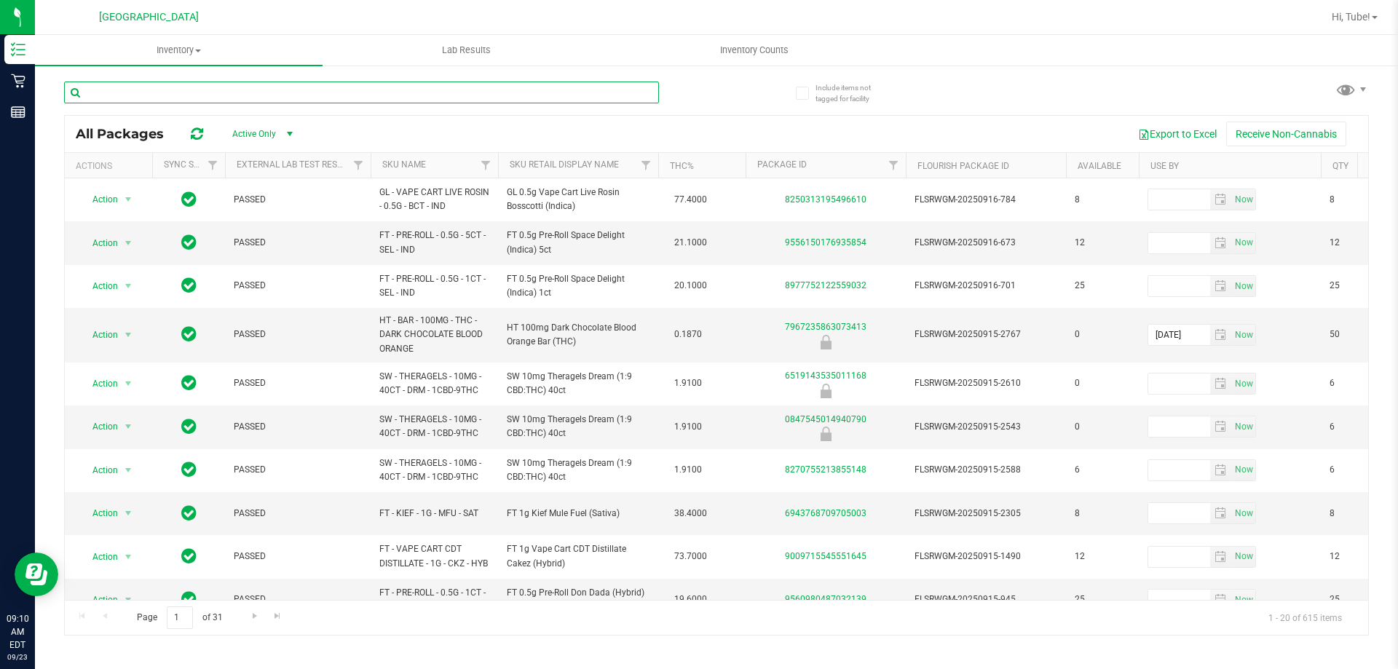
click at [315, 97] on input "text" at bounding box center [361, 93] width 595 height 22
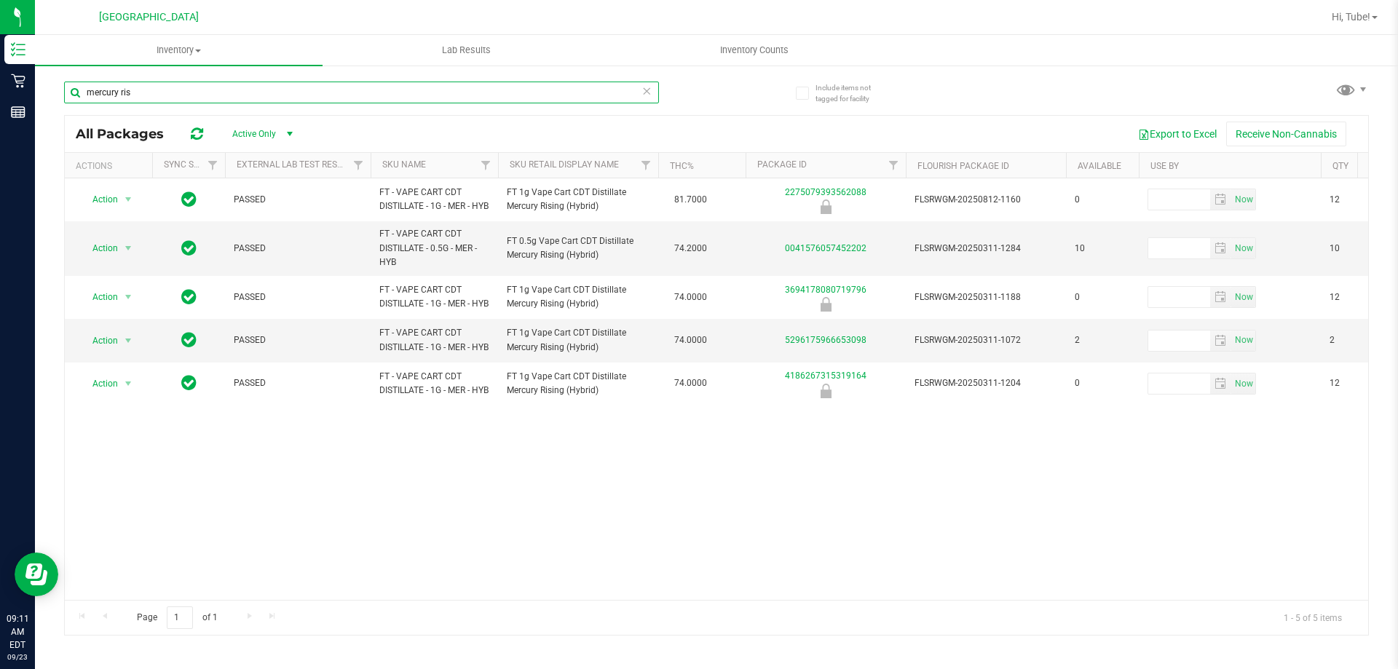
type input "mercury ris"
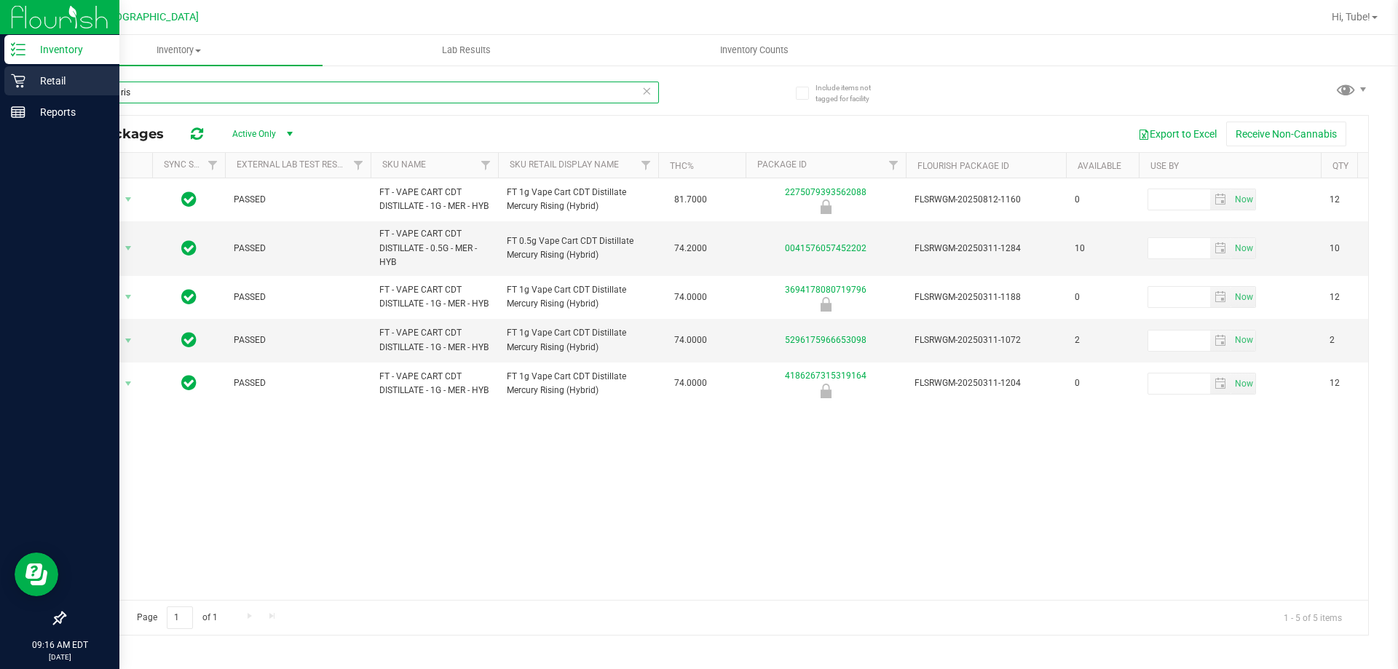
drag, startPoint x: 343, startPoint y: 98, endPoint x: 6, endPoint y: 94, distance: 337.1
click at [6, 94] on div "Inventory Retail Reports 09:16 AM EDT 09/23/2025 09/23 Orange Park WC Hi, Tube!…" at bounding box center [699, 334] width 1398 height 669
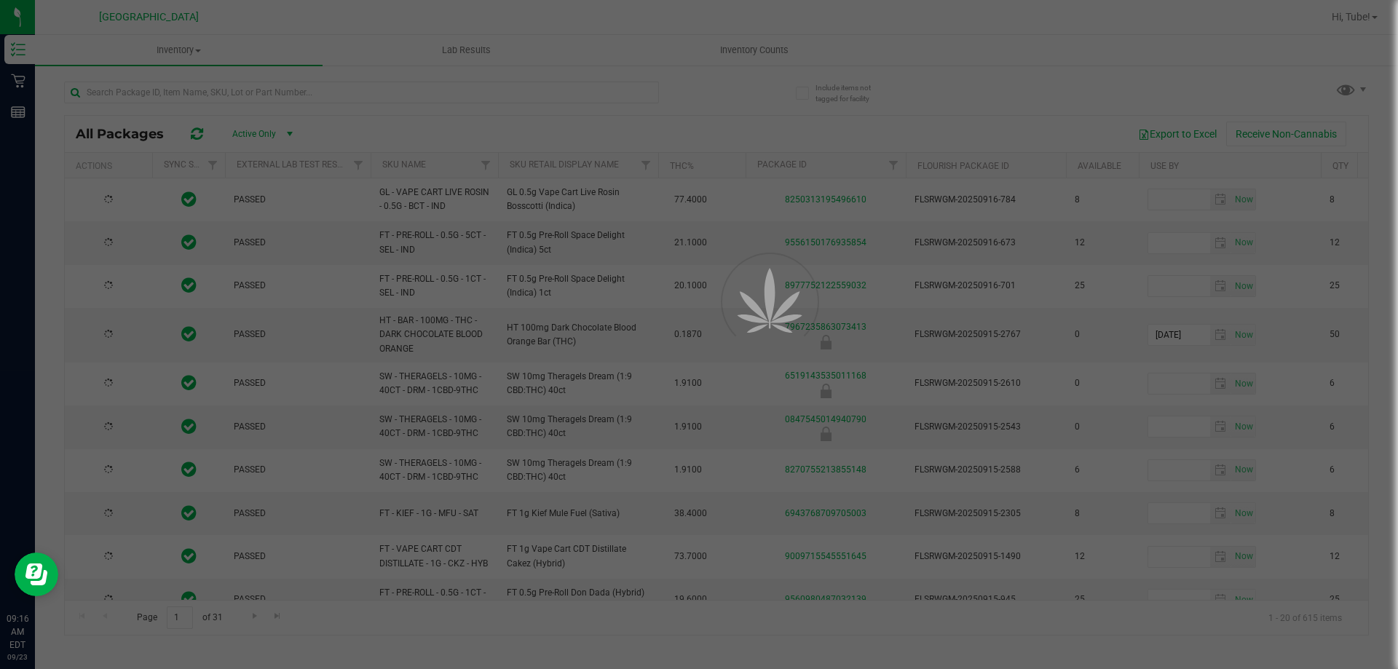
drag, startPoint x: 328, startPoint y: 98, endPoint x: 213, endPoint y: 94, distance: 115.1
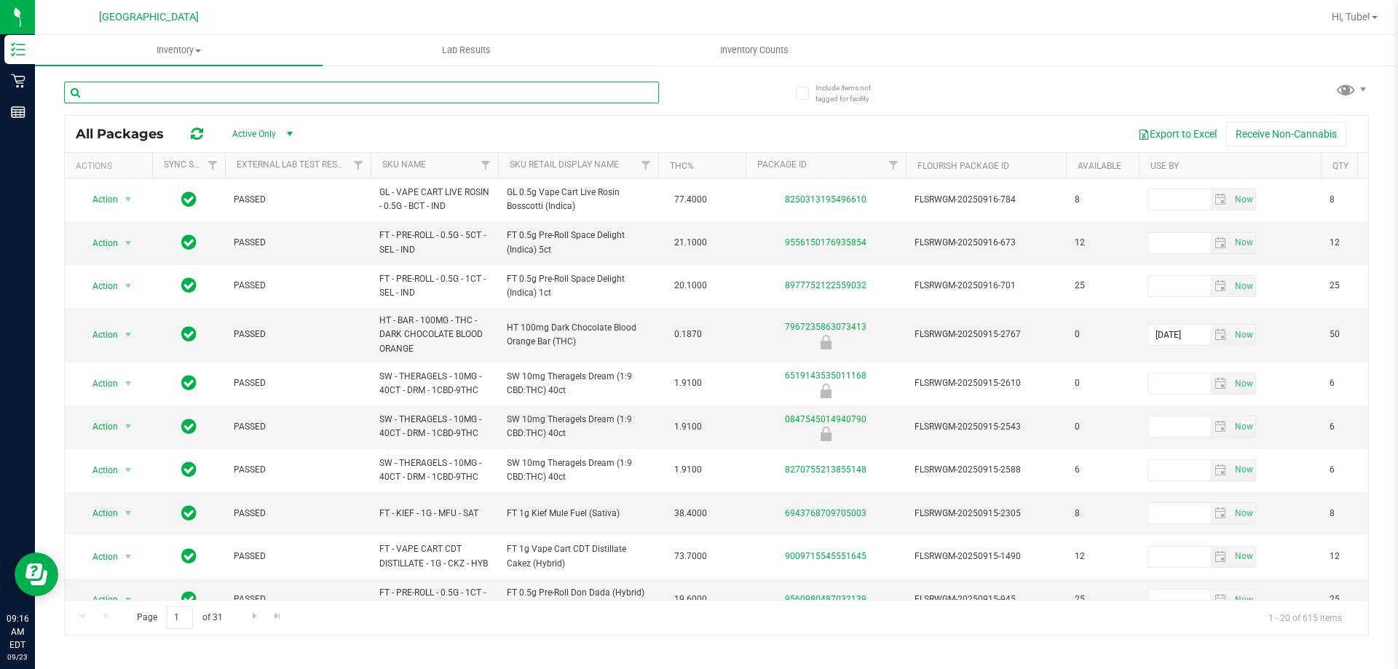
click at [224, 92] on input "text" at bounding box center [361, 93] width 595 height 22
paste input "FT 0.5g Vape Cart Distillate [PERSON_NAME] Dream (Sativa)"
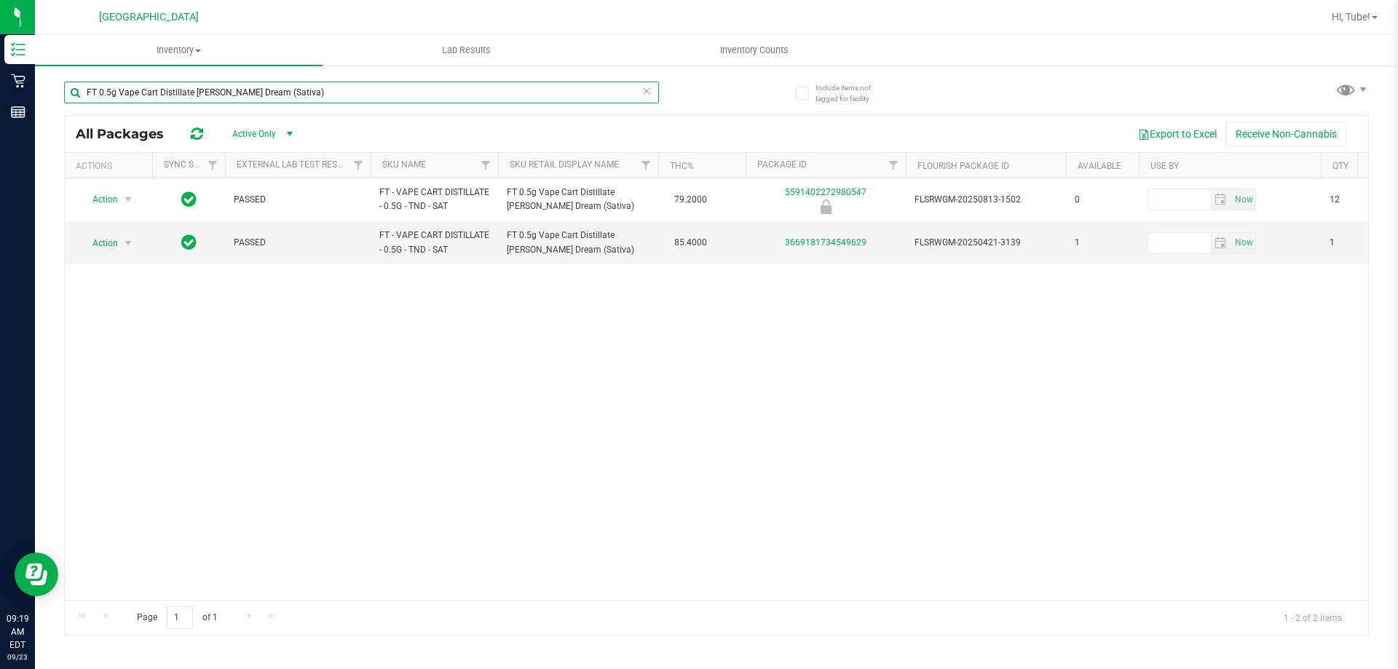
type input "FT 0.5g Vape Cart Distillate [PERSON_NAME] Dream (Sativa)"
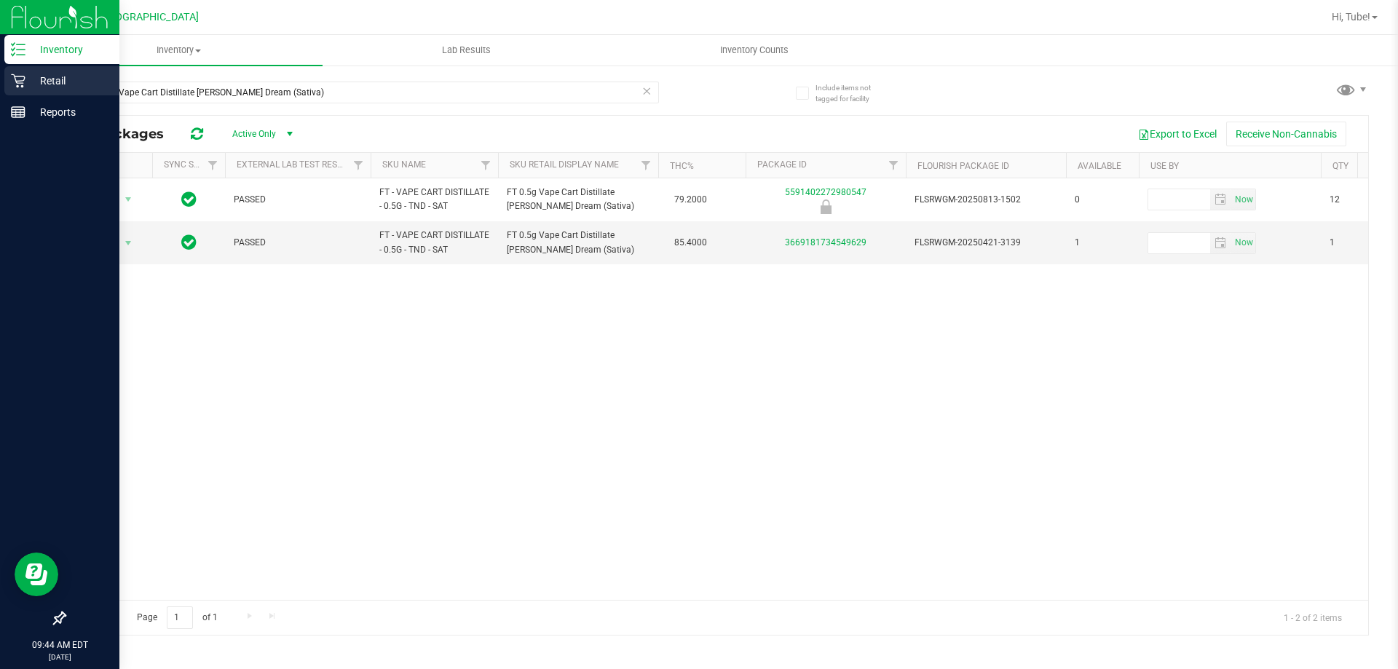
click at [36, 69] on div "Retail" at bounding box center [61, 80] width 115 height 29
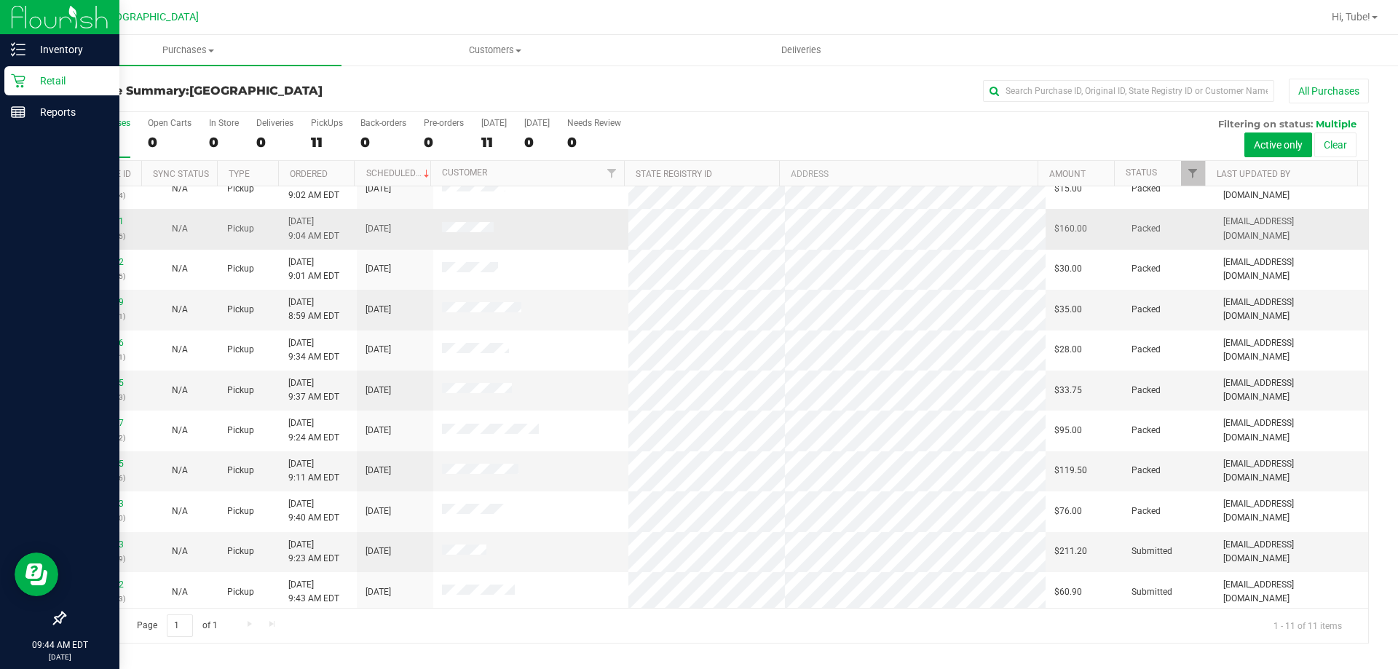
scroll to position [21, 0]
click at [1196, 168] on span "Filter" at bounding box center [1193, 173] width 12 height 12
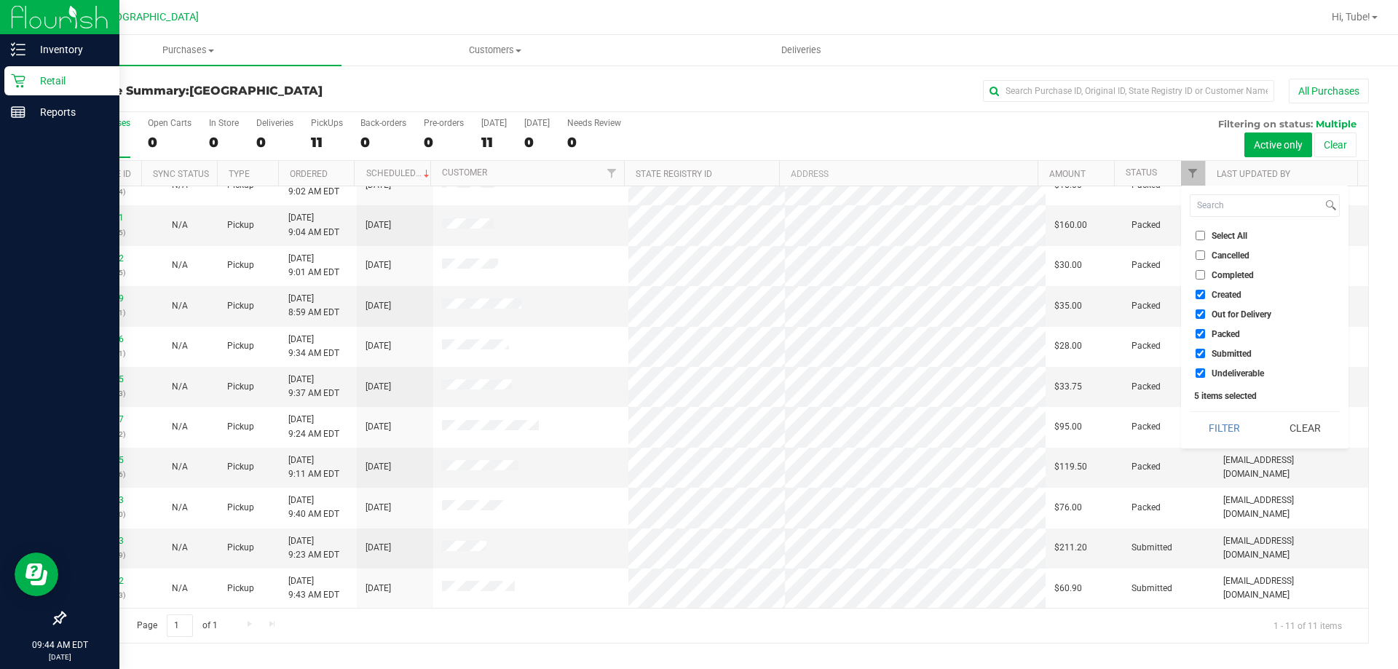
click at [1219, 333] on span "Packed" at bounding box center [1225, 334] width 28 height 9
click at [1205, 333] on input "Packed" at bounding box center [1199, 333] width 9 height 9
checkbox input "false"
click at [1234, 416] on button "Filter" at bounding box center [1225, 428] width 70 height 32
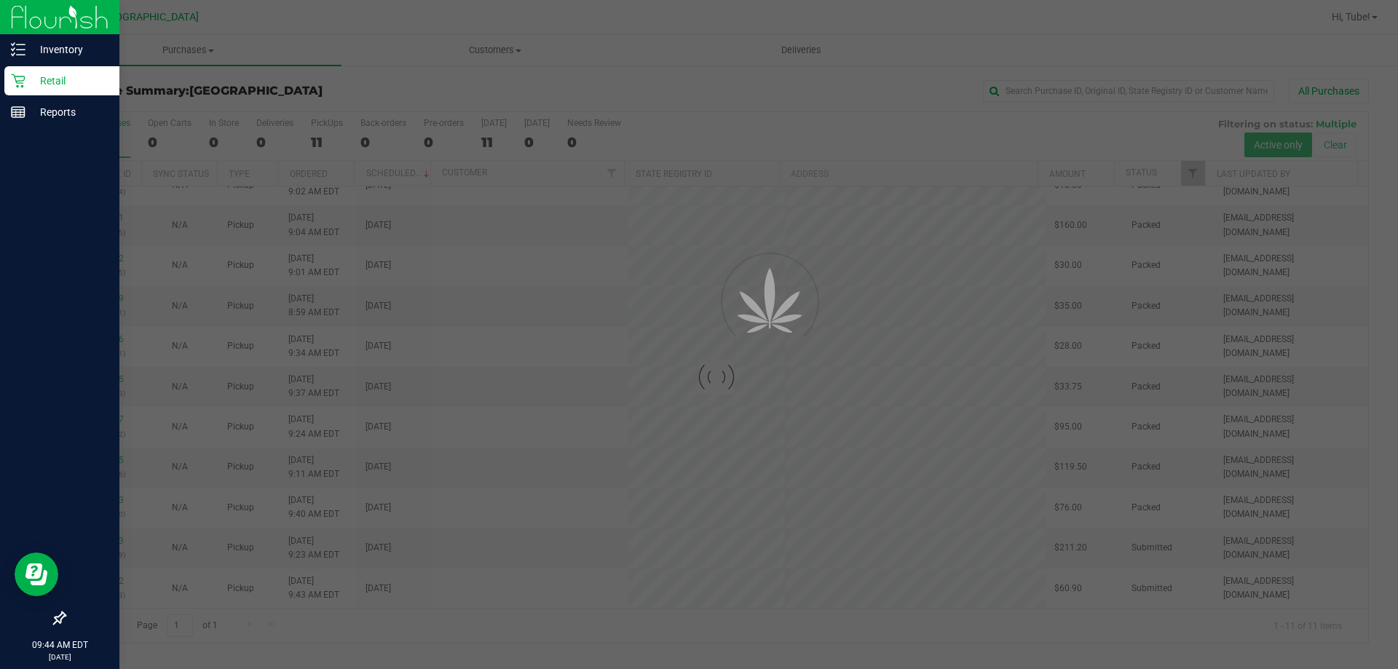
scroll to position [0, 0]
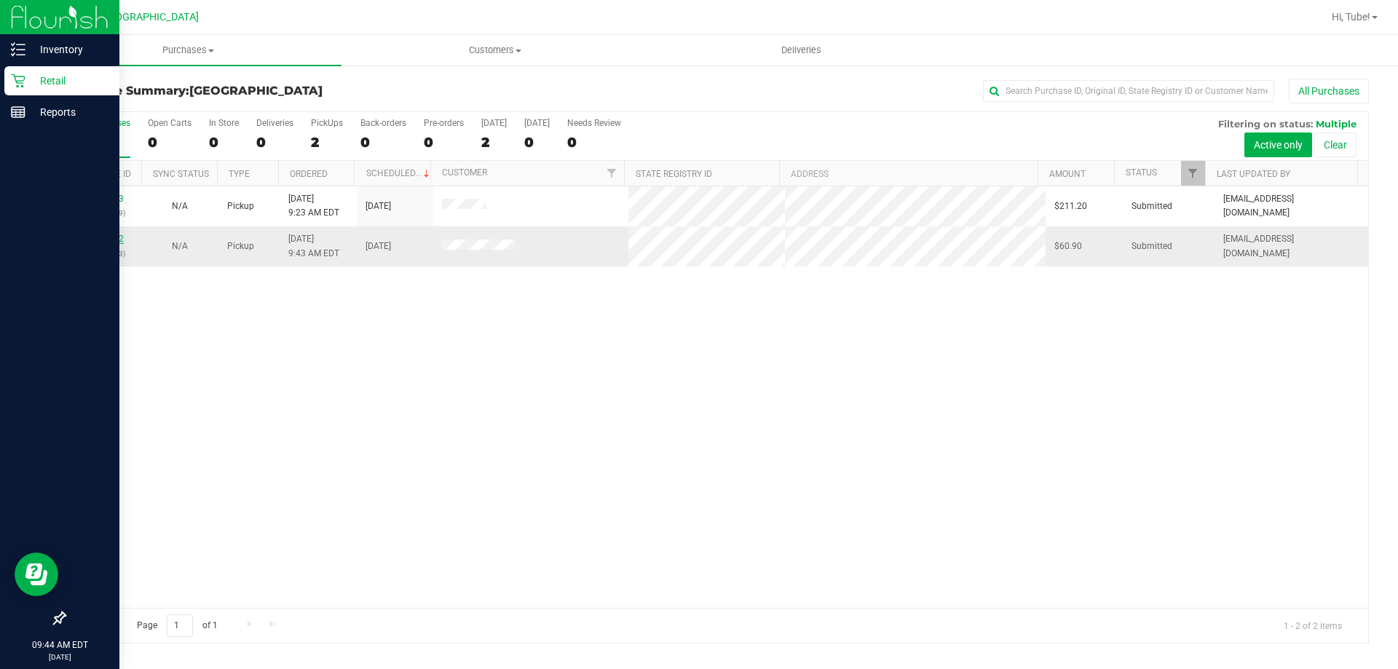
click at [106, 242] on link "11992632" at bounding box center [103, 239] width 41 height 10
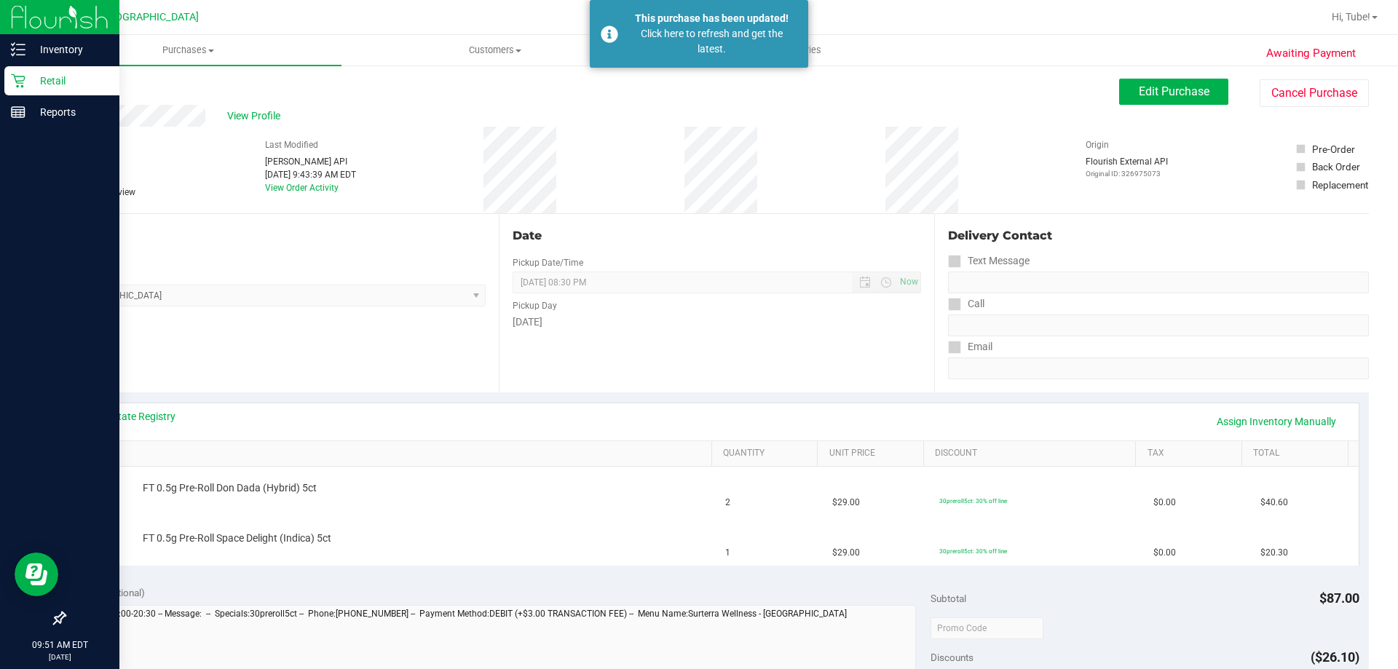
click at [75, 82] on p "Retail" at bounding box center [68, 80] width 87 height 17
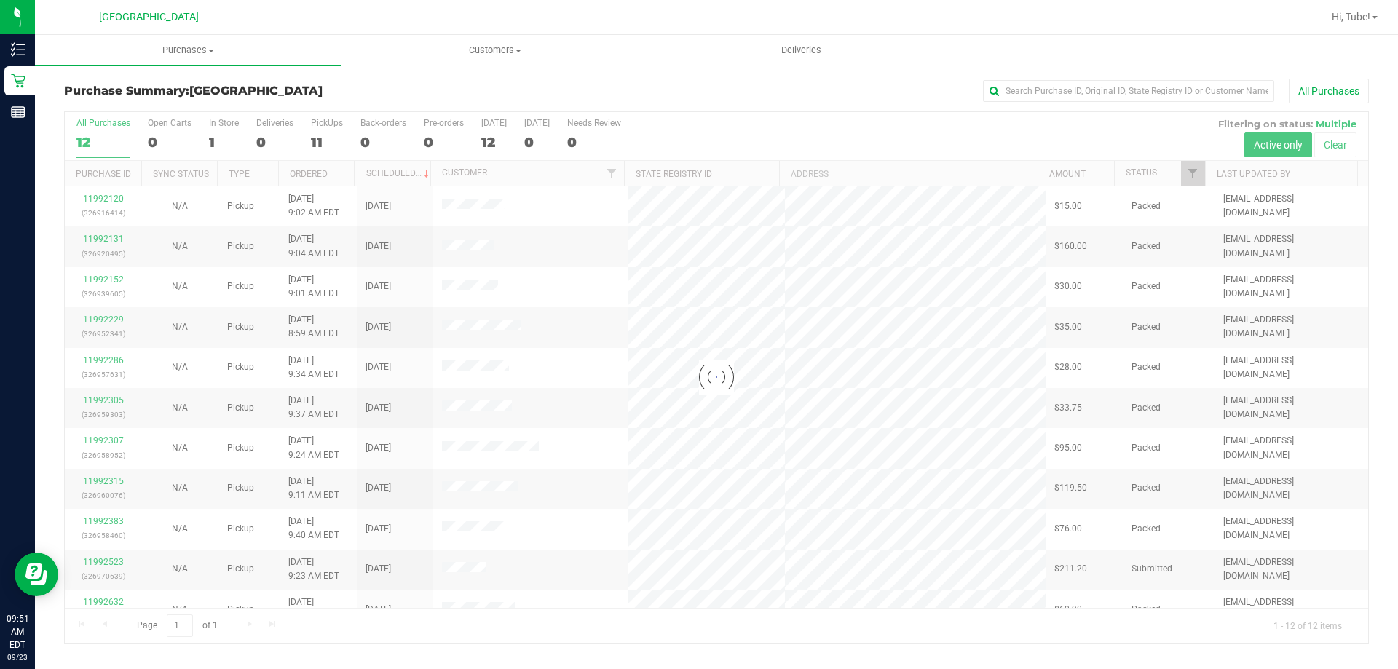
click at [225, 139] on div at bounding box center [716, 377] width 1303 height 531
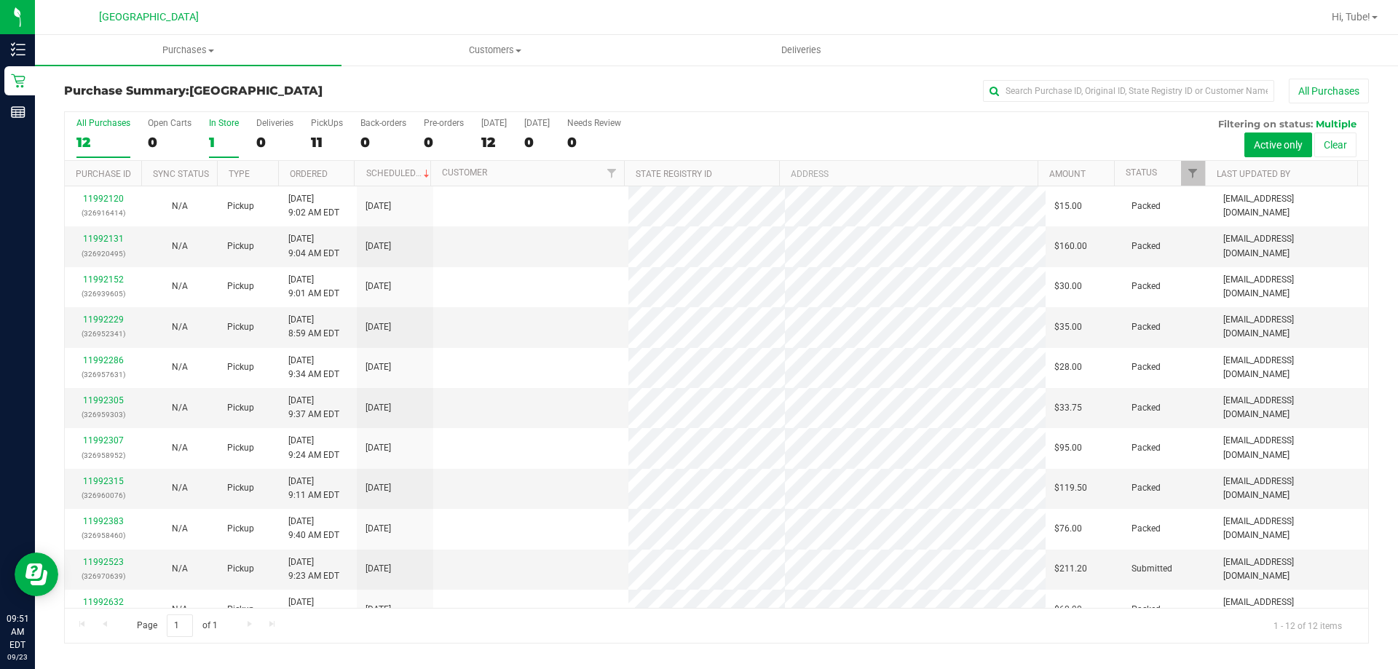
click at [210, 136] on div "1" at bounding box center [224, 142] width 30 height 17
click at [0, 0] on input "In Store 1" at bounding box center [0, 0] width 0 height 0
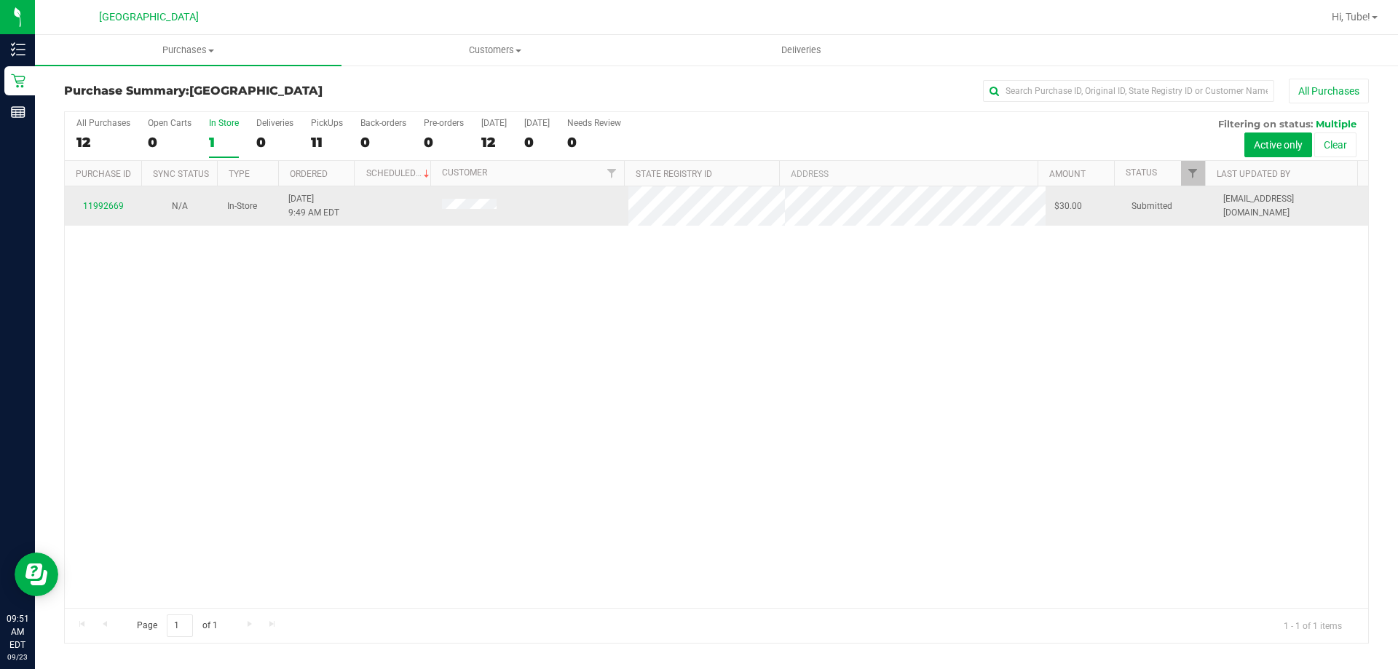
click at [101, 197] on td "11992669" at bounding box center [103, 205] width 76 height 39
click at [101, 208] on link "11992669" at bounding box center [103, 206] width 41 height 10
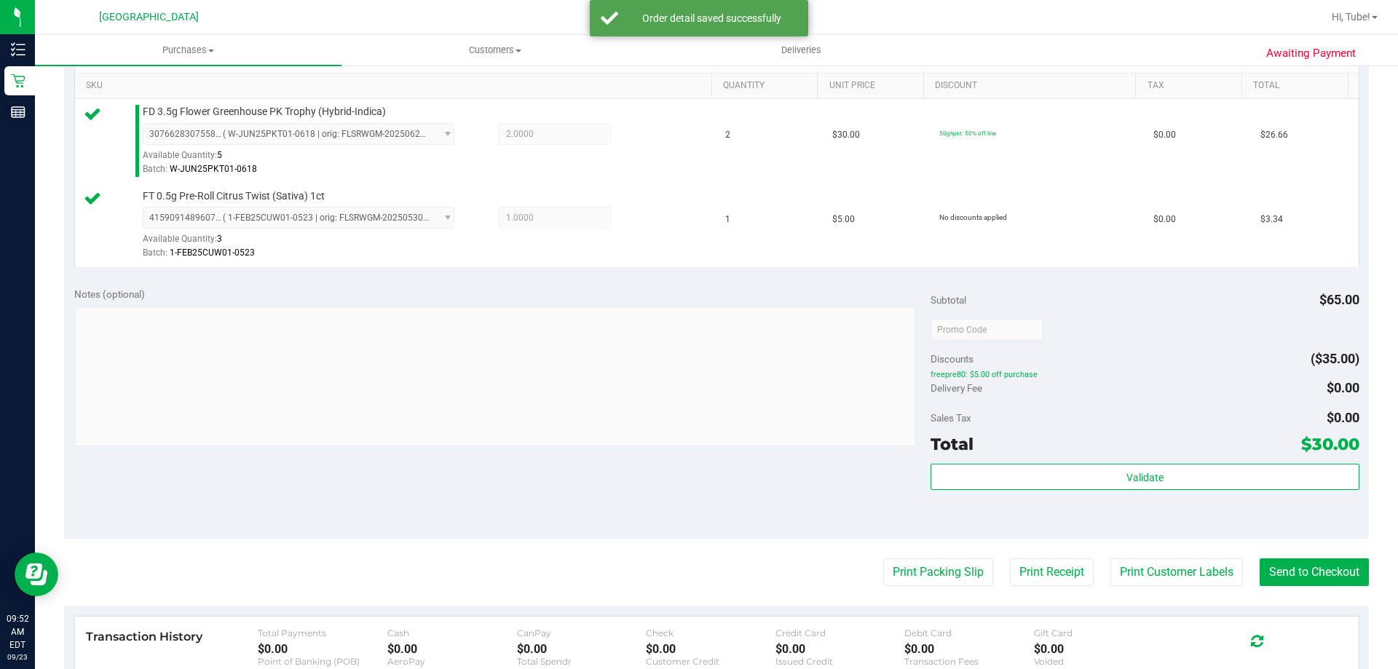
scroll to position [437, 0]
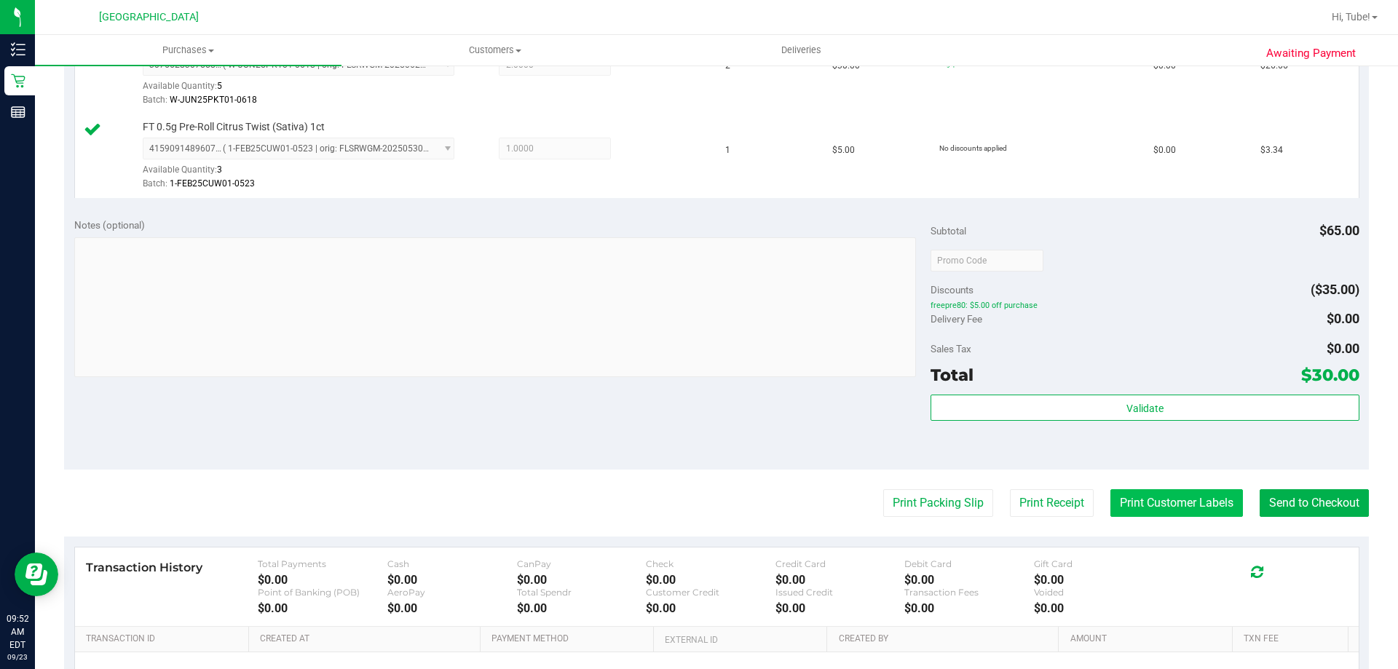
click at [1166, 499] on button "Print Customer Labels" at bounding box center [1176, 503] width 132 height 28
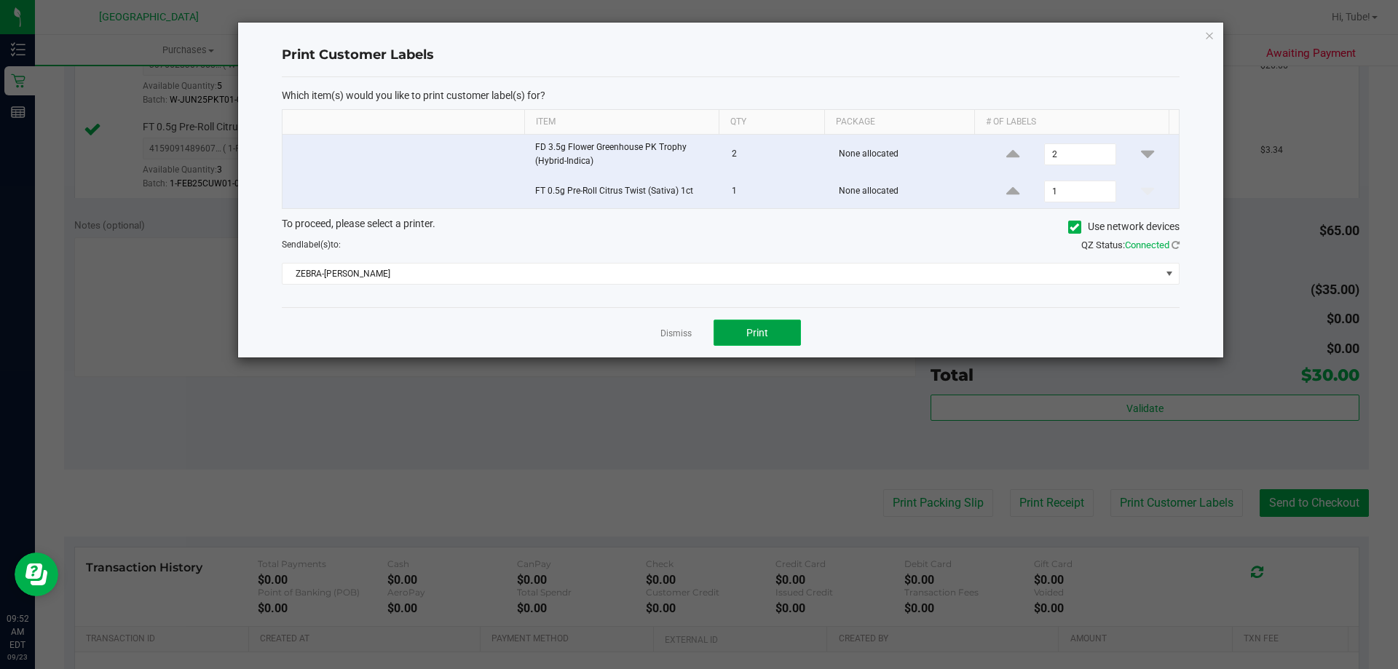
click at [754, 324] on button "Print" at bounding box center [756, 333] width 87 height 26
click at [1208, 30] on icon "button" at bounding box center [1209, 34] width 10 height 17
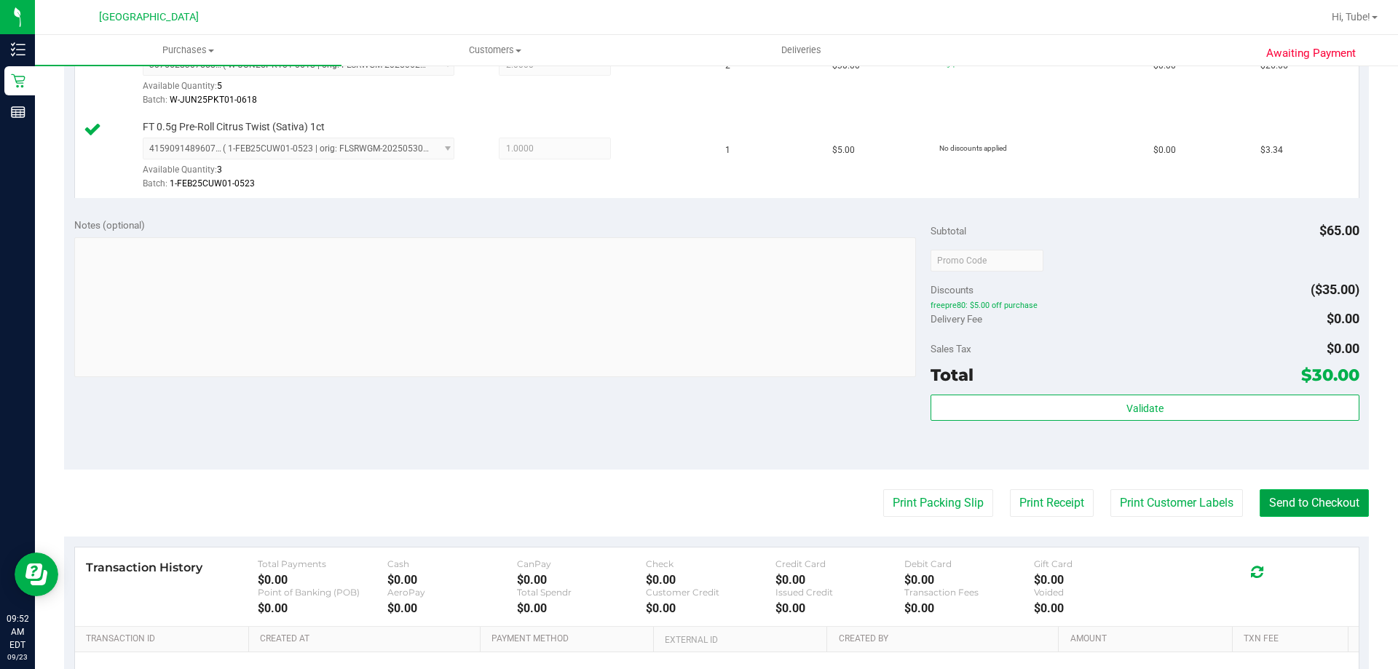
click at [1277, 510] on button "Send to Checkout" at bounding box center [1313, 503] width 109 height 28
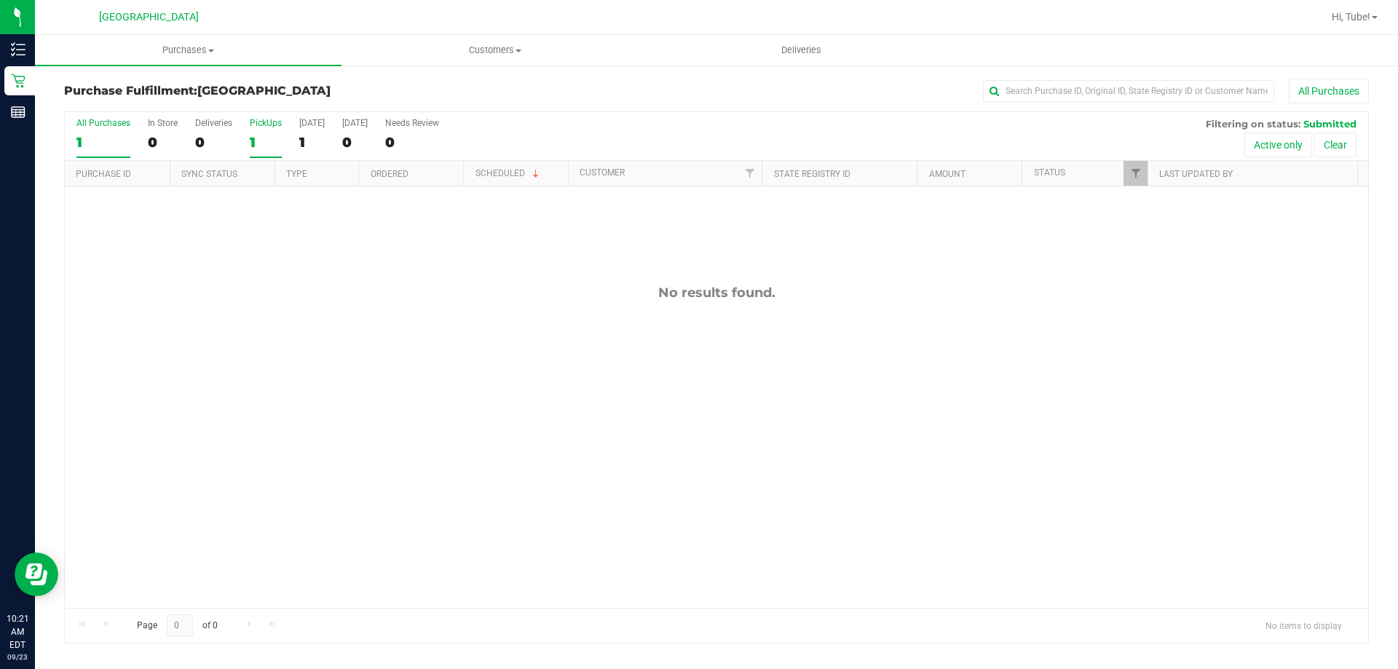
click at [279, 145] on div "1" at bounding box center [266, 142] width 32 height 17
click at [0, 0] on input "PickUps 1" at bounding box center [0, 0] width 0 height 0
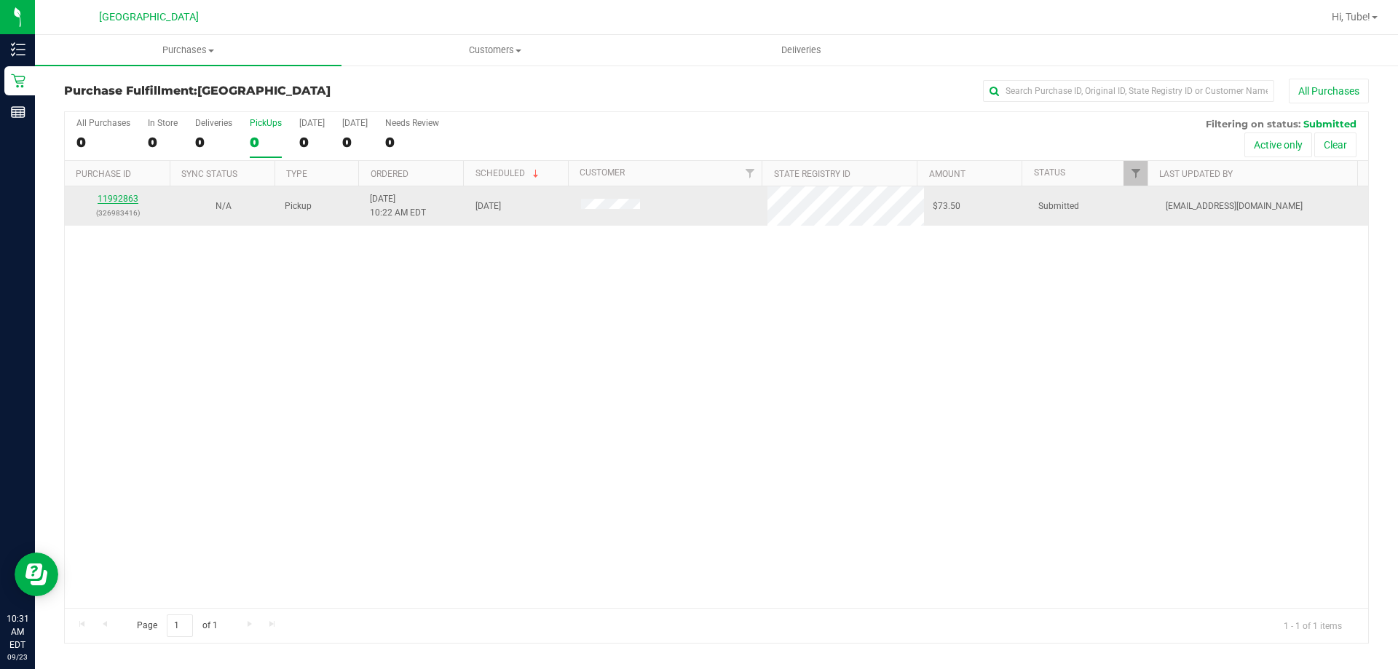
click at [118, 194] on link "11992863" at bounding box center [118, 199] width 41 height 10
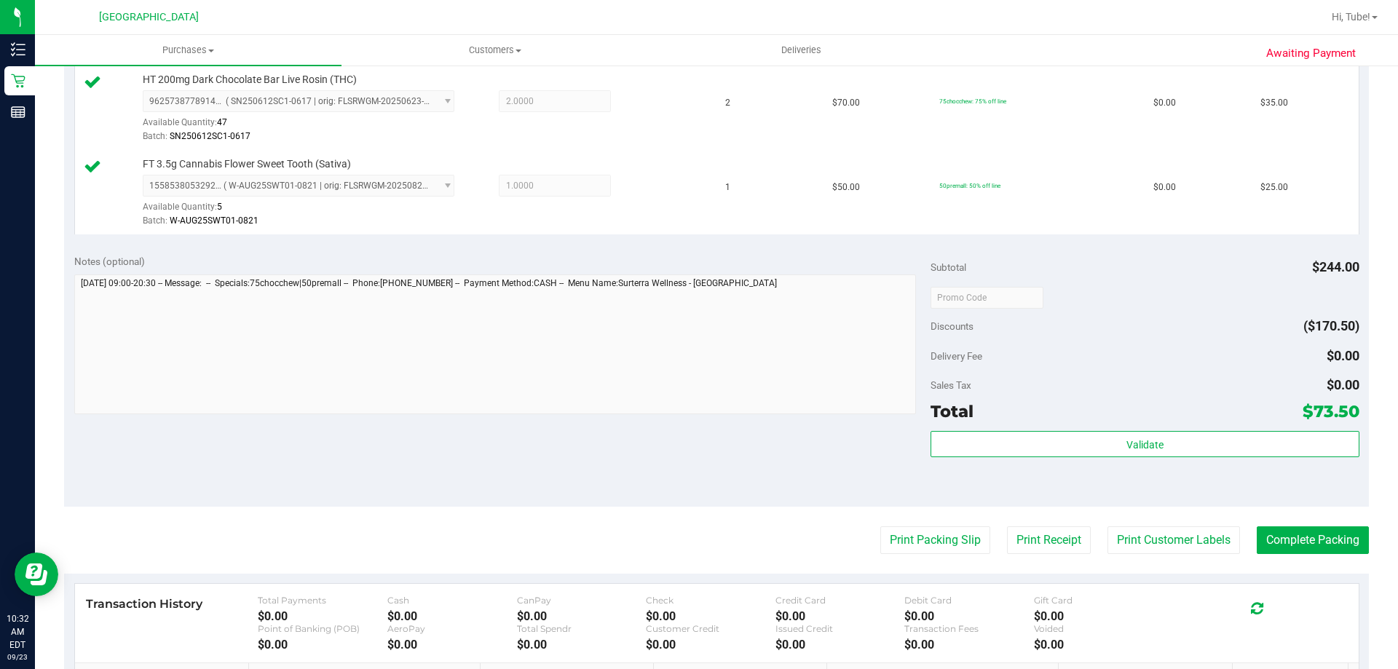
scroll to position [510, 0]
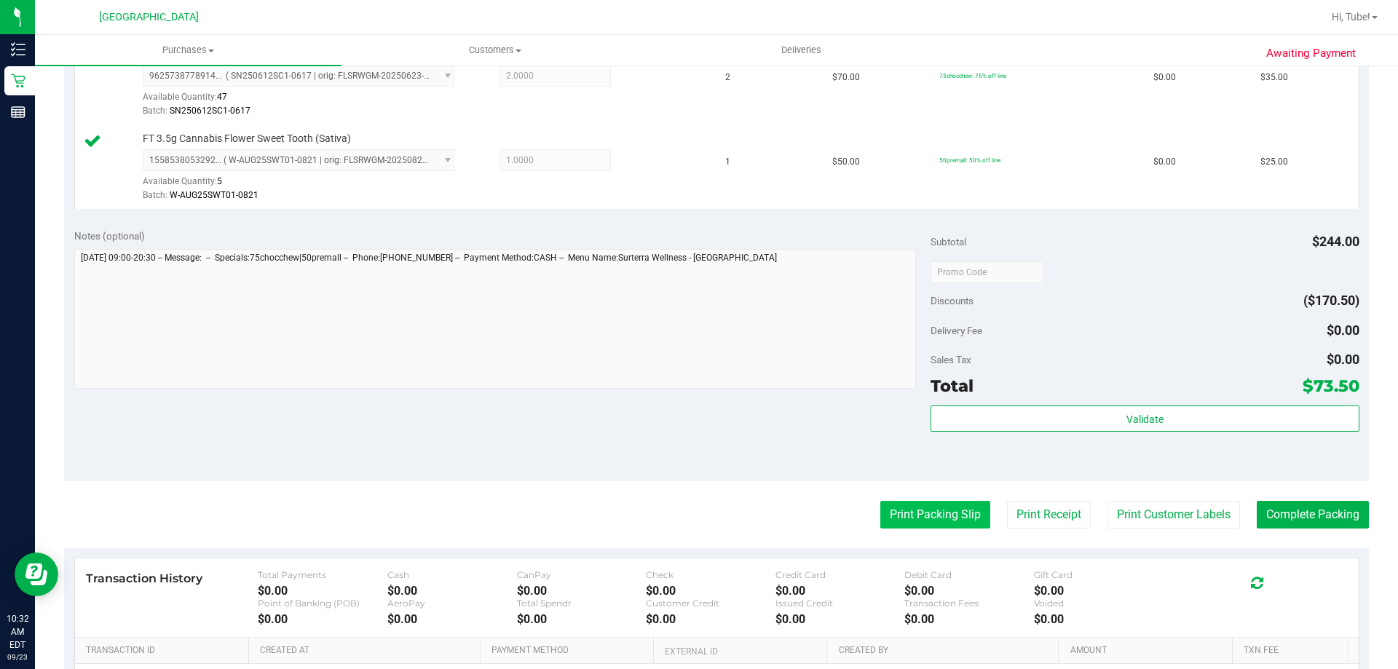
click at [959, 512] on button "Print Packing Slip" at bounding box center [935, 515] width 110 height 28
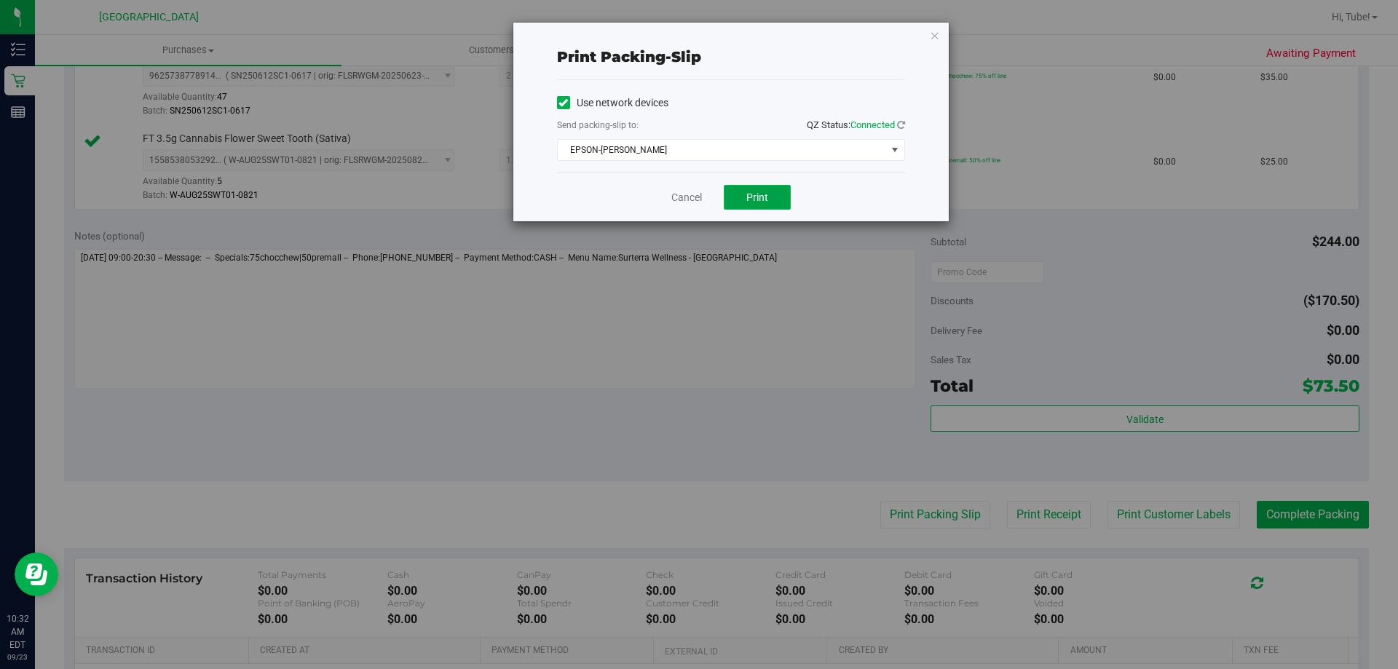
click at [786, 201] on button "Print" at bounding box center [757, 197] width 67 height 25
click at [933, 39] on icon "button" at bounding box center [935, 34] width 10 height 17
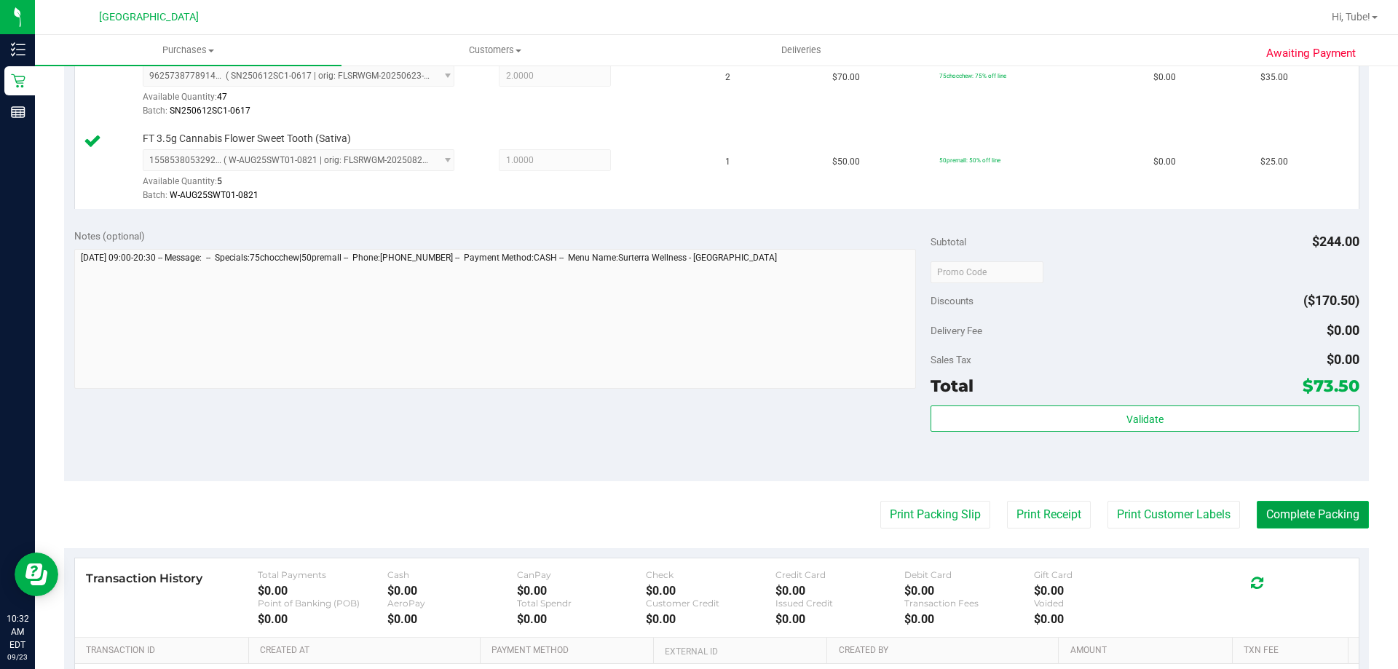
click at [1342, 521] on button "Complete Packing" at bounding box center [1312, 515] width 112 height 28
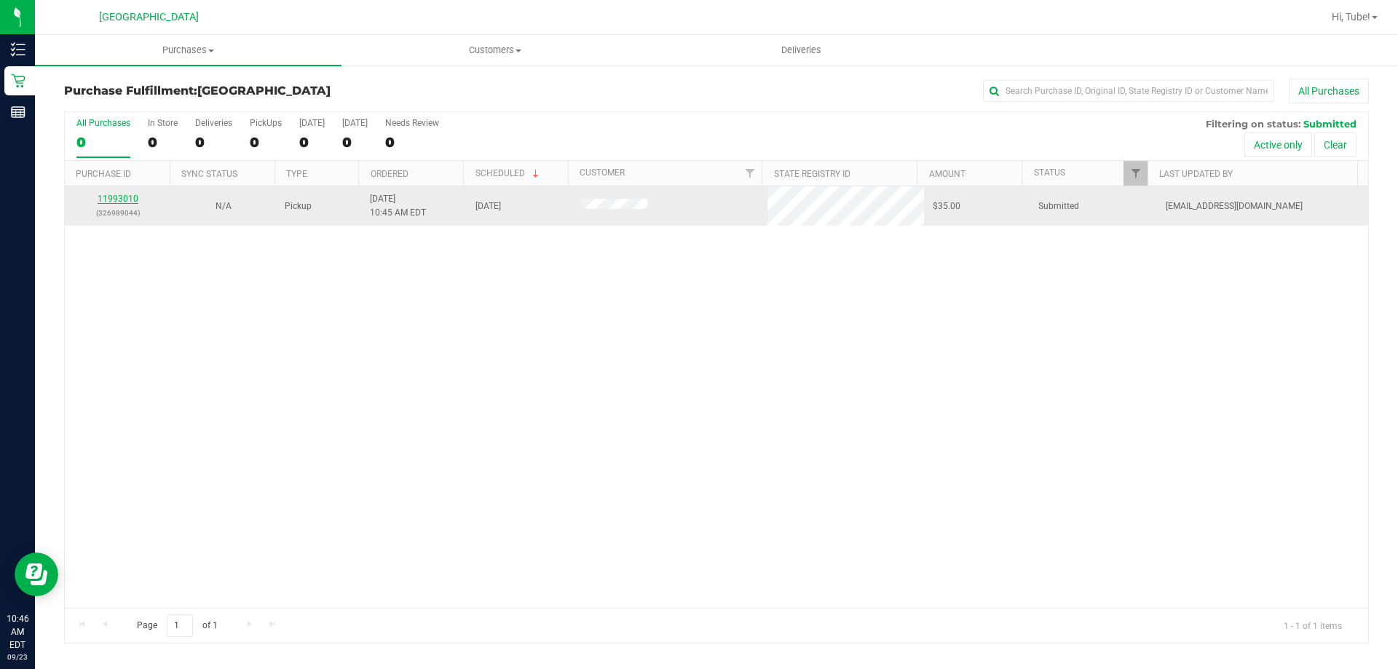
click at [132, 202] on link "11993010" at bounding box center [118, 199] width 41 height 10
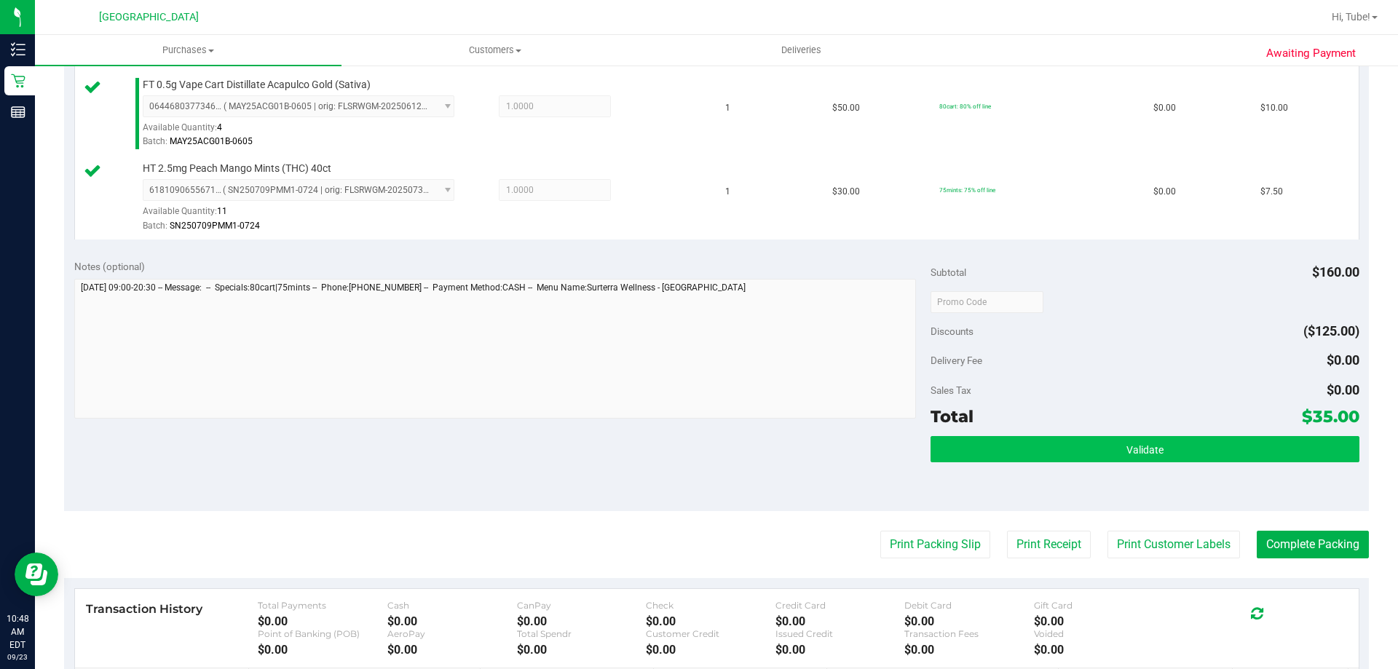
scroll to position [655, 0]
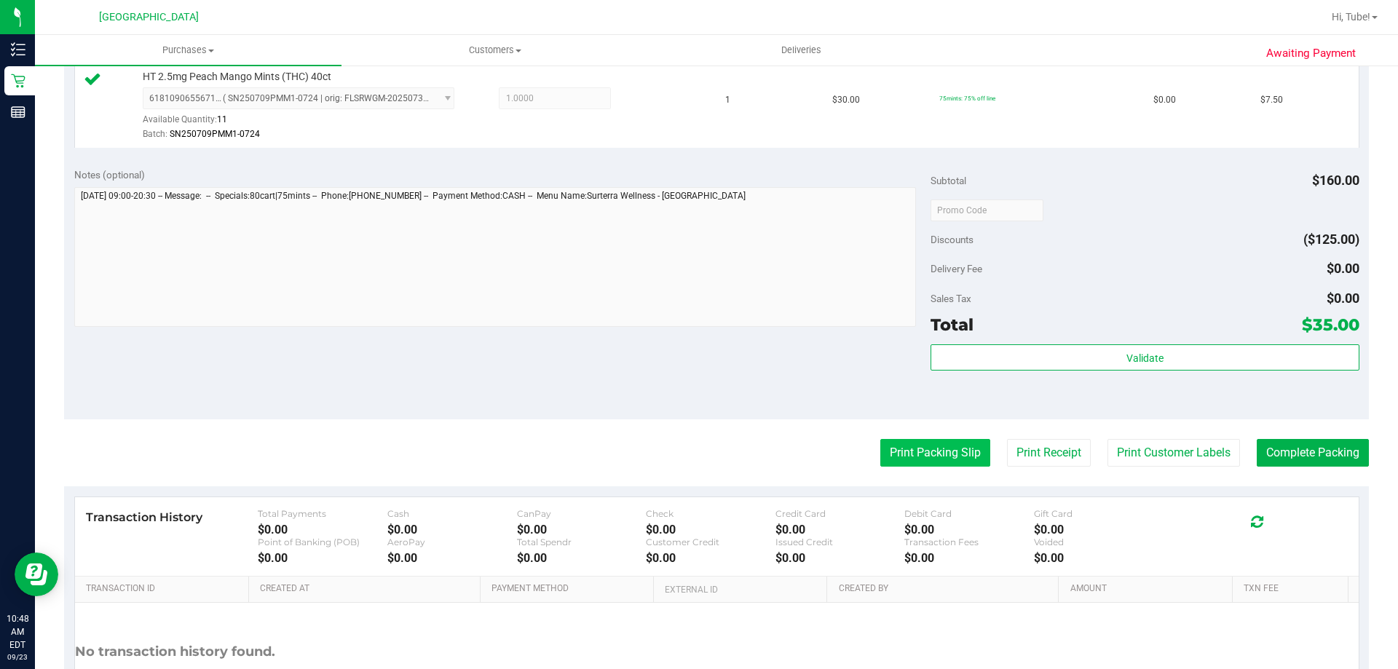
click at [923, 446] on button "Print Packing Slip" at bounding box center [935, 453] width 110 height 28
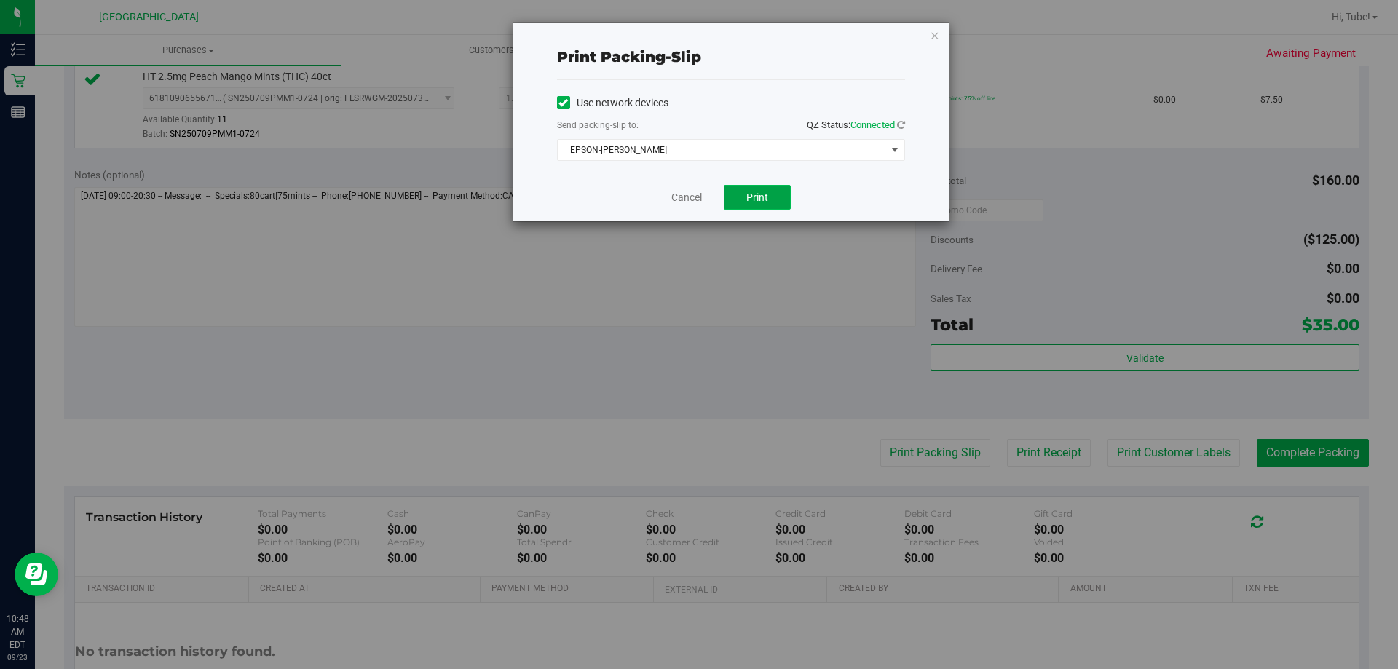
click at [751, 195] on span "Print" at bounding box center [757, 197] width 22 height 12
click at [930, 41] on icon "button" at bounding box center [935, 34] width 10 height 17
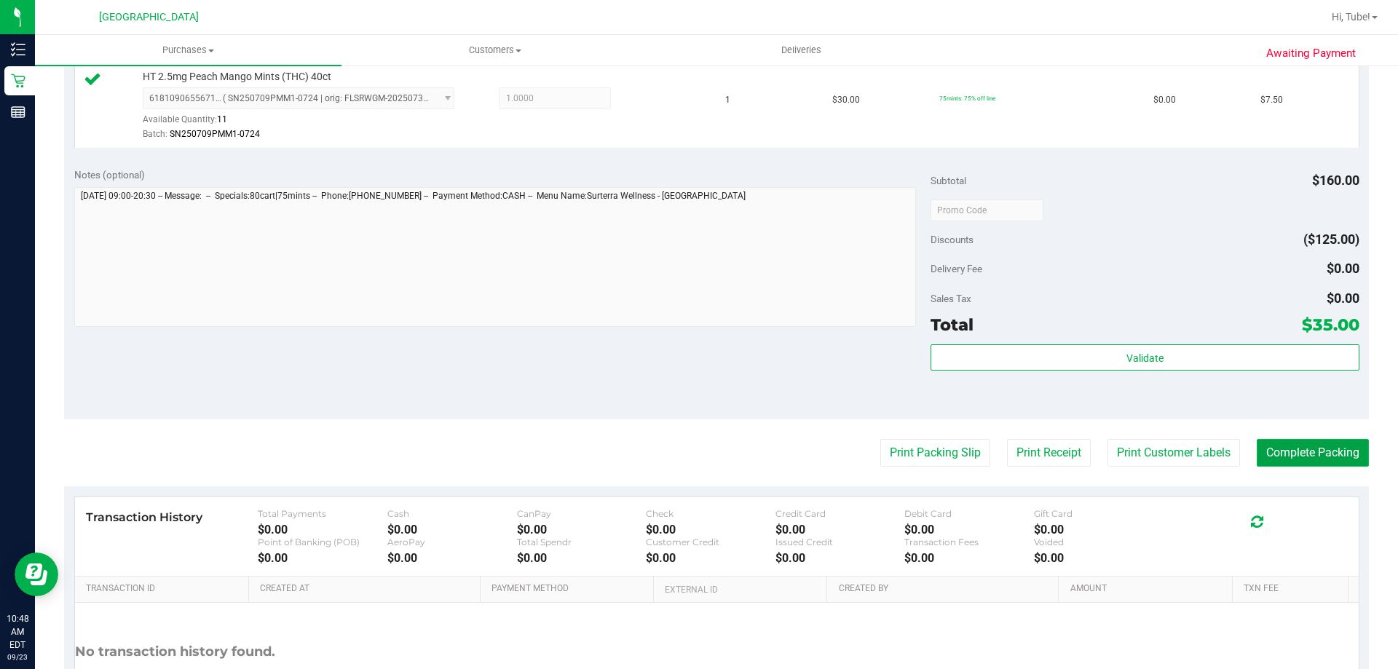
click at [1305, 442] on button "Complete Packing" at bounding box center [1312, 453] width 112 height 28
